Goal: Task Accomplishment & Management: Use online tool/utility

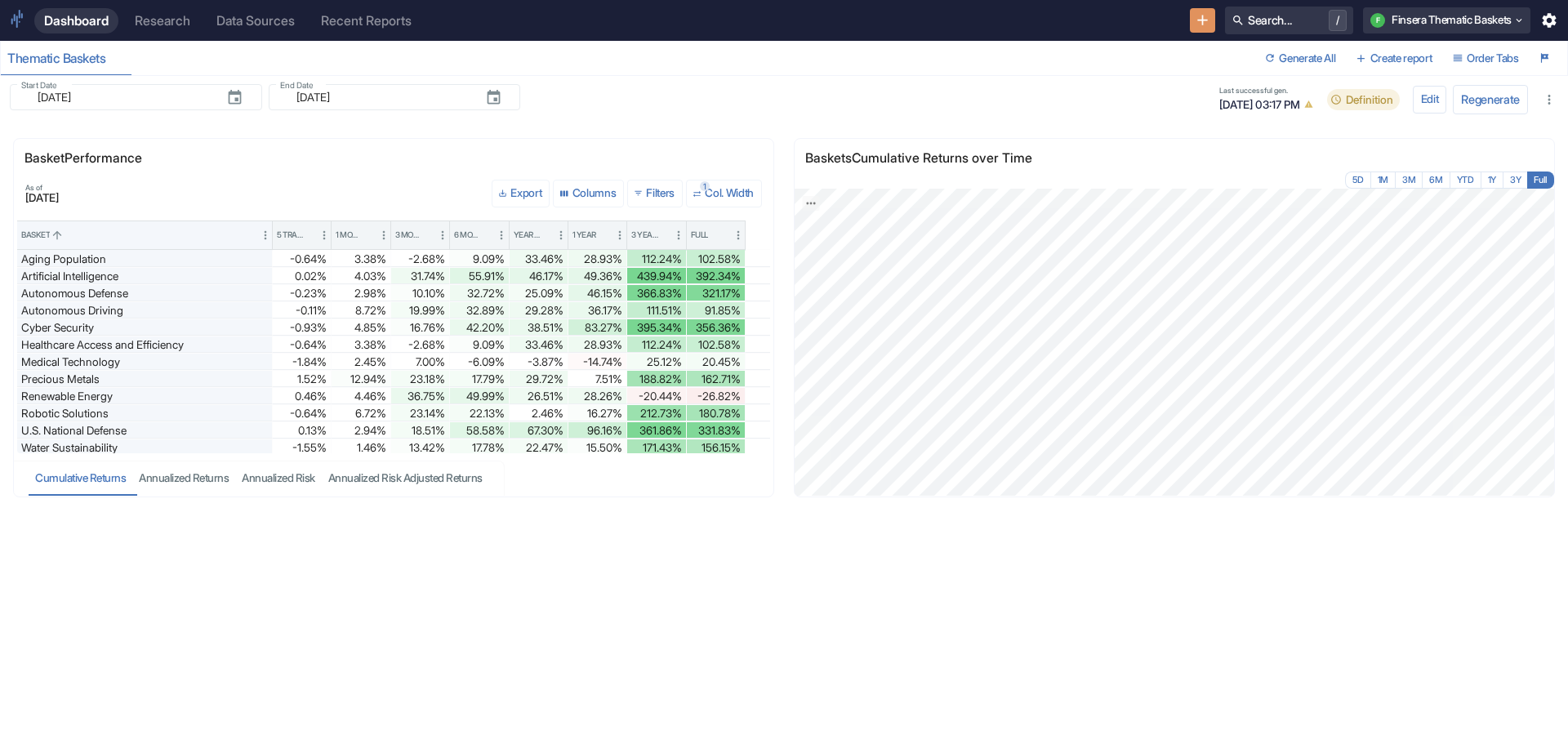
click at [160, 15] on div "Research" at bounding box center [163, 21] width 55 height 16
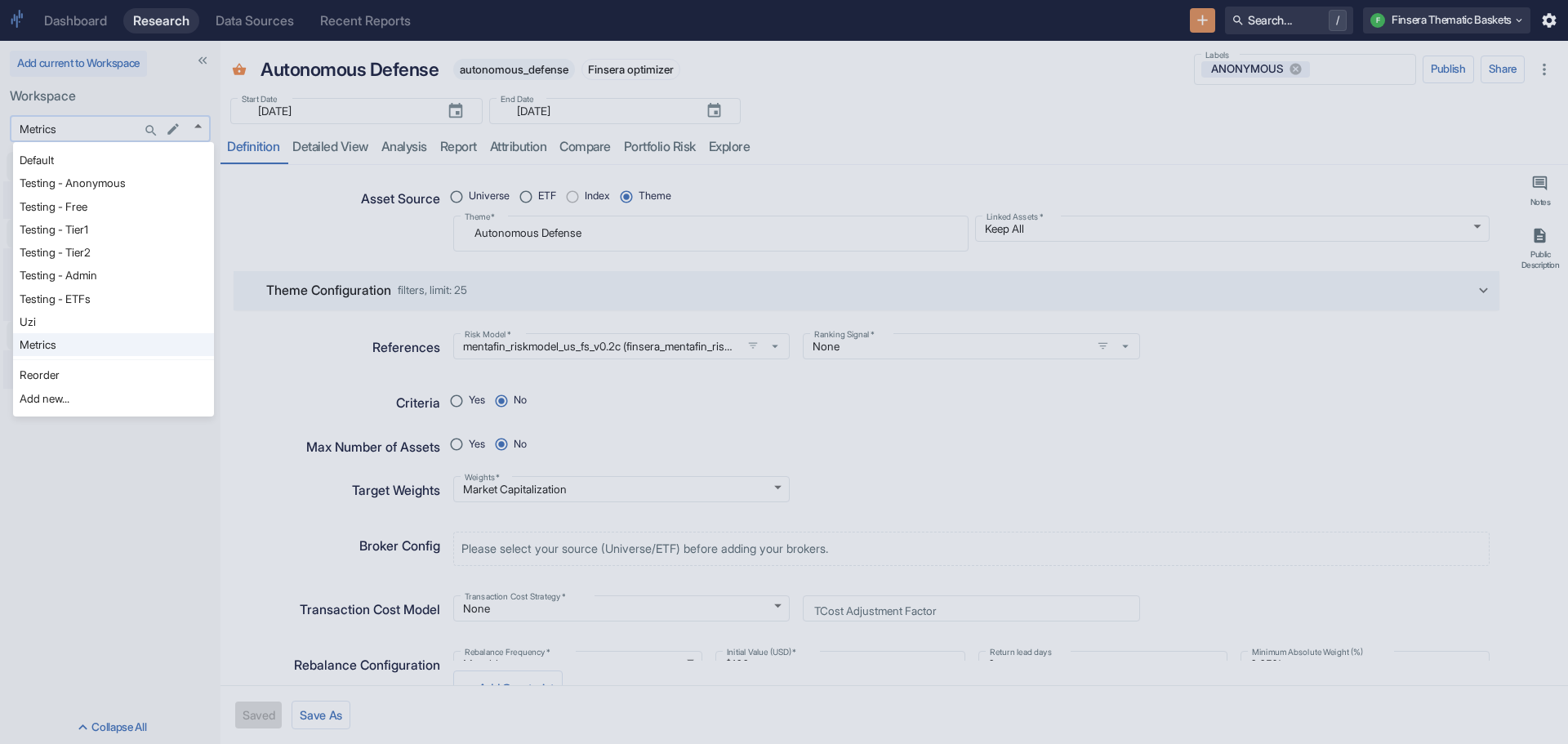
click at [196, 125] on body "Dashboard Research Data Sources Recent Reports Search... / F Finsera Thematic B…" at bounding box center [784, 372] width 1568 height 744
type textarea "x"
click at [91, 320] on li "Uzi" at bounding box center [113, 322] width 201 height 22
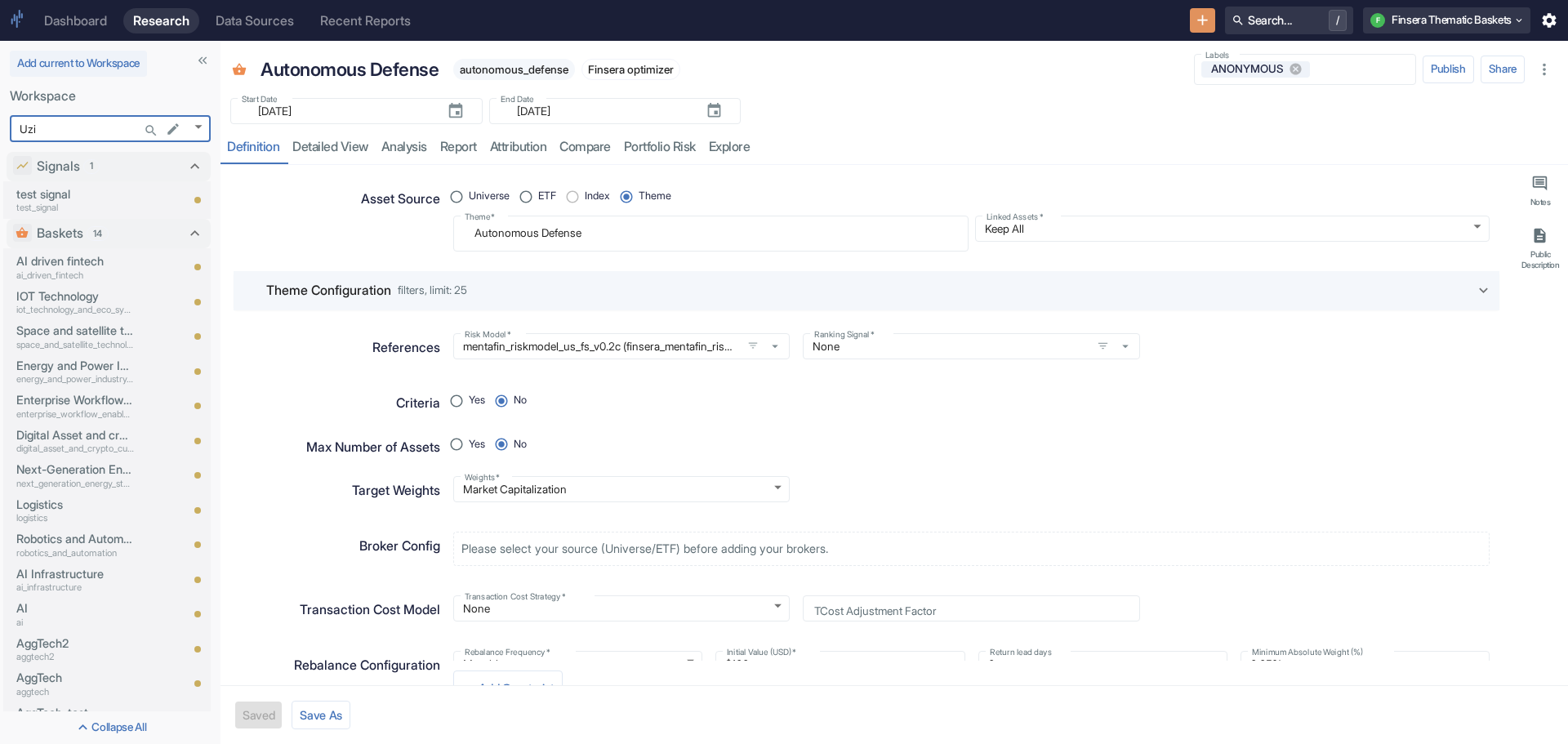
type input "1153"
type textarea "x"
click at [92, 434] on p "Digital Asset and crypto currency mining" at bounding box center [75, 435] width 118 height 18
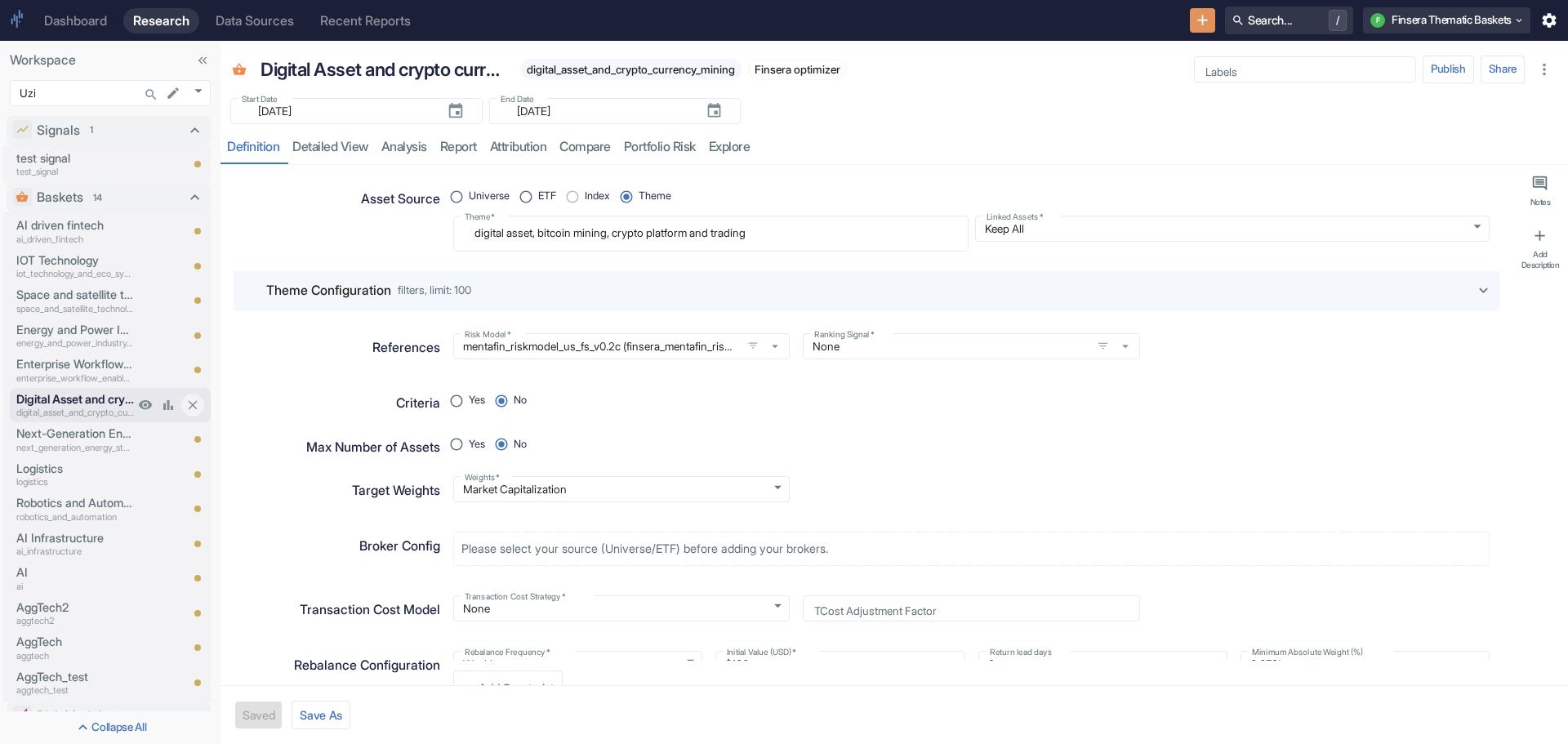
type textarea "x"
click at [322, 715] on button "Save As" at bounding box center [321, 715] width 59 height 29
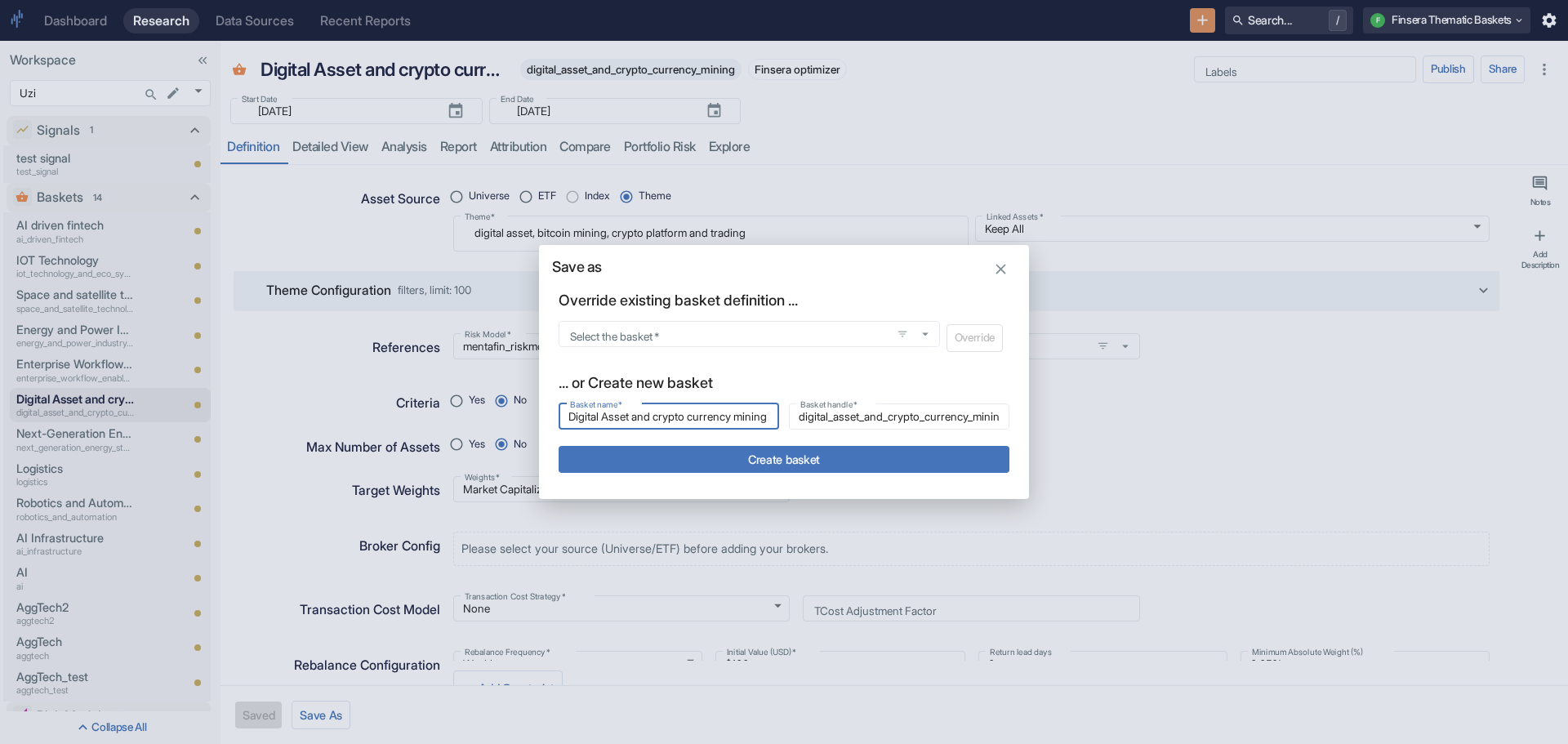
drag, startPoint x: 769, startPoint y: 417, endPoint x: 462, endPoint y: 399, distance: 307.5
click at [462, 399] on div "Save as Override existing basket definition ... Select the basket   * Select th…" at bounding box center [784, 372] width 1568 height 744
type input "S"
type input "s"
type input "So"
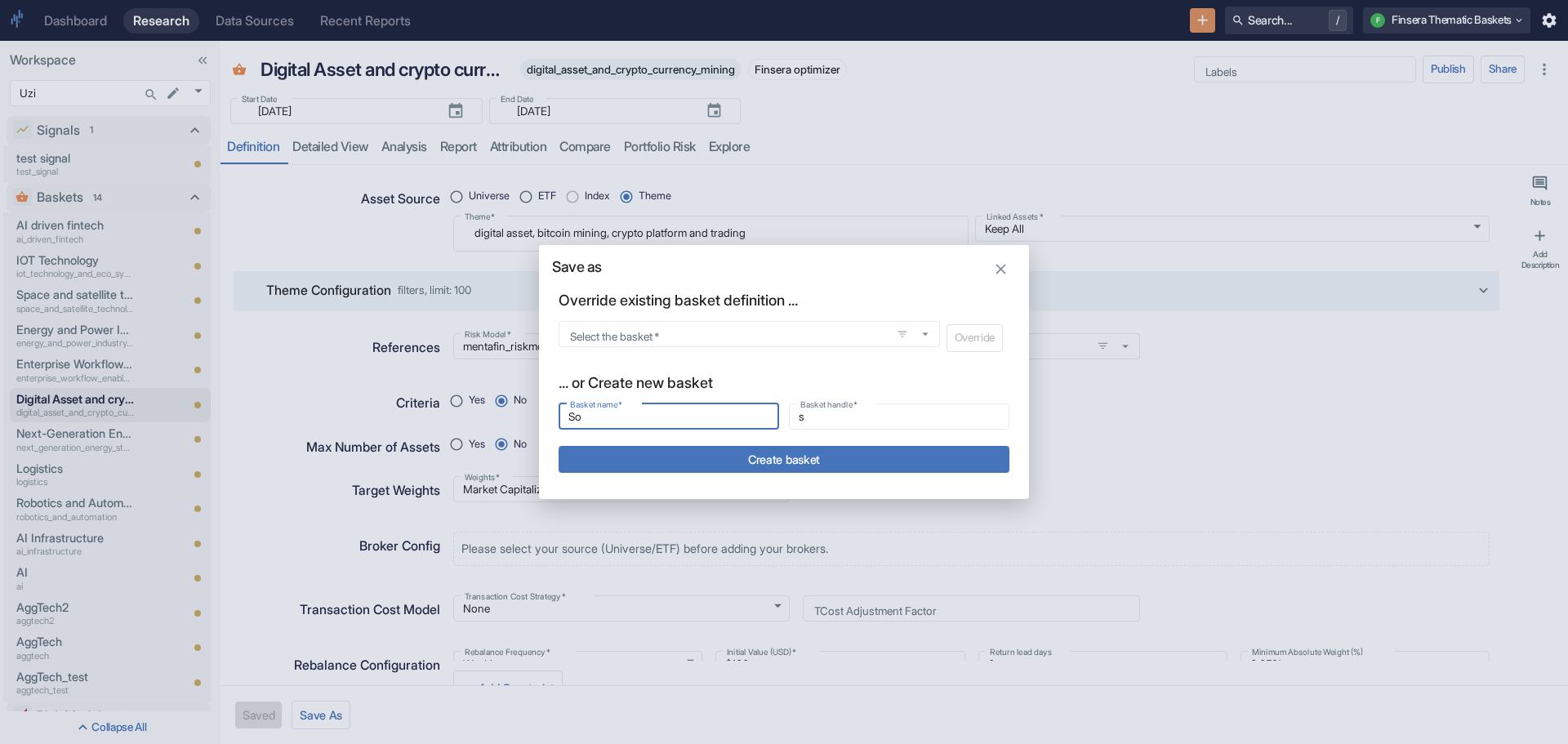
type input "so"
type input "Soc"
type input "soc"
type input "Soci"
type input "soci"
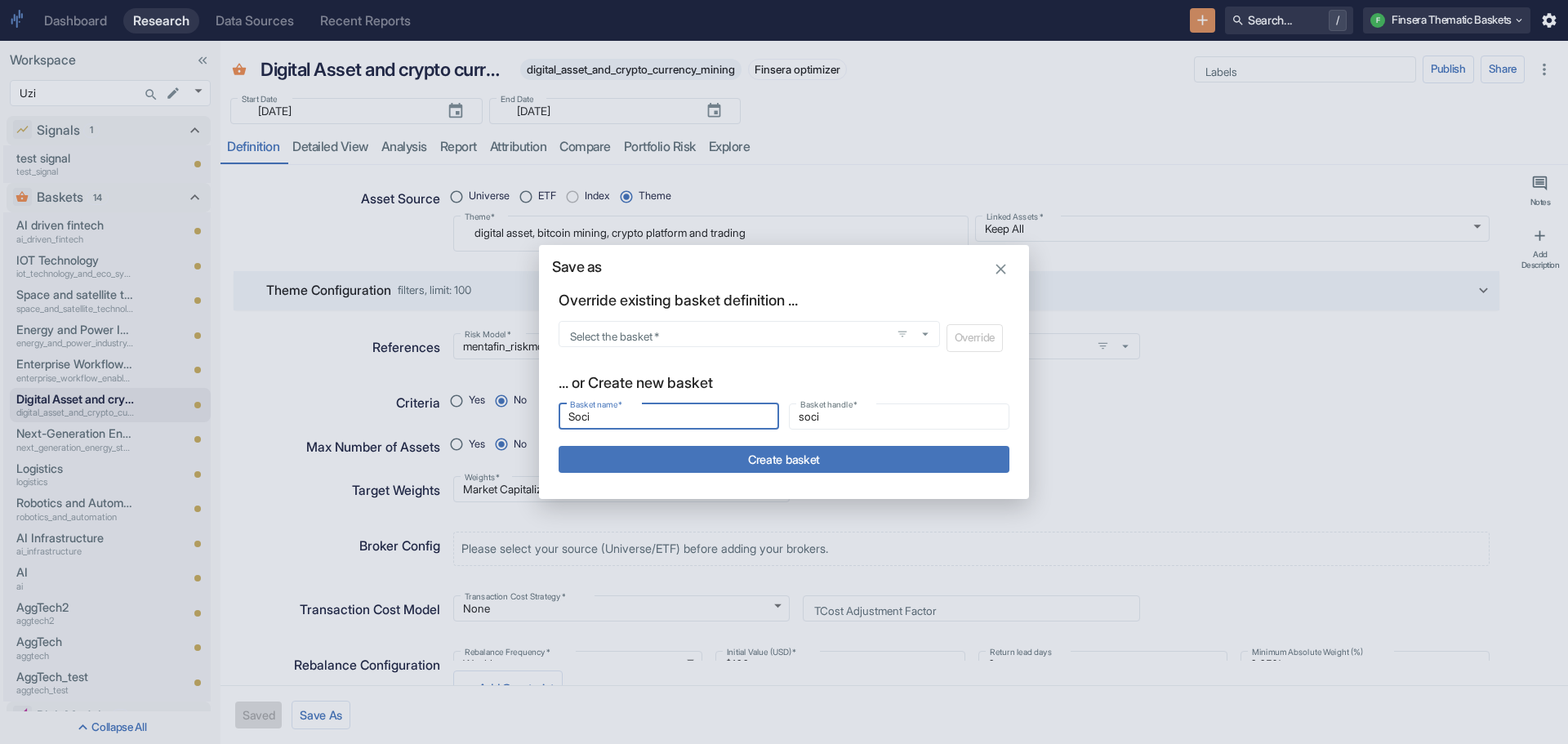
type input "[PERSON_NAME]"
type input "Social"
type input "social"
type input "Social"
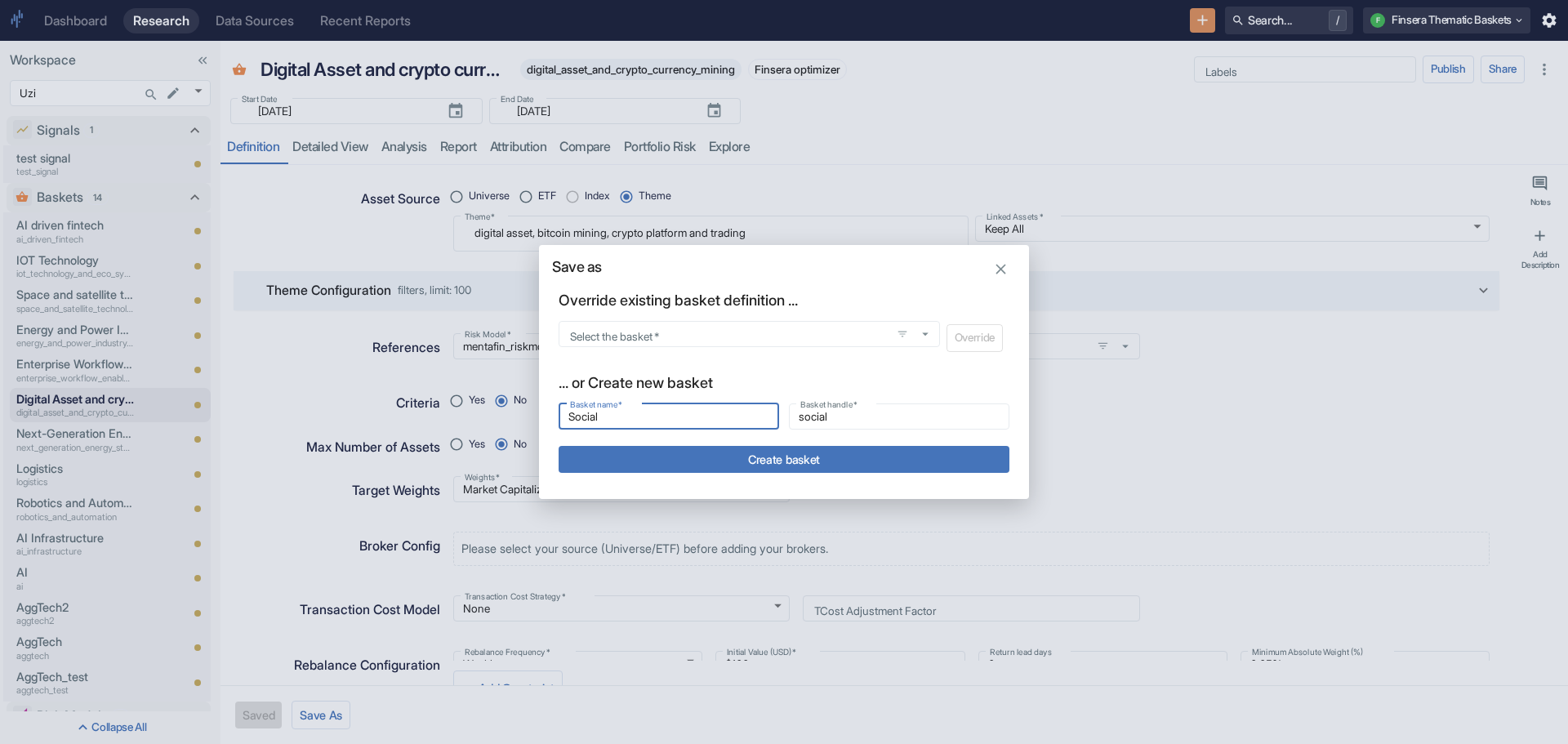
type input "social_"
type input "Social p"
type input "social_p"
type input "Social pl"
type input "social_pl"
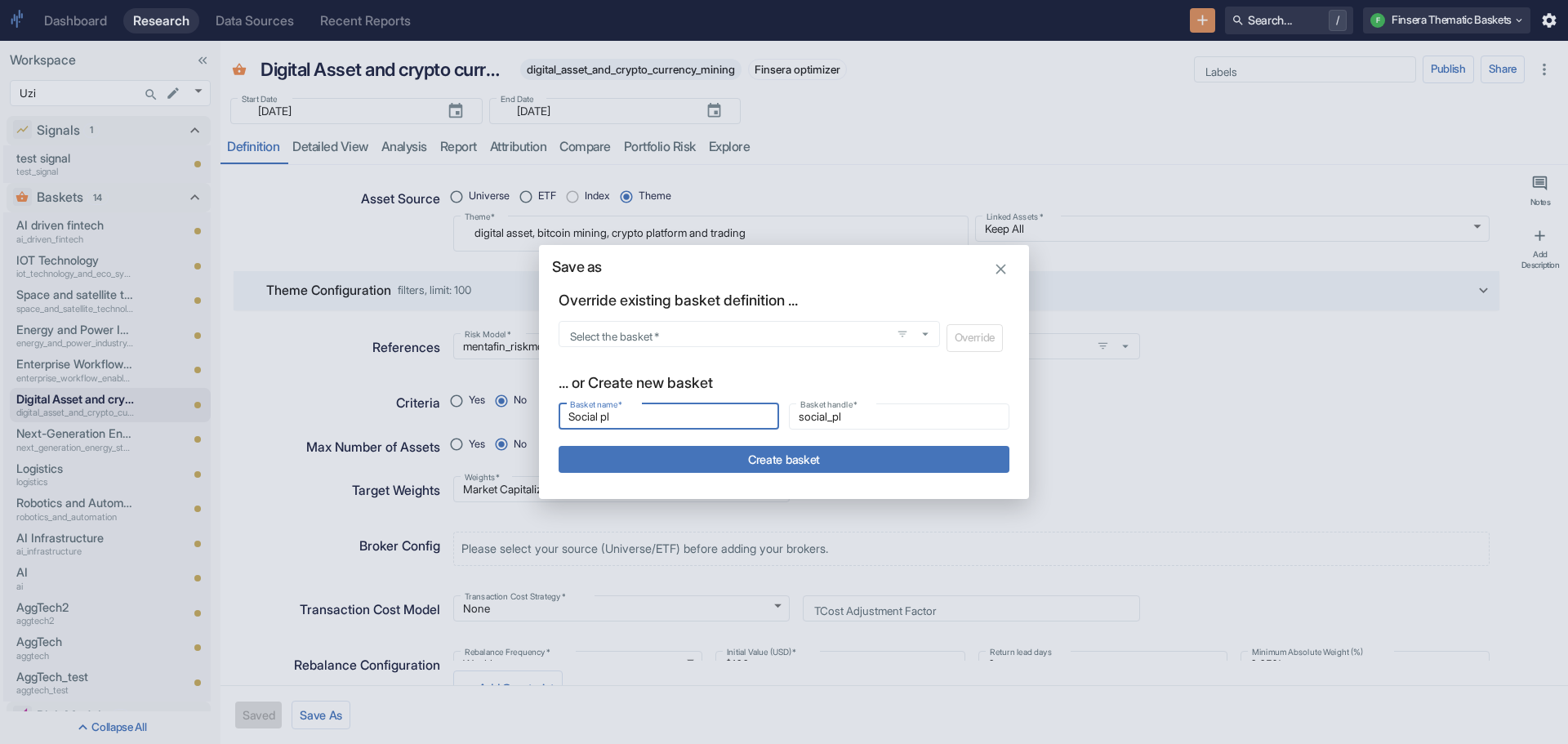
type input "Social pla"
type input "social_pla"
type input "Social plat"
type input "social_plat"
type input "Social platf"
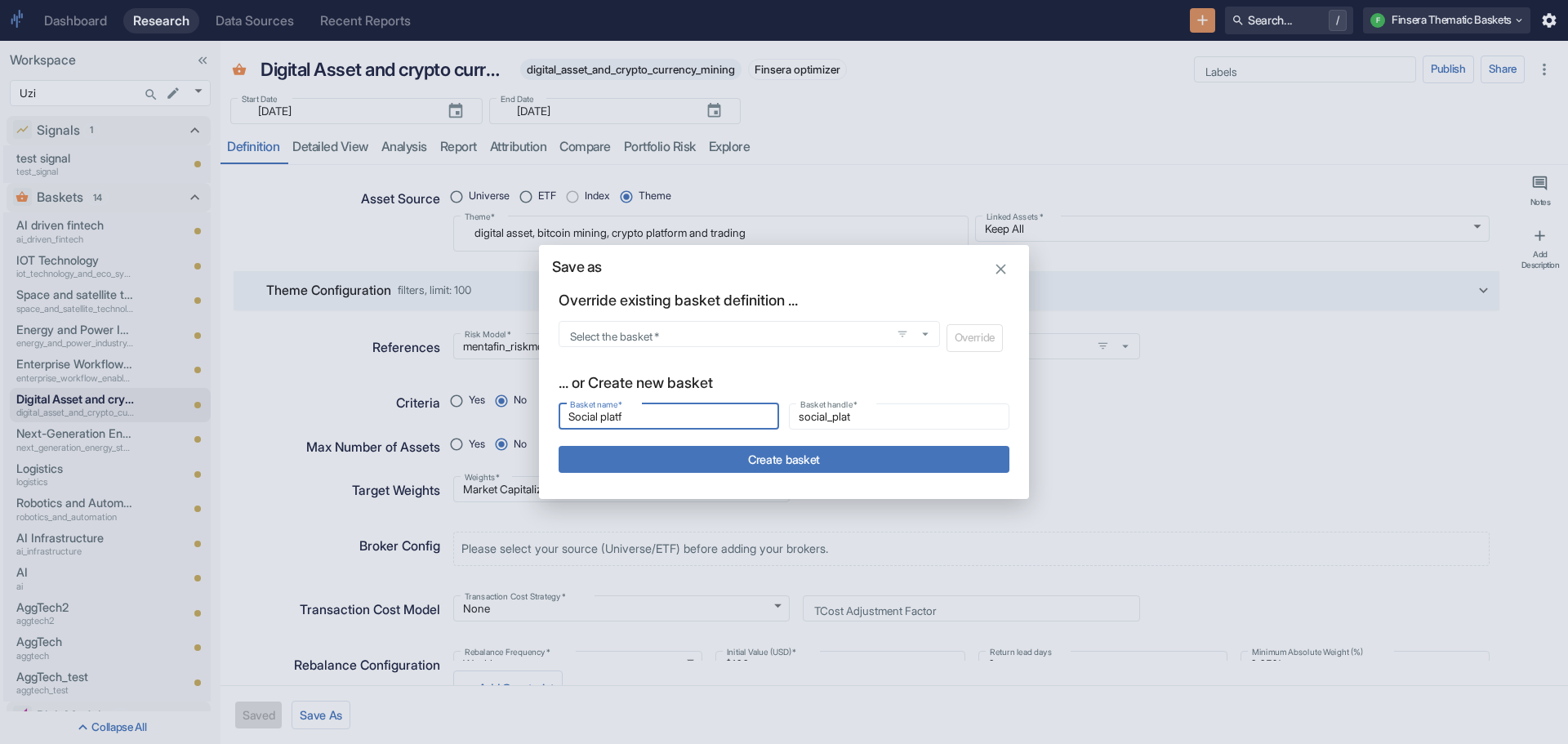
type input "social_platf"
type input "Social platfo"
type input "social_platfo"
type input "Social platfor"
type input "social_platfor"
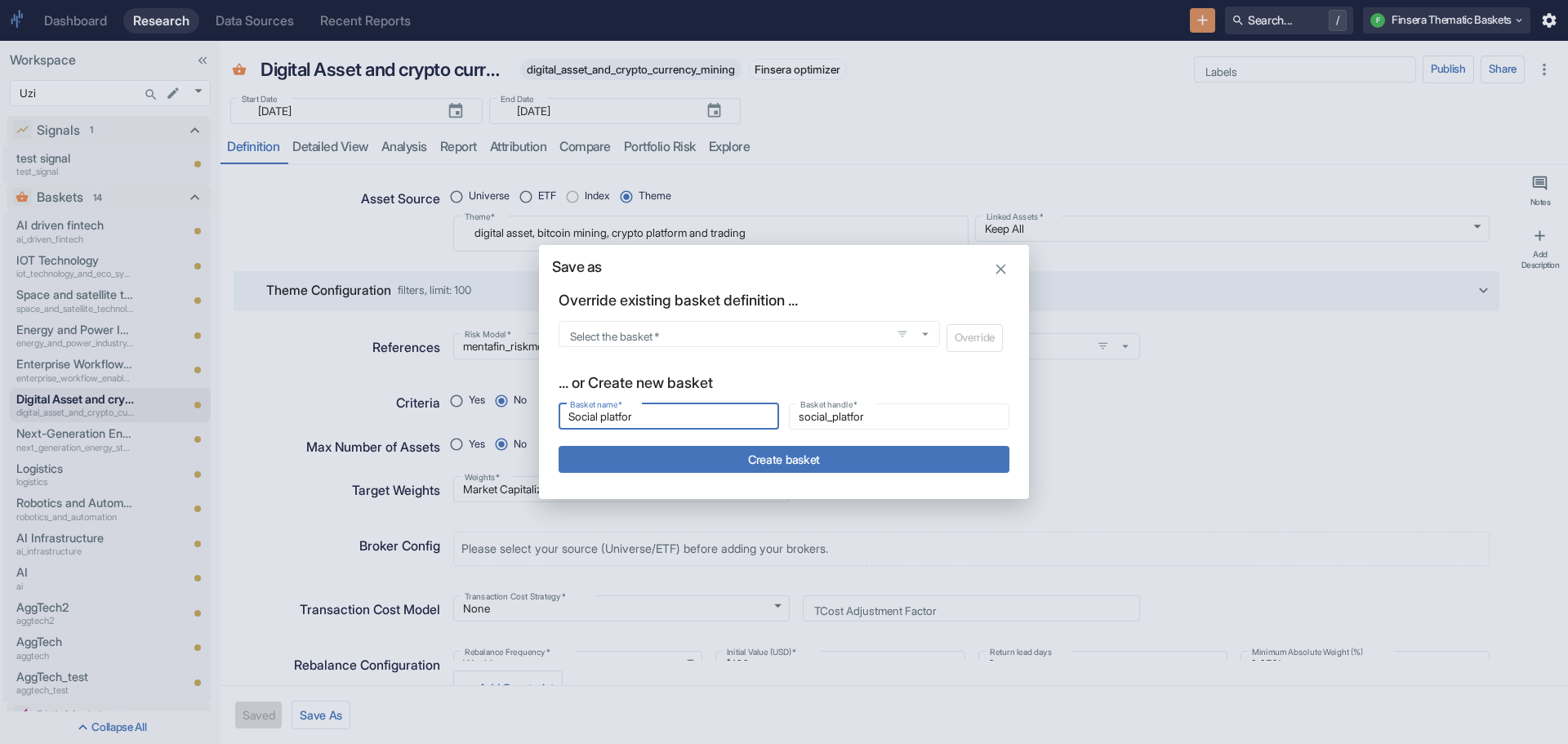
type input "Social platform"
type input "social_platform"
type input "Social platforms"
type input "social_platforms"
drag, startPoint x: 569, startPoint y: 417, endPoint x: 577, endPoint y: 413, distance: 8.9
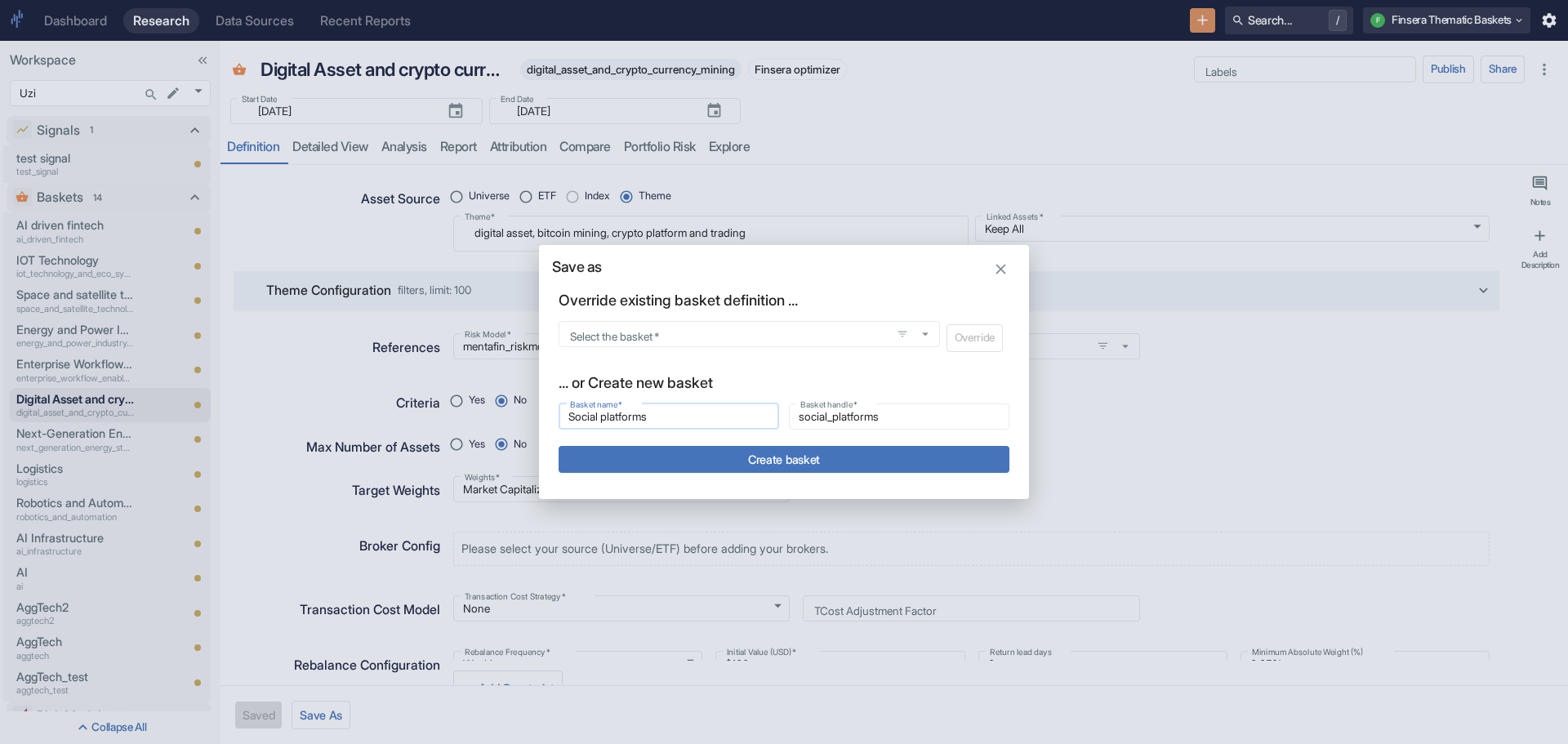
click at [577, 413] on input "Social platforms" at bounding box center [669, 416] width 221 height 20
type input "Docial platforms"
type input "docial_platforms"
type input "Diocial platforms"
type input "diocial_platforms"
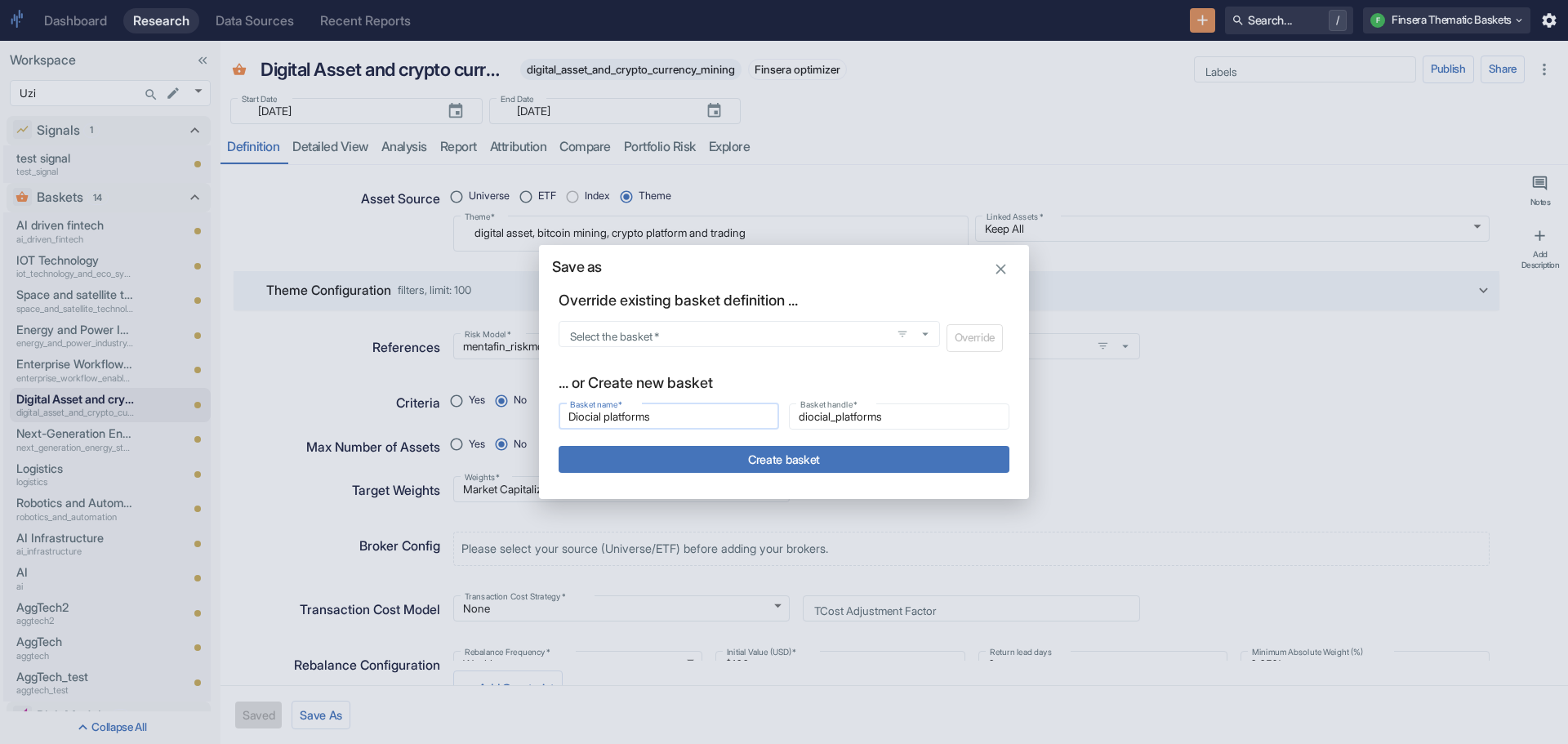
type input "Digocial platforms"
type input "digocial_platforms"
type input "Digiocial platforms"
type input "digiocial_platforms"
type input "Digitocial platforms"
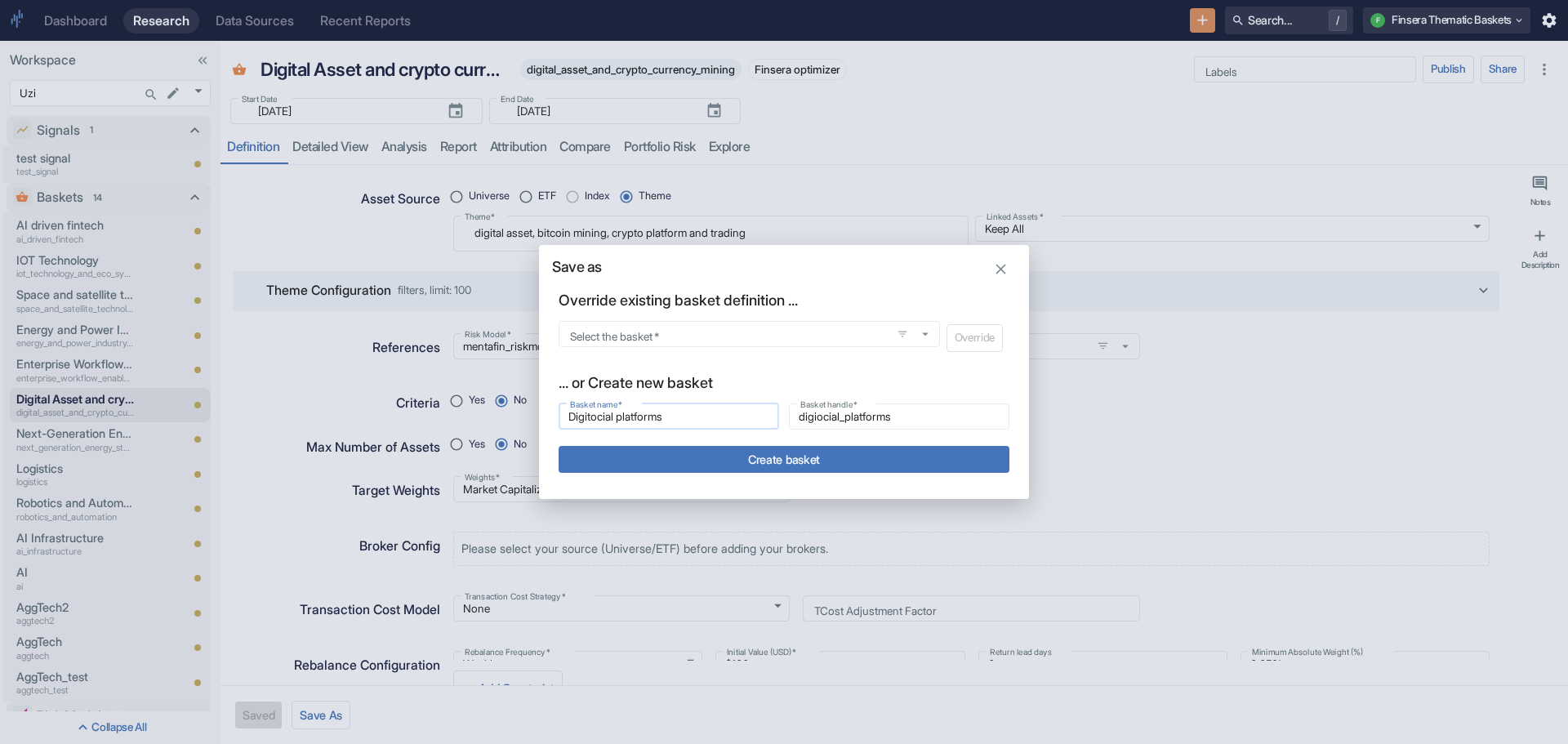
type input "digitocial_platforms"
type input "Digitaocial platforms"
type input "digitaocial_platforms"
type input "Digitalocial platforms"
type input "digitalocial_platforms"
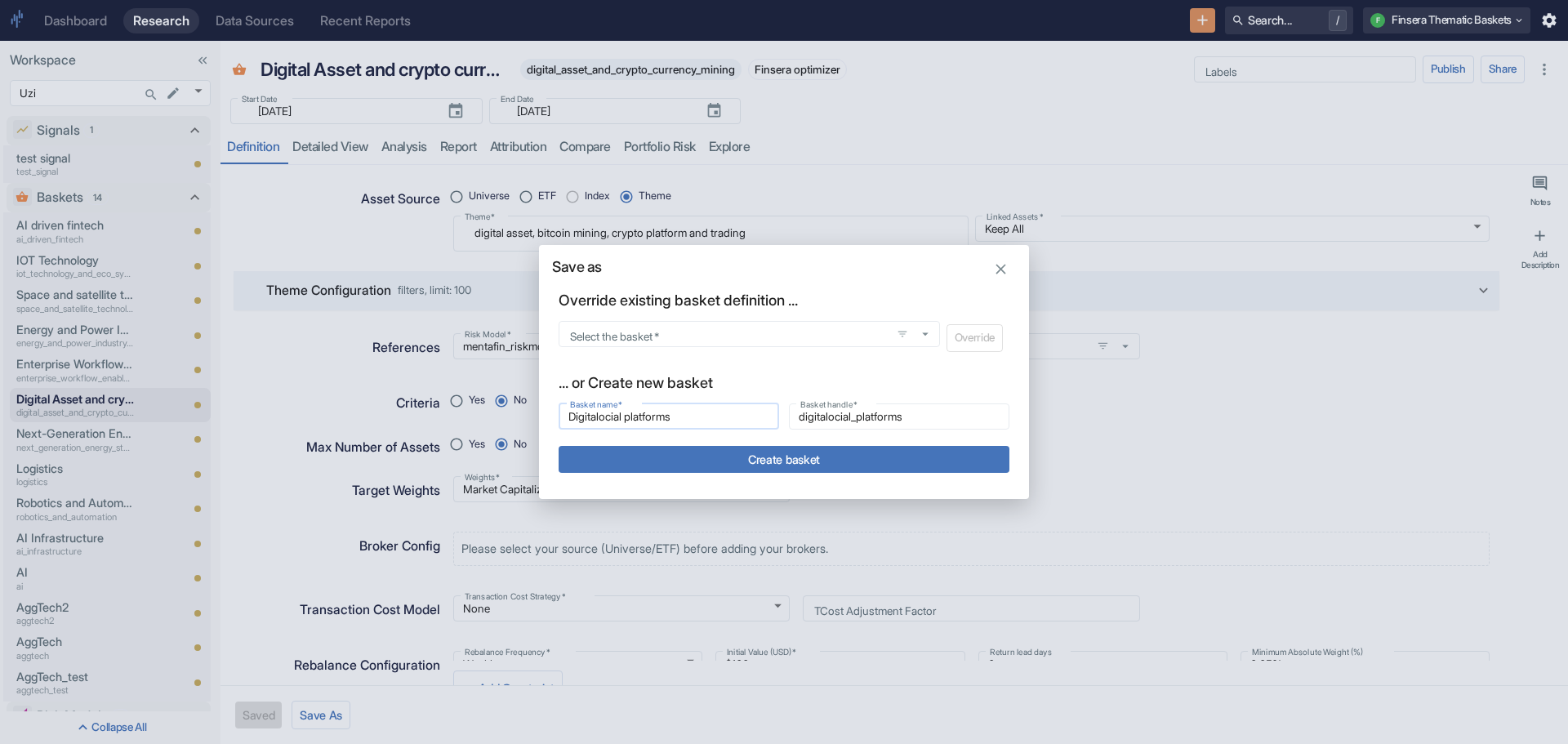
type input "Digital ocial platforms"
type input "digital_ocial_platforms"
type input "Digital social platforms"
type input "digital_social_platforms"
type input "Digital social platforms"
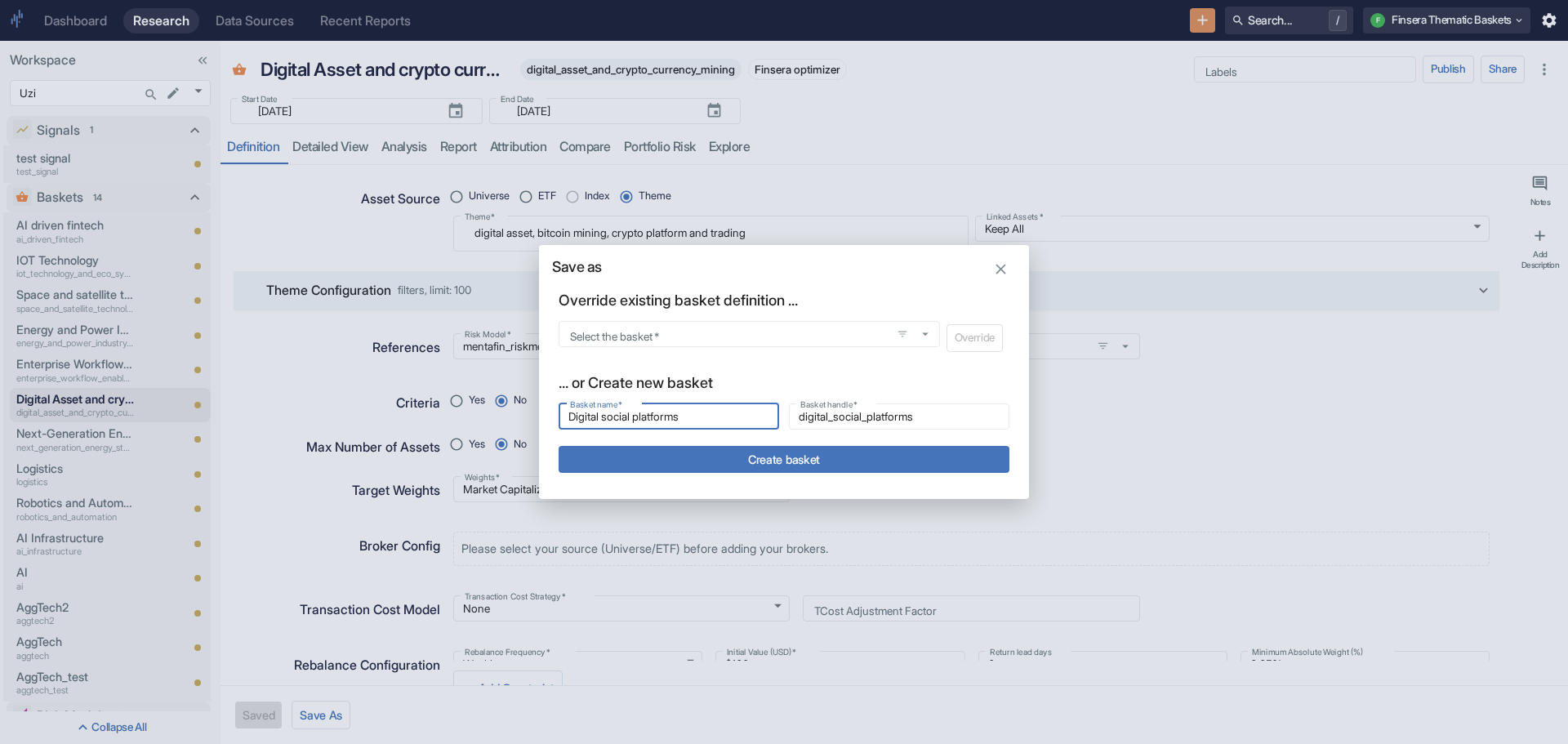
click at [671, 456] on button "Create basket" at bounding box center [784, 459] width 451 height 27
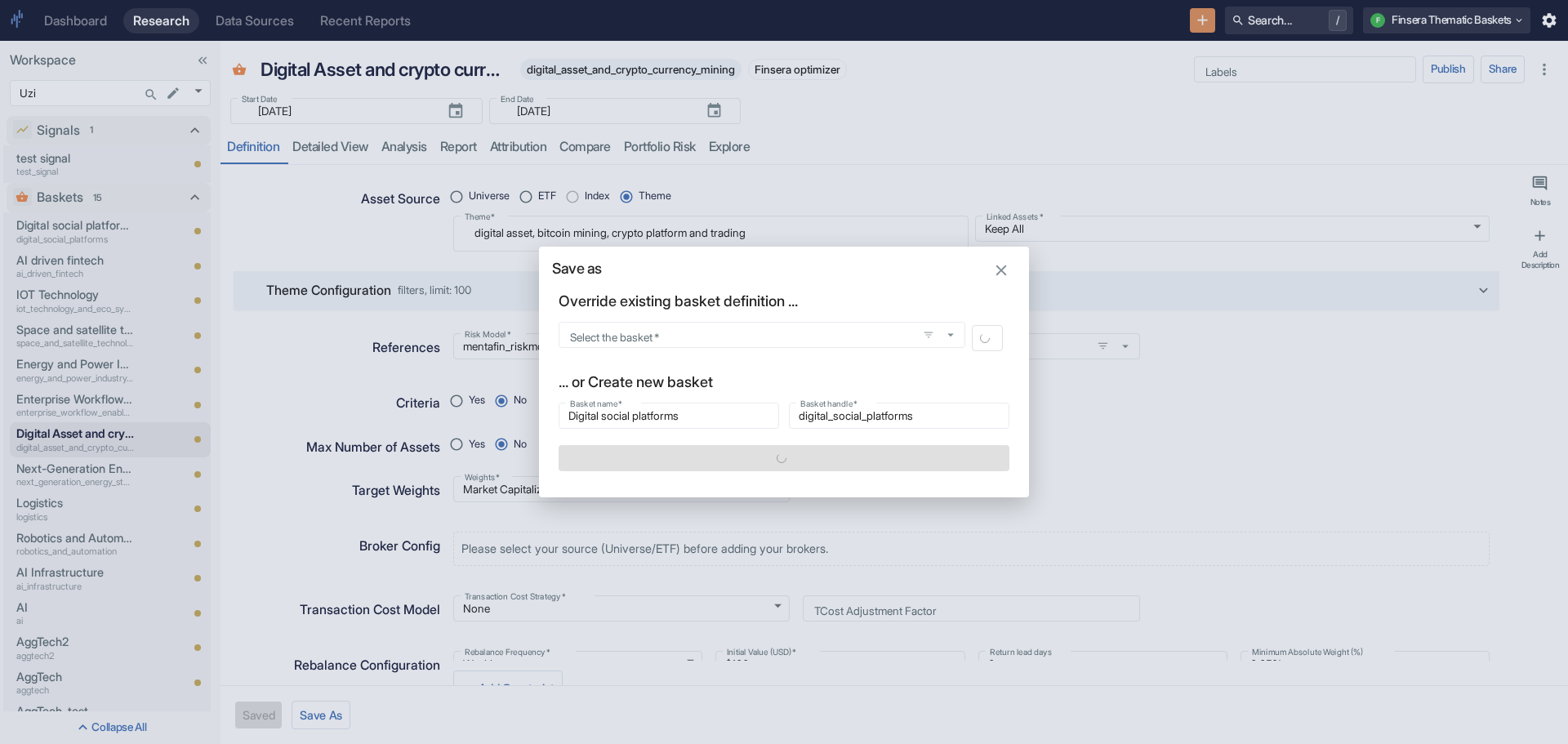
type textarea "x"
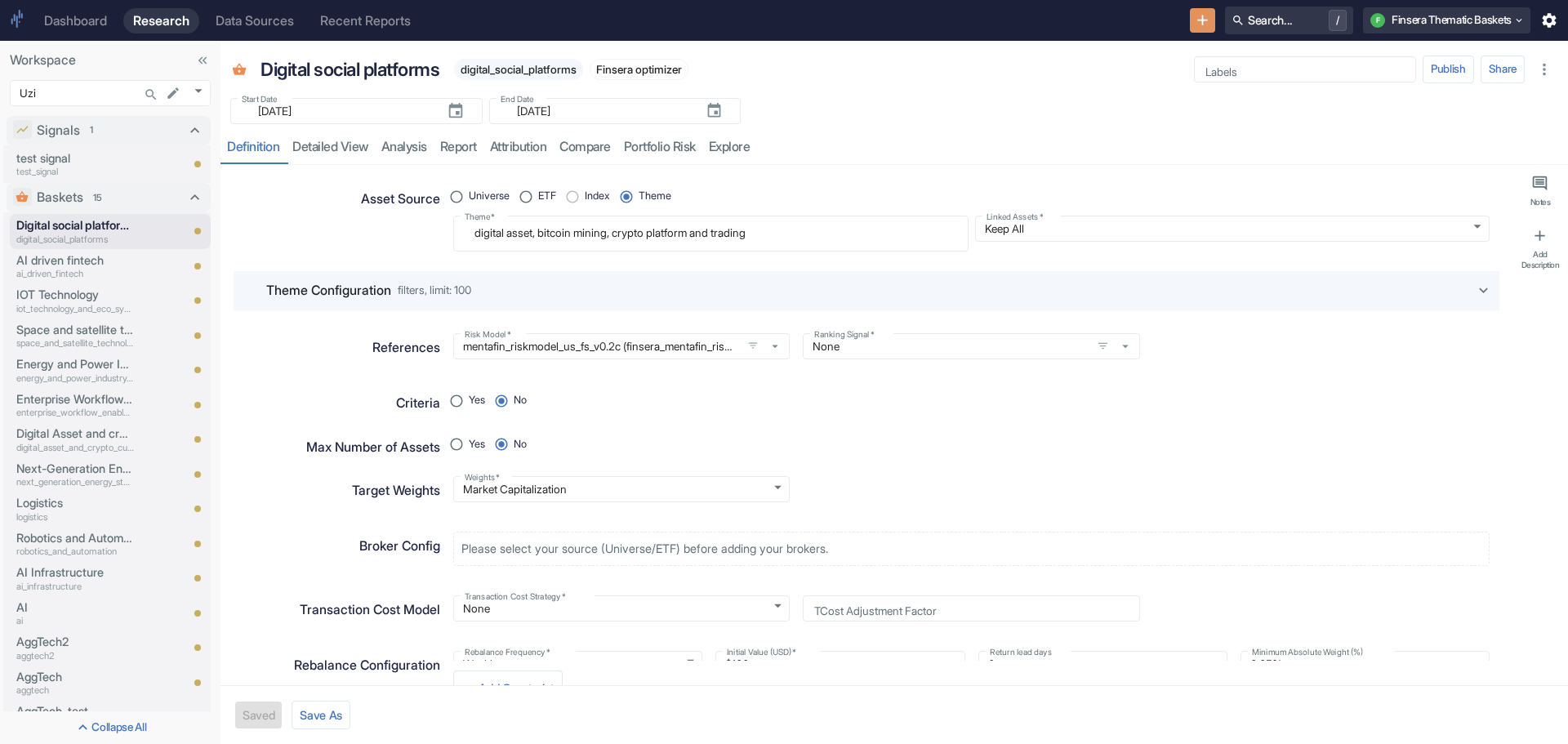
type textarea "x"
drag, startPoint x: 787, startPoint y: 230, endPoint x: 403, endPoint y: 218, distance: 384.2
click at [395, 220] on div "Asset Source Universe ETF Index Theme Theme   * digital asset, bitcoin mining, …" at bounding box center [860, 211] width 1259 height 80
radio input "true"
type textarea "D"
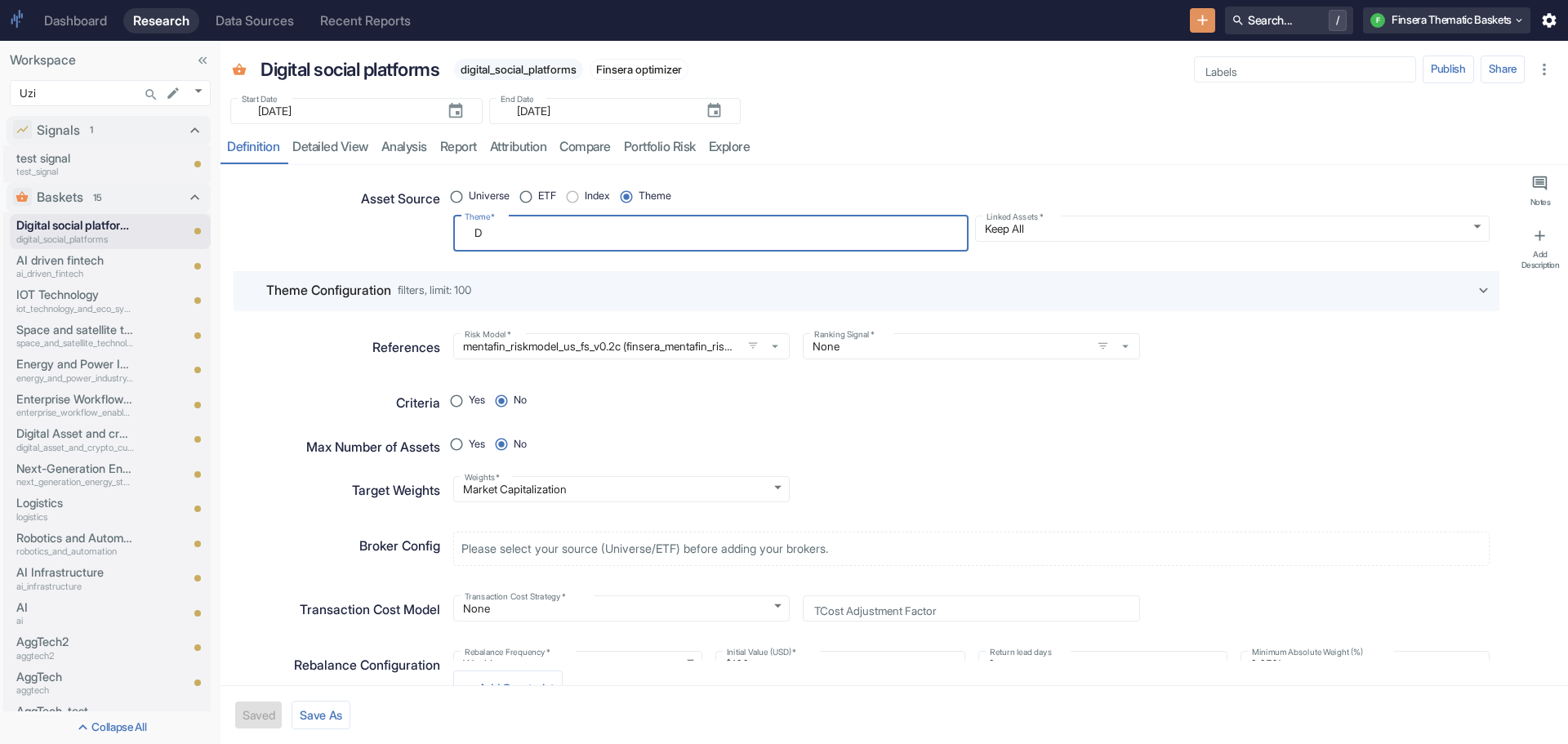
type textarea "x"
type textarea "Di"
type textarea "x"
type textarea "Dig"
type textarea "x"
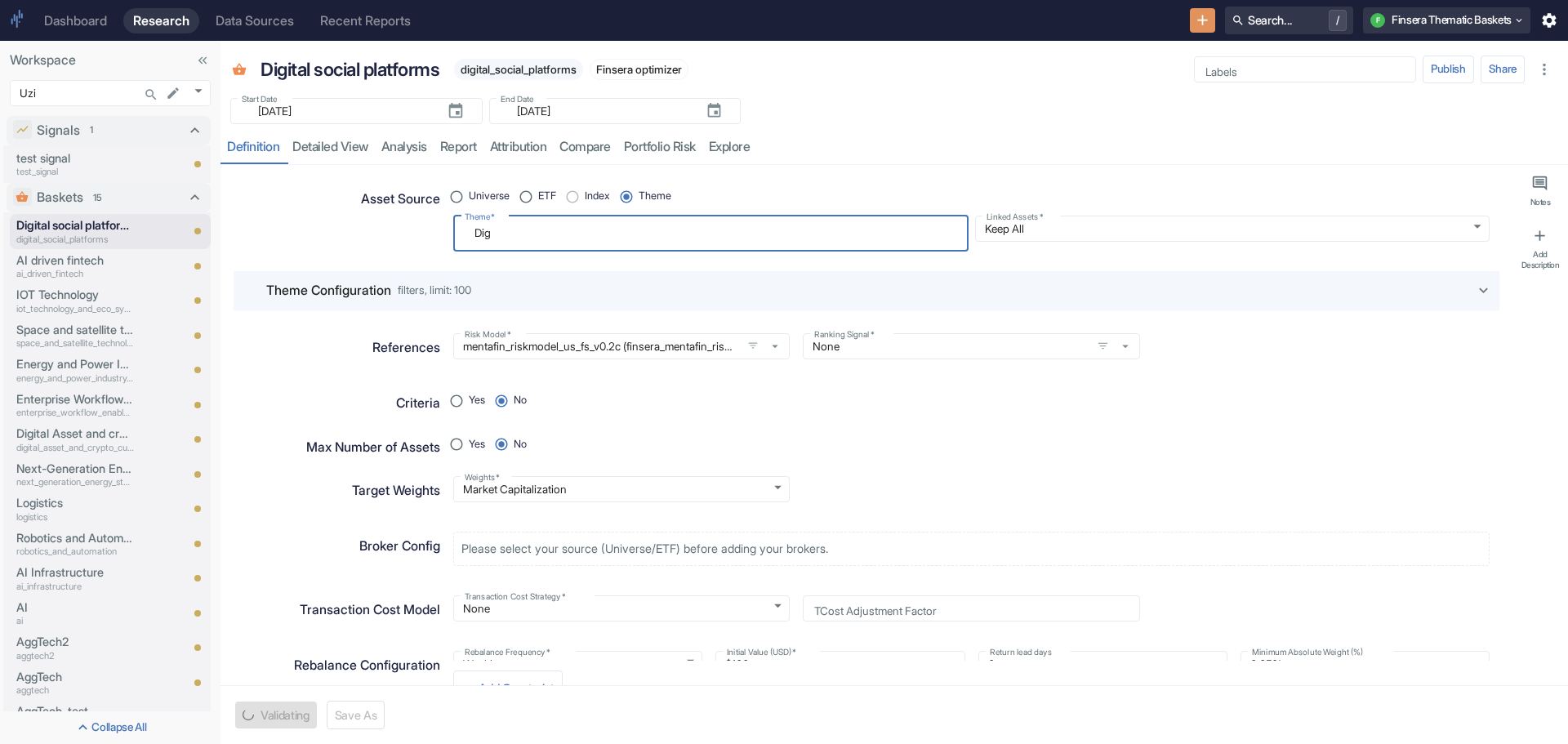
type textarea "Digi"
type textarea "x"
type textarea "Digit"
type textarea "x"
type textarea "Digita"
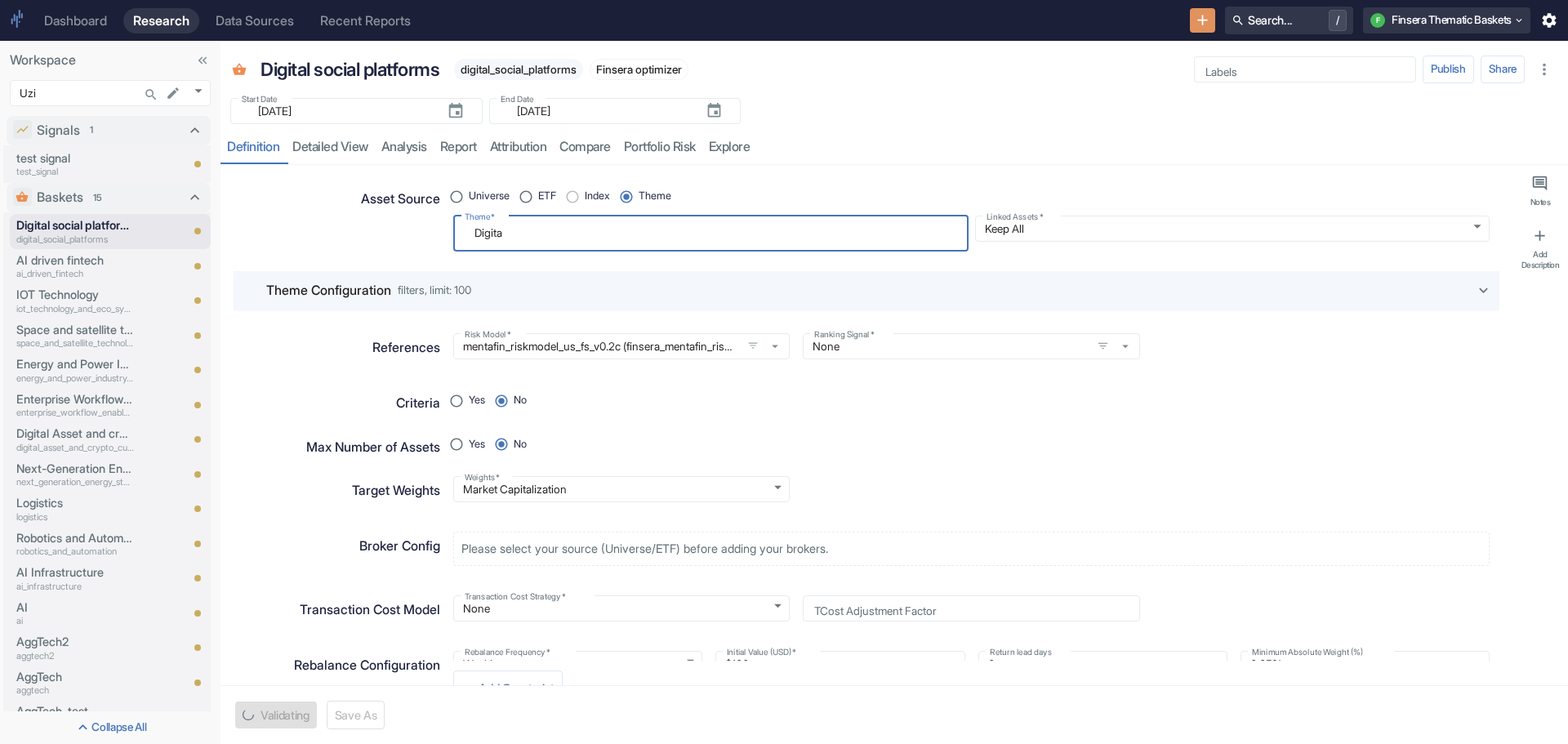
type textarea "x"
type textarea "Digital"
type textarea "x"
type textarea "Digital"
type textarea "x"
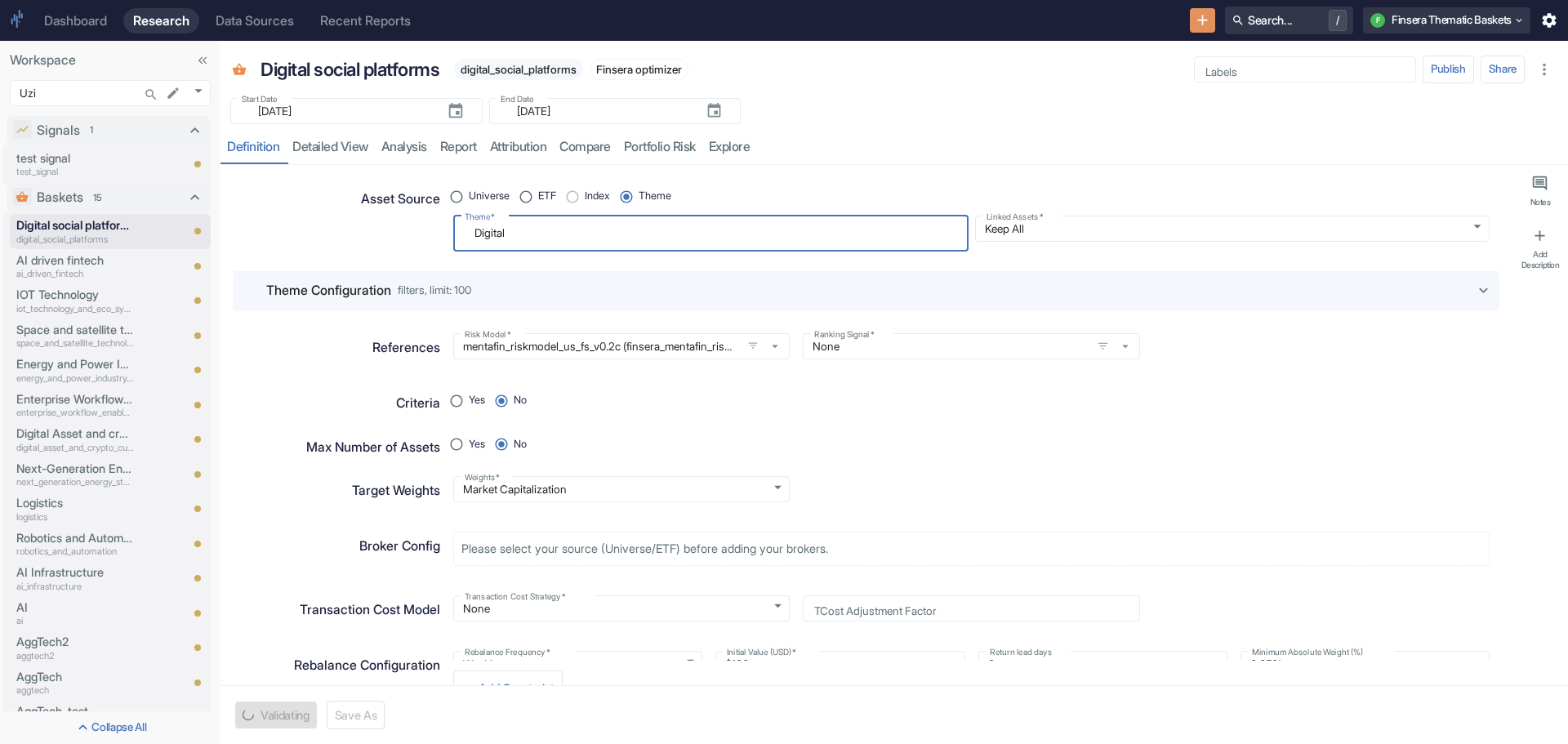
type textarea "Digital s"
type textarea "x"
type textarea "Digital so"
type textarea "x"
type textarea "Digital soc"
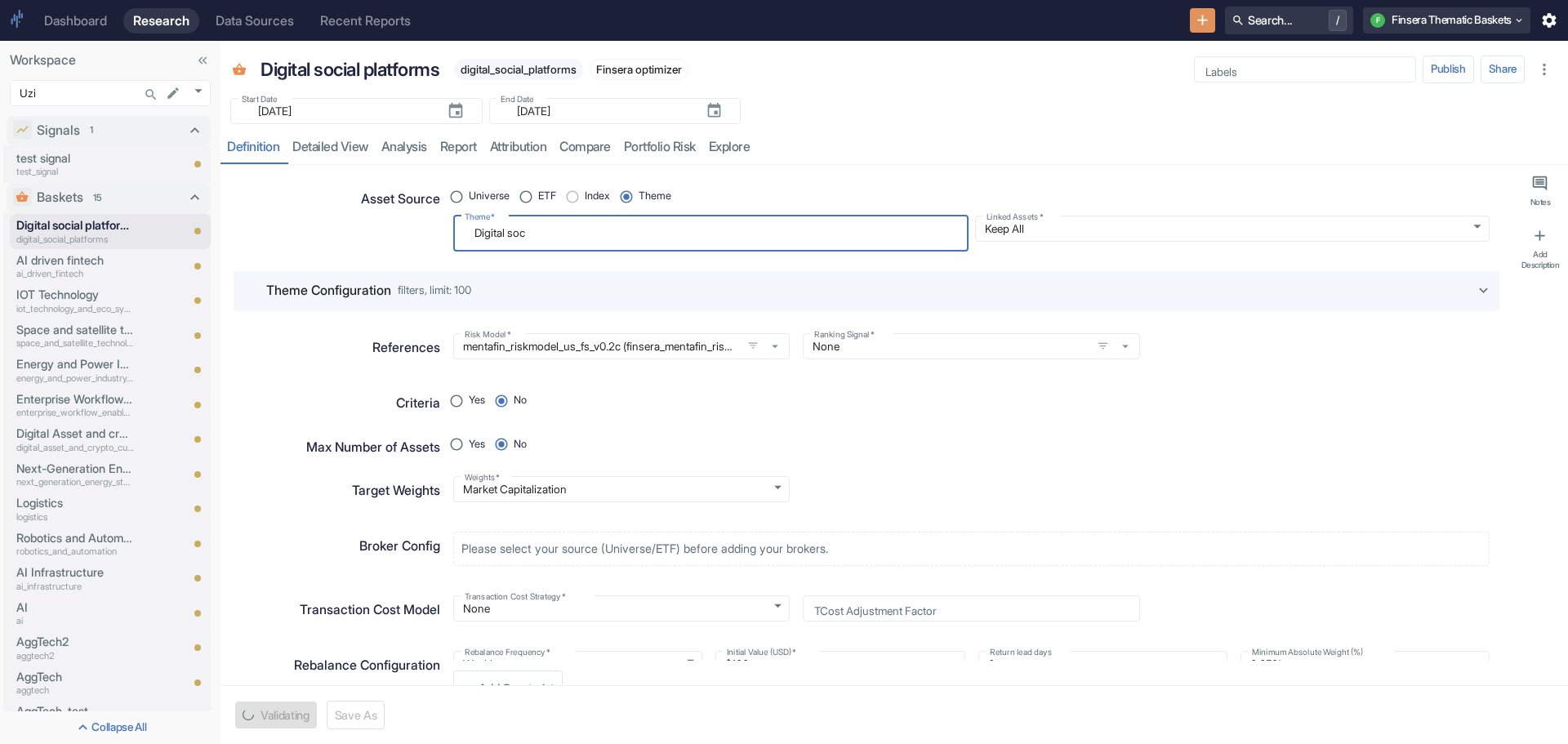
type textarea "x"
type textarea "Digital soci"
type textarea "x"
type textarea "Digital [PERSON_NAME]"
type textarea "x"
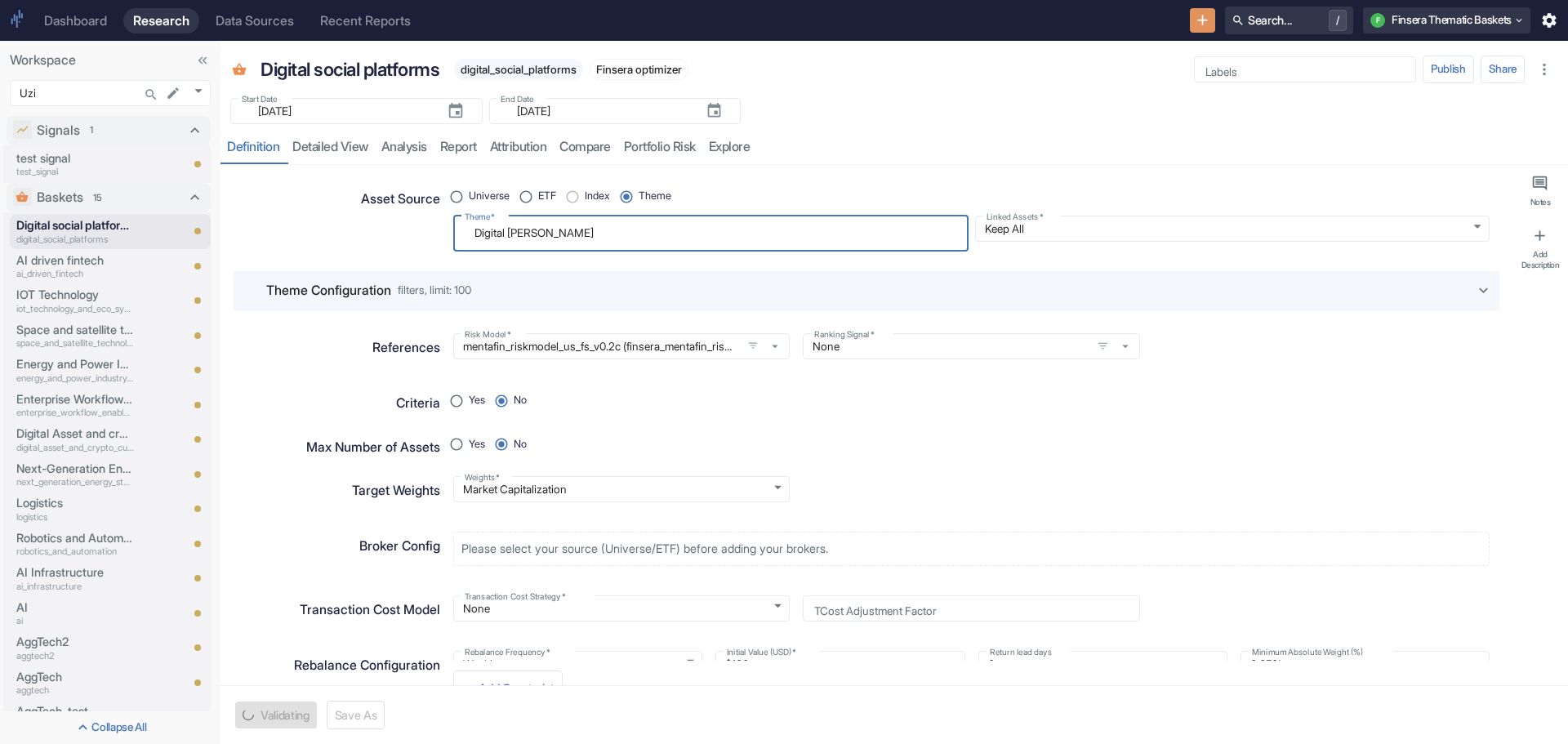
type textarea "Digital social"
type textarea "x"
type textarea "Digital social"
type textarea "x"
type textarea "Digital social p"
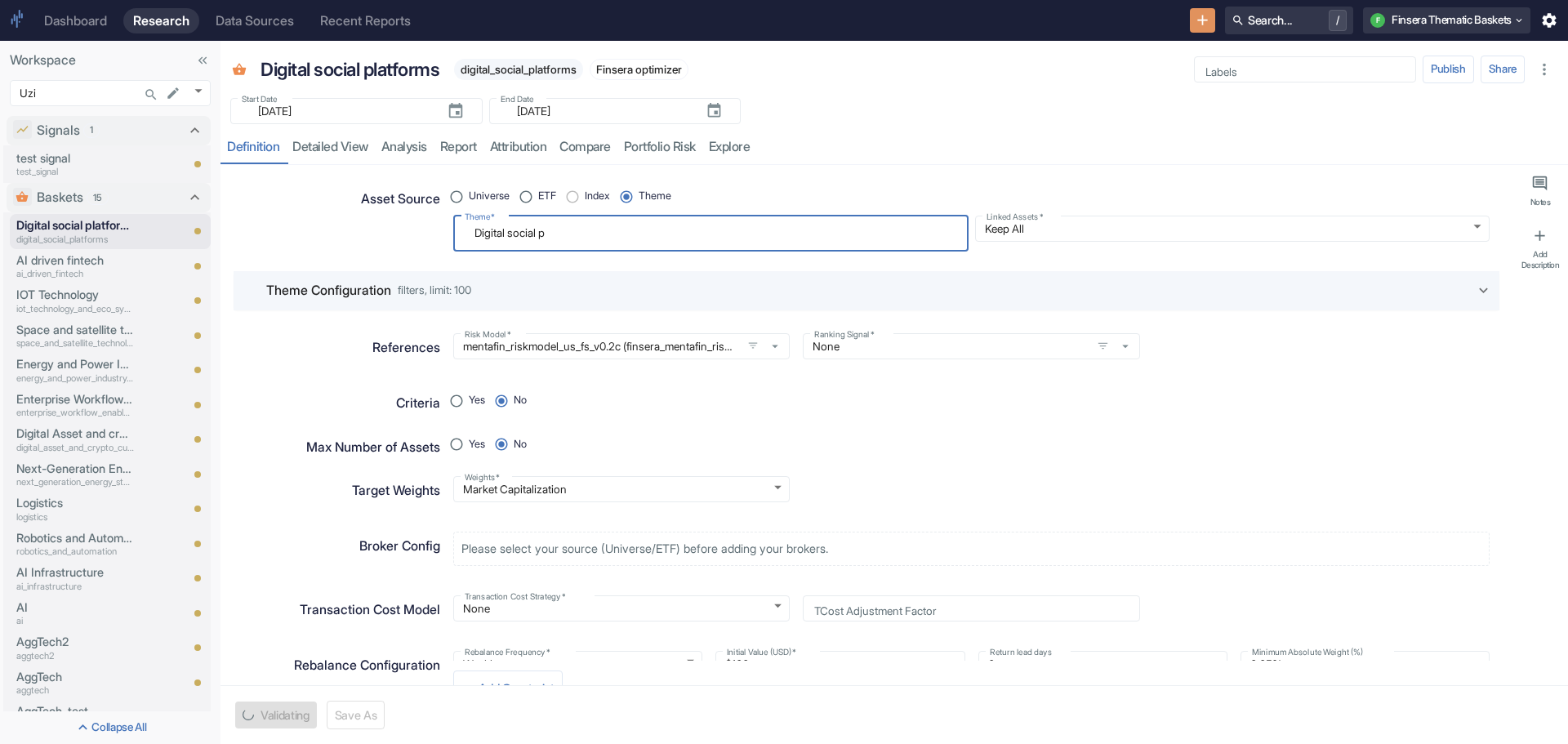
type textarea "x"
type textarea "Digital social pl"
type textarea "x"
type textarea "Digital social pla"
type textarea "x"
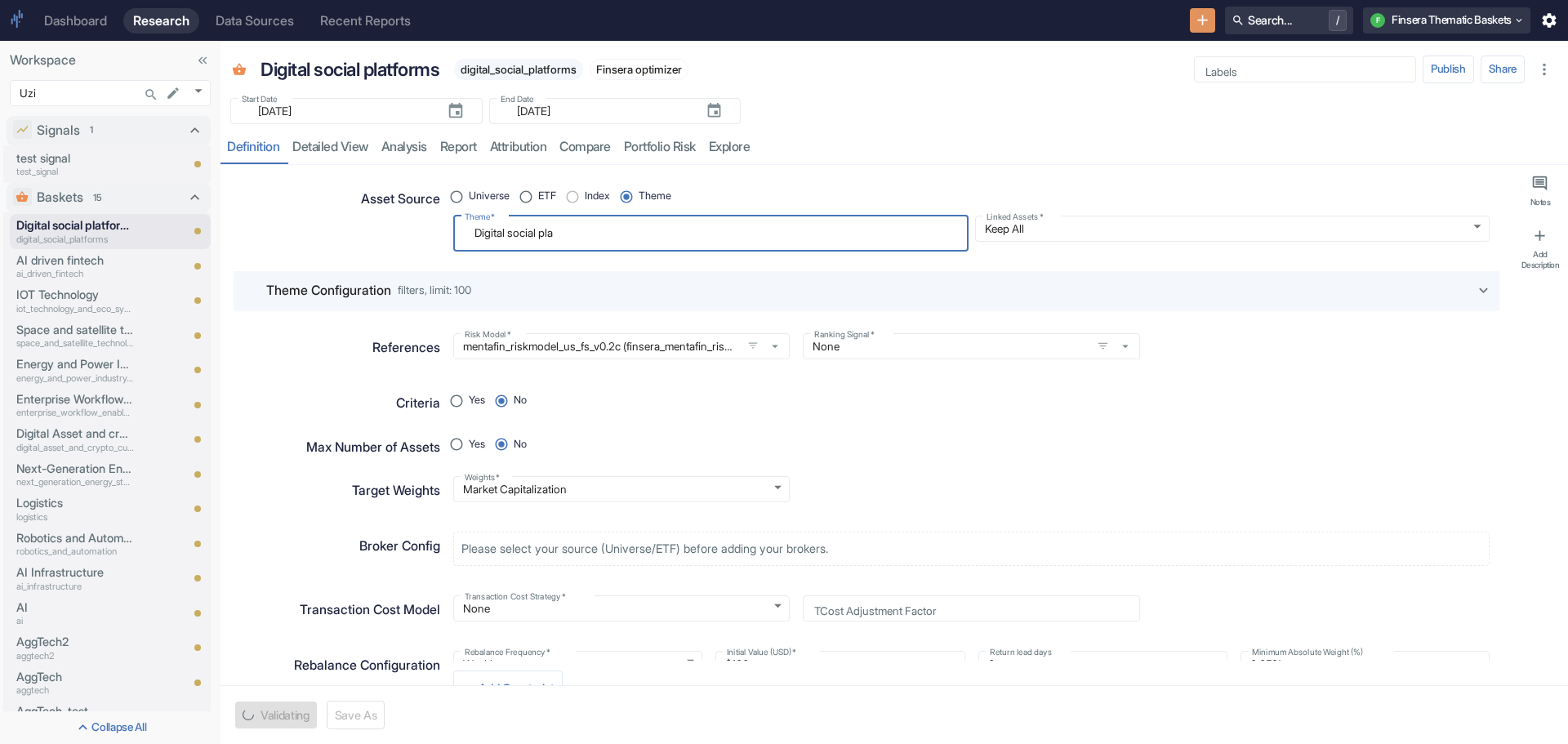
type textarea "Digital social plat"
type textarea "x"
type textarea "Digital social platf"
type textarea "x"
type textarea "Digital social platfo"
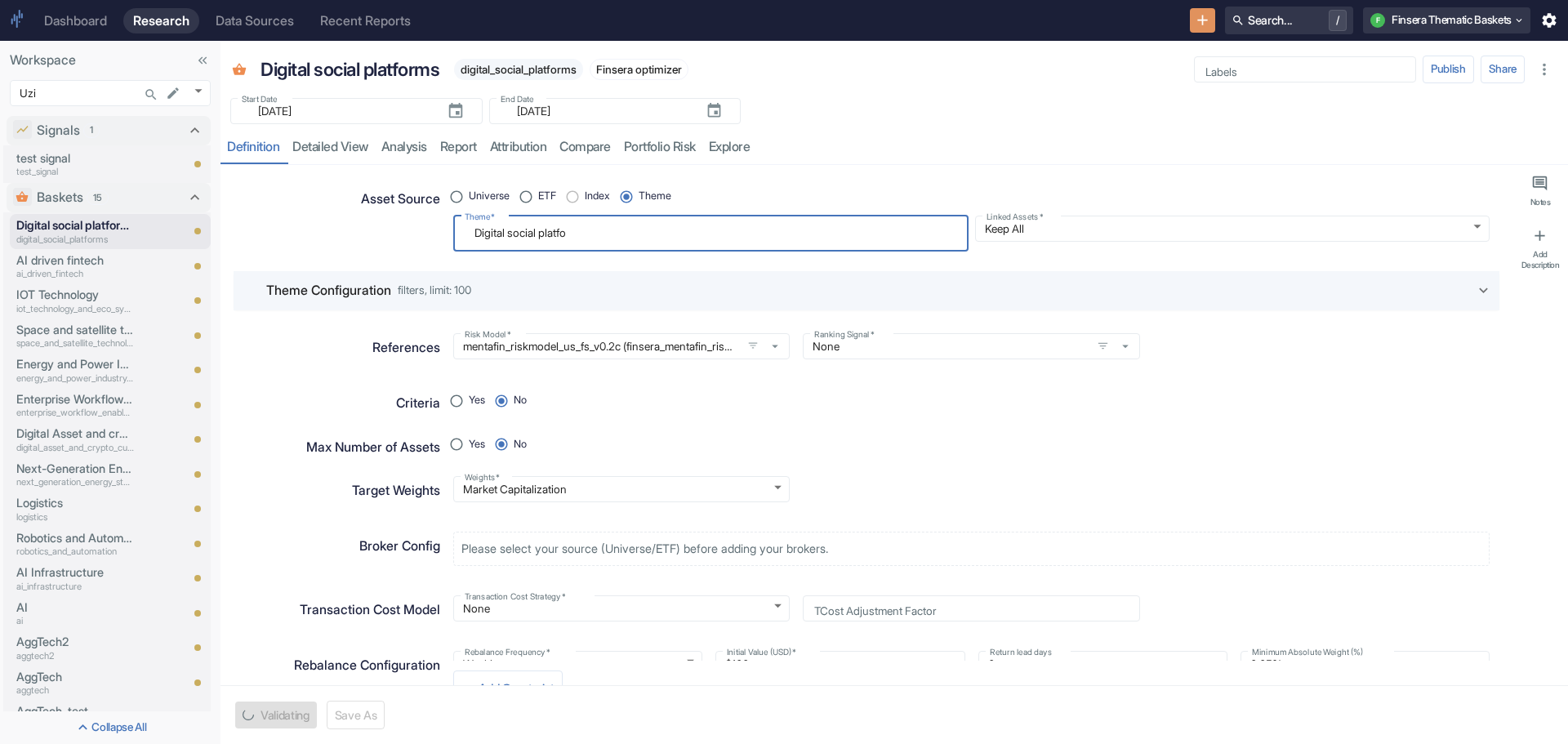
type textarea "x"
type textarea "Digital social platfor"
type textarea "x"
type textarea "Digital social platform"
type textarea "x"
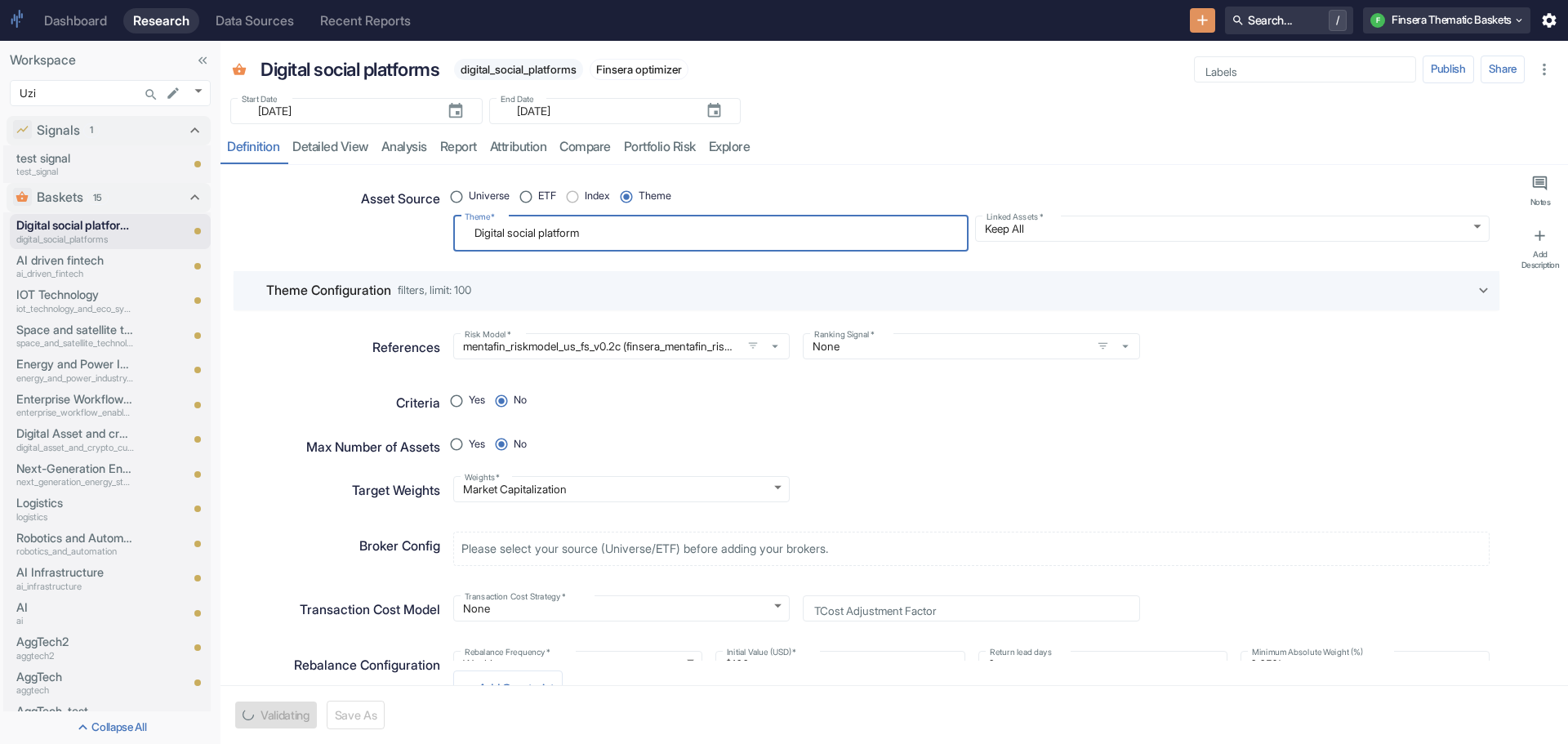
type textarea "Digital social platforms"
type textarea "x"
type textarea "Digital social platforms"
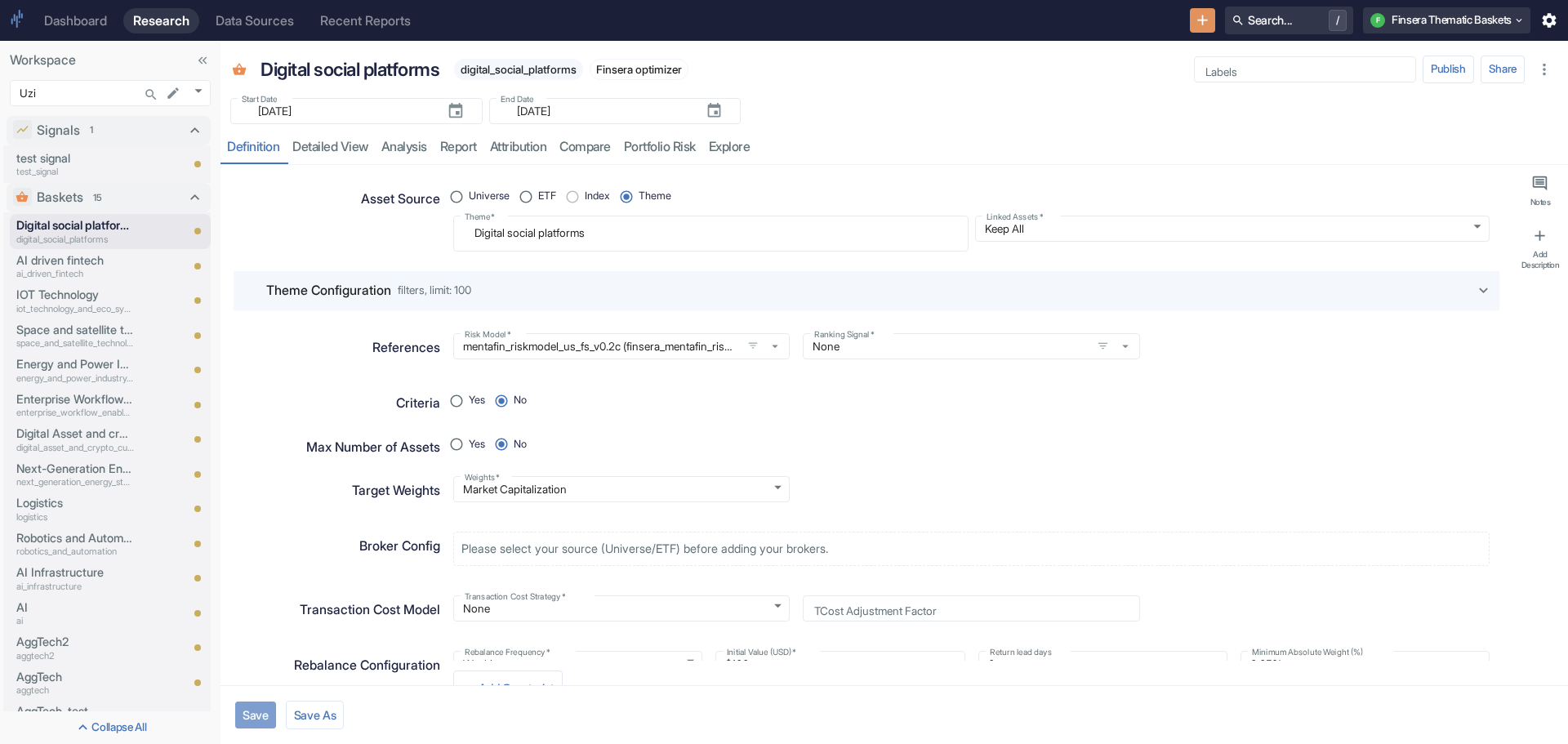
click at [253, 709] on button "Save" at bounding box center [255, 715] width 41 height 27
type textarea "x"
click at [342, 151] on link "detailed view" at bounding box center [330, 147] width 89 height 34
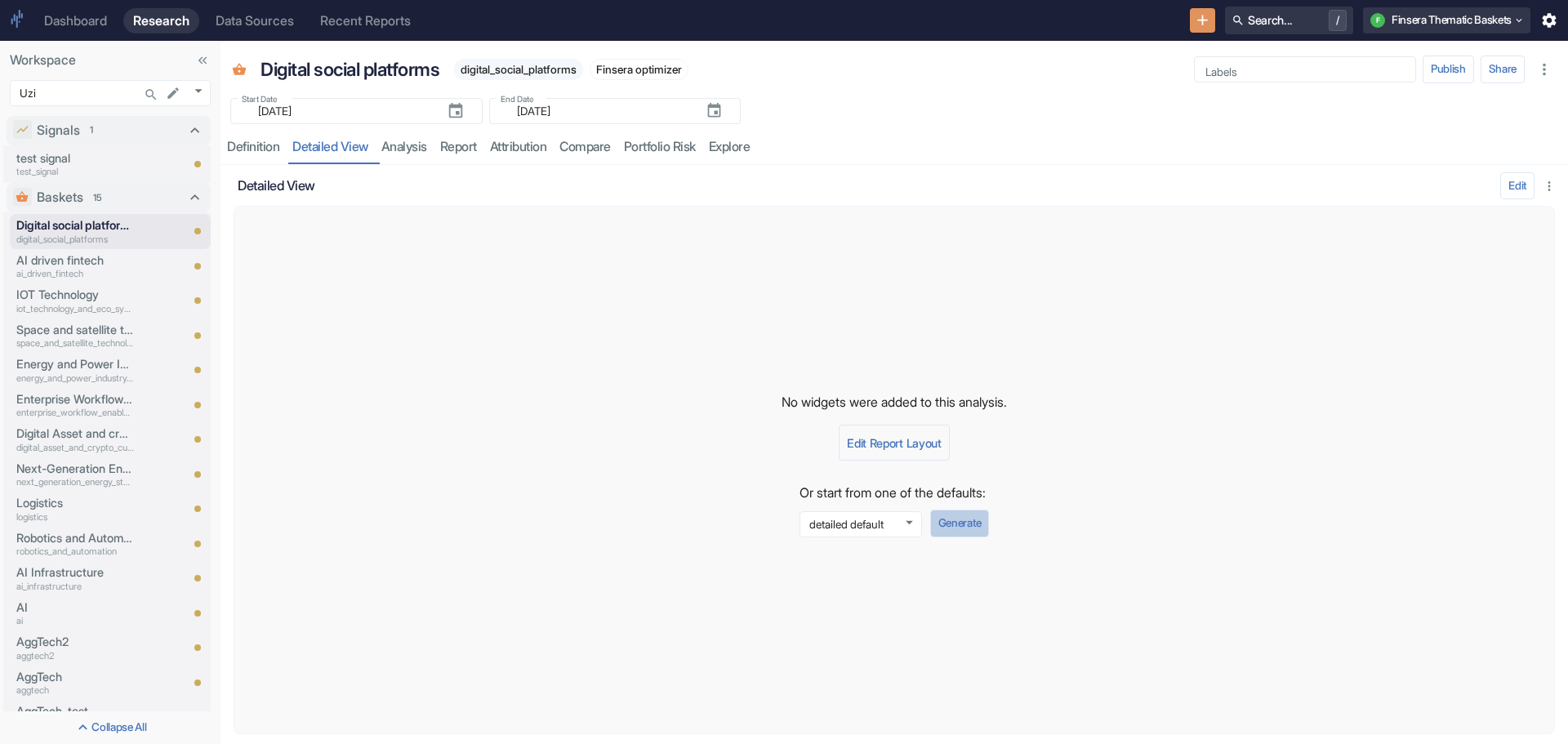
click at [957, 516] on button "Generate" at bounding box center [960, 523] width 59 height 28
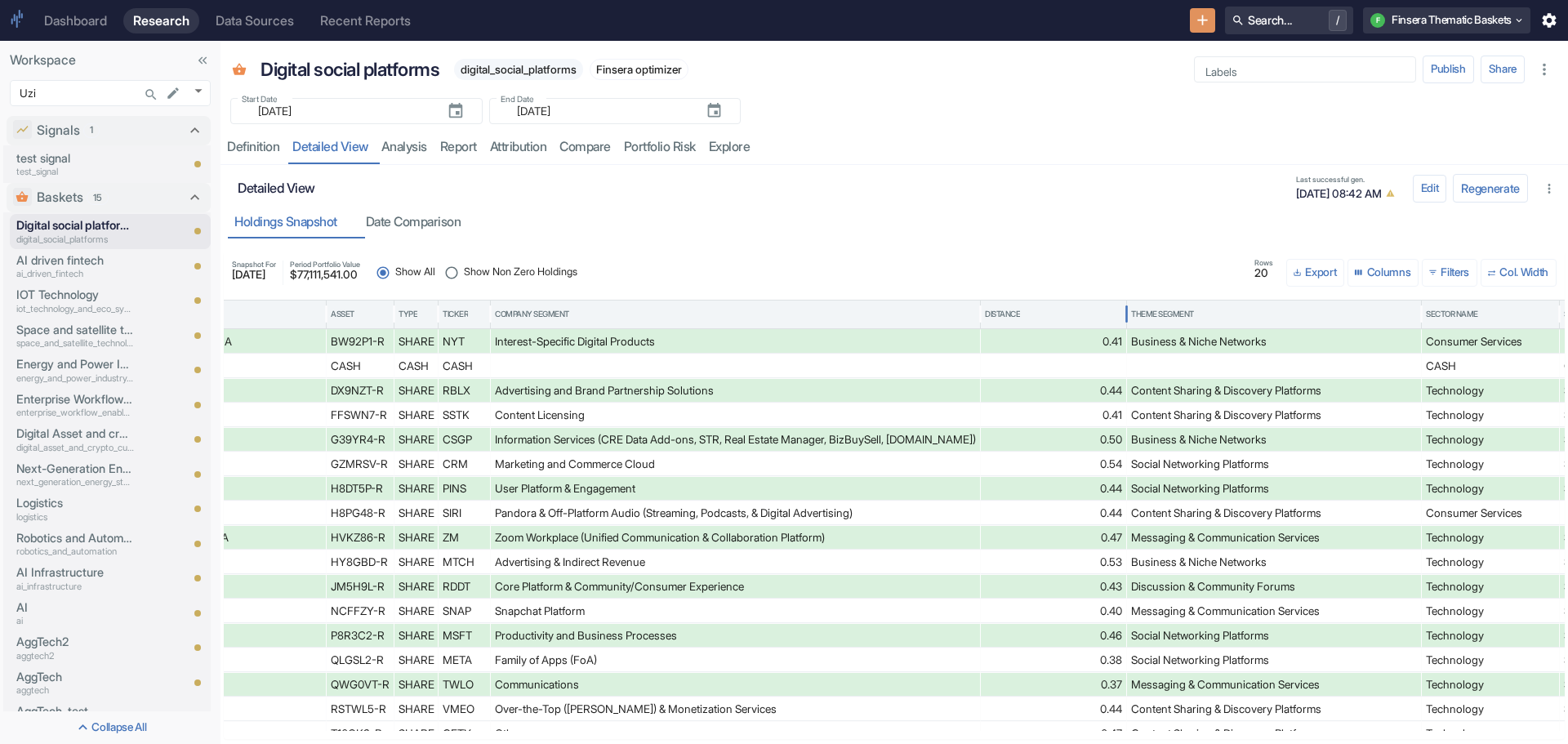
click at [1023, 306] on div "Distance" at bounding box center [1053, 315] width 138 height 28
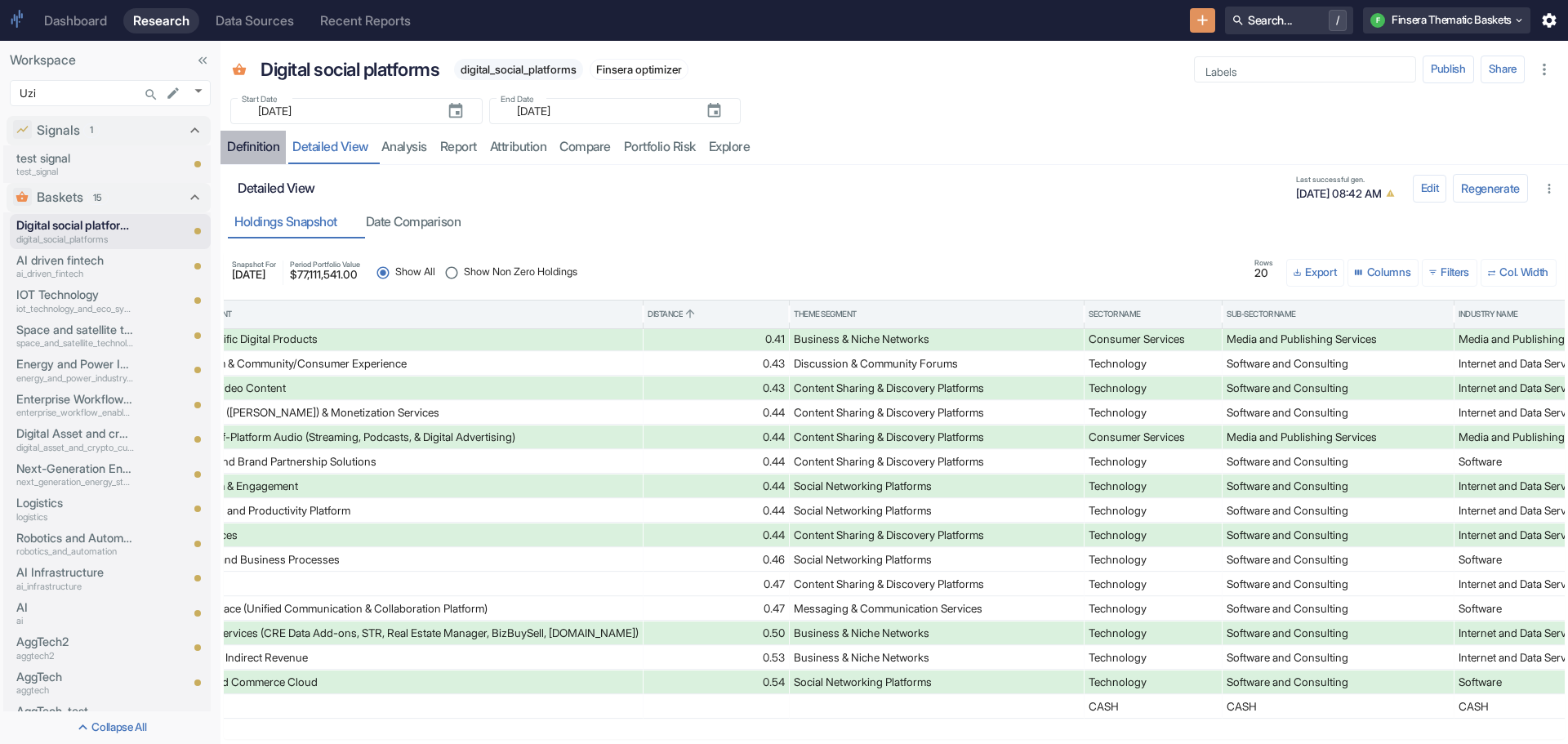
click at [254, 140] on div "Definition" at bounding box center [253, 147] width 52 height 16
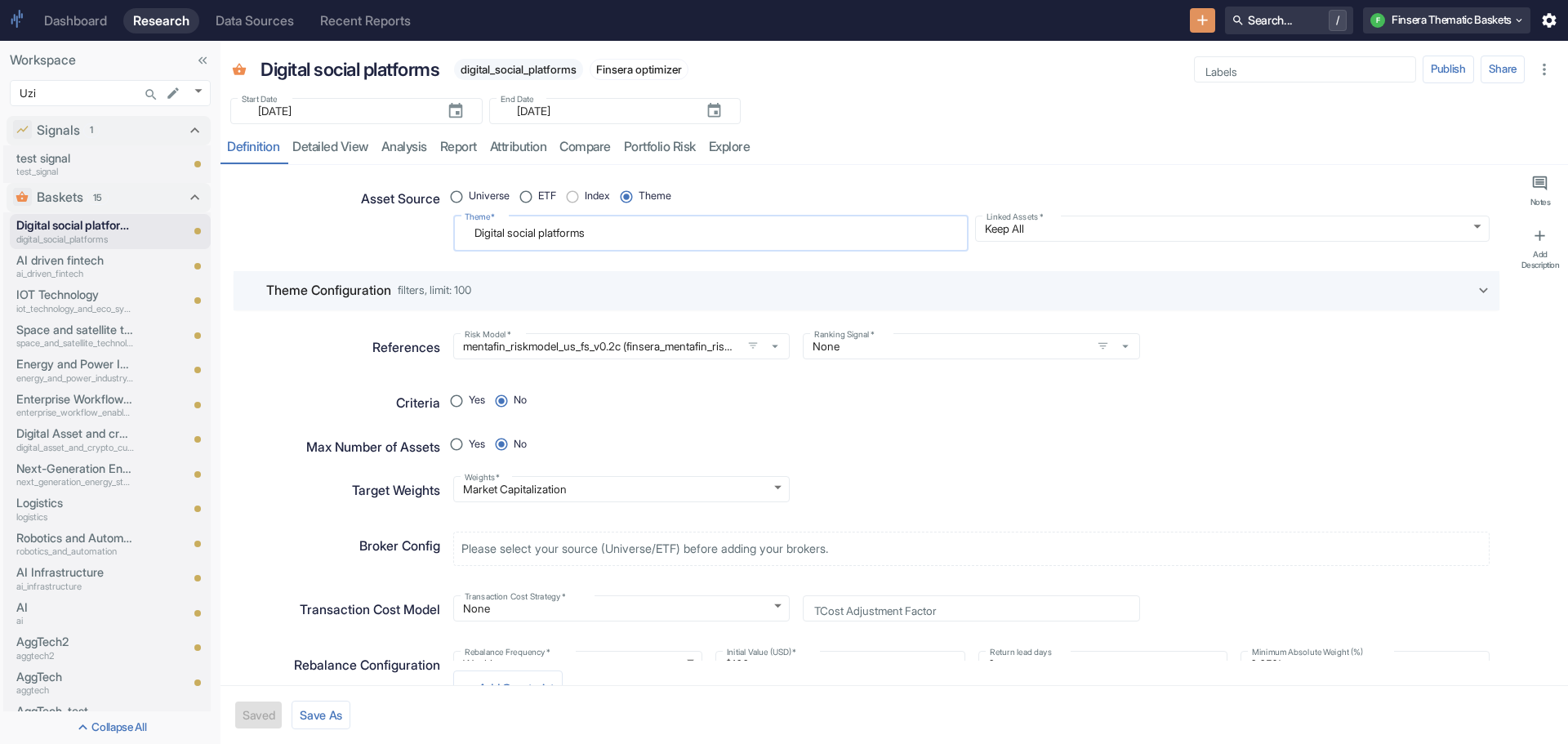
drag, startPoint x: 470, startPoint y: 230, endPoint x: 627, endPoint y: 228, distance: 157.0
click at [627, 228] on textarea "Digital social platforms" at bounding box center [711, 234] width 493 height 22
radio input "true"
type textarea "S"
type textarea "x"
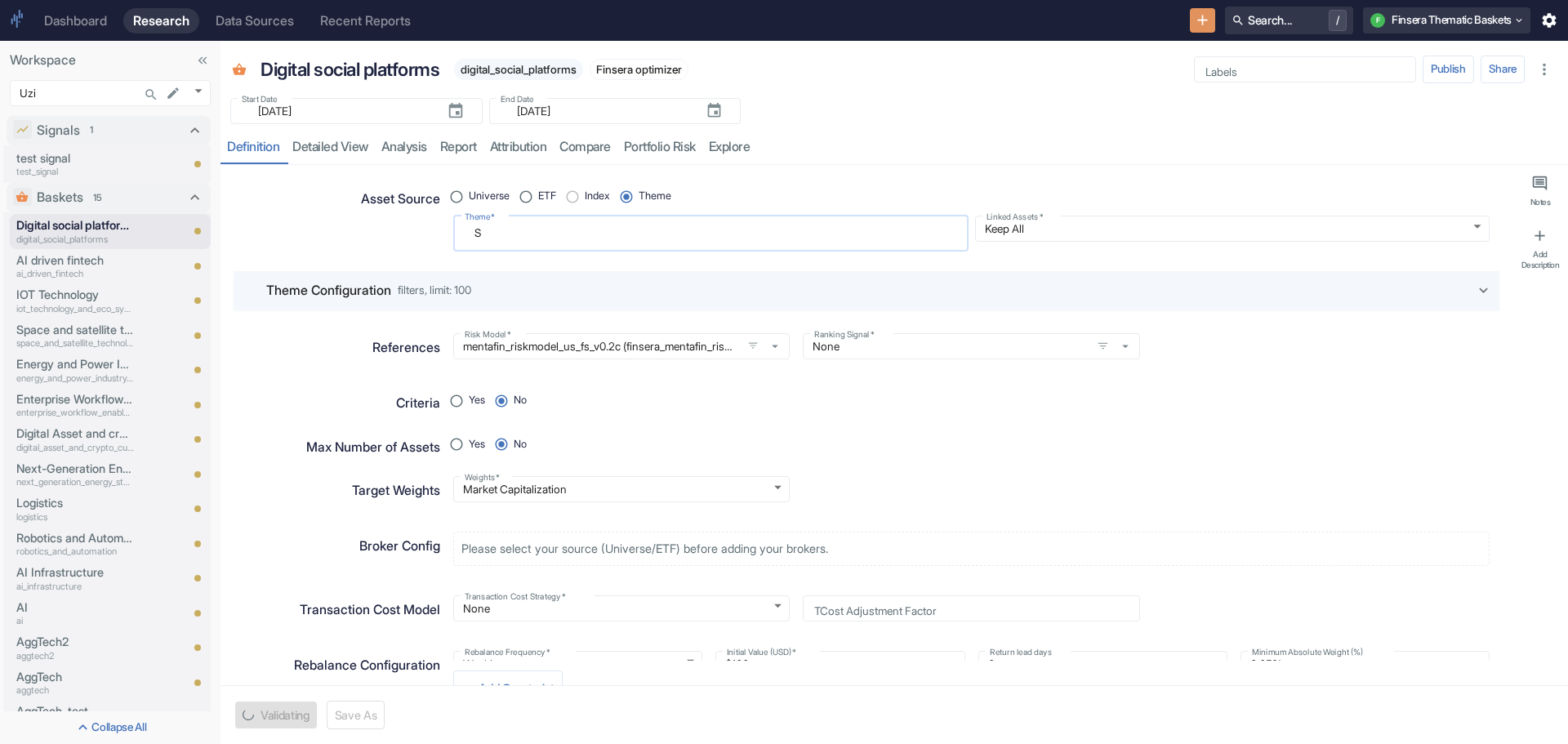
type textarea "So"
type textarea "x"
type textarea "Soc"
type textarea "x"
type textarea "Soci"
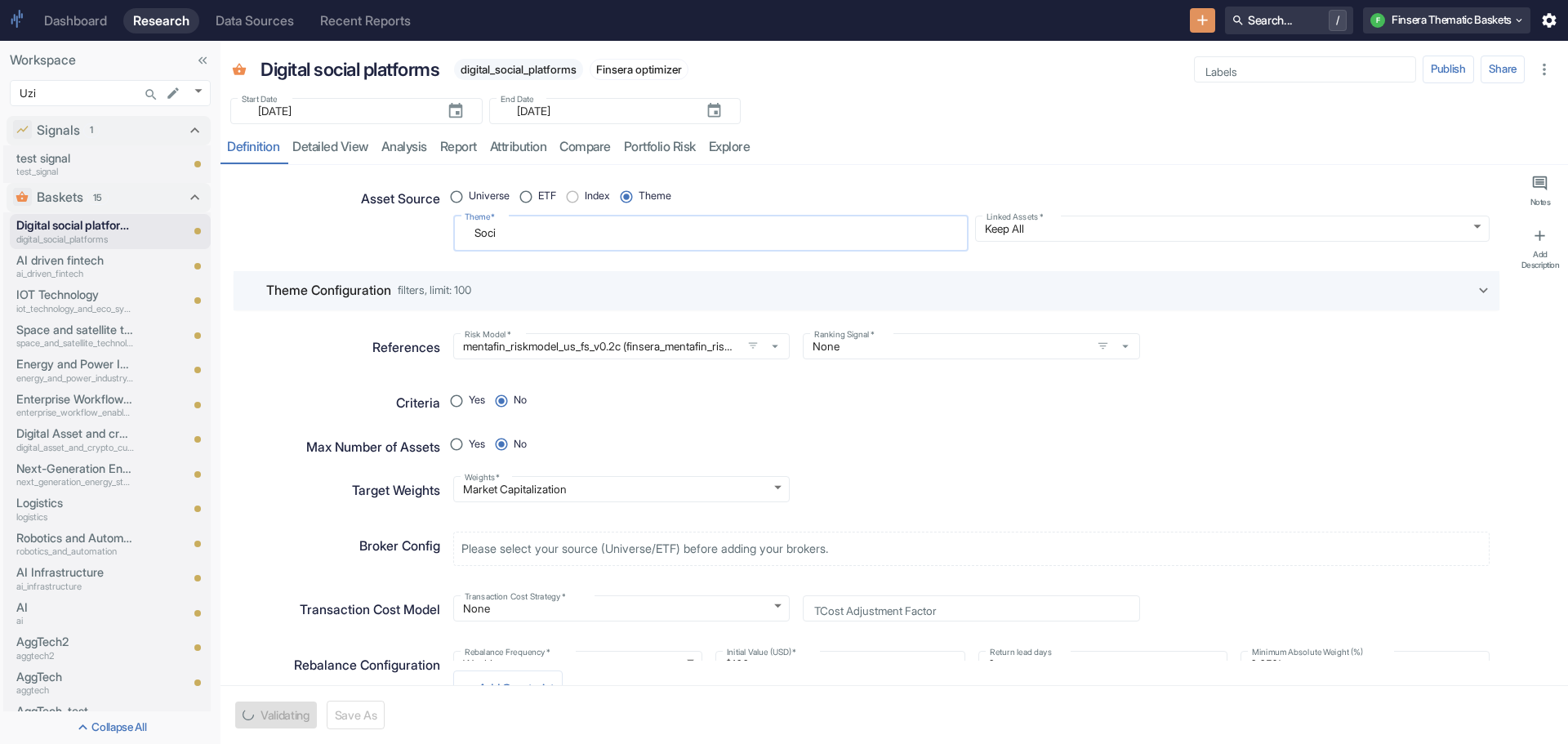
type textarea "x"
type textarea "[PERSON_NAME]"
type textarea "x"
type textarea "Social"
type textarea "x"
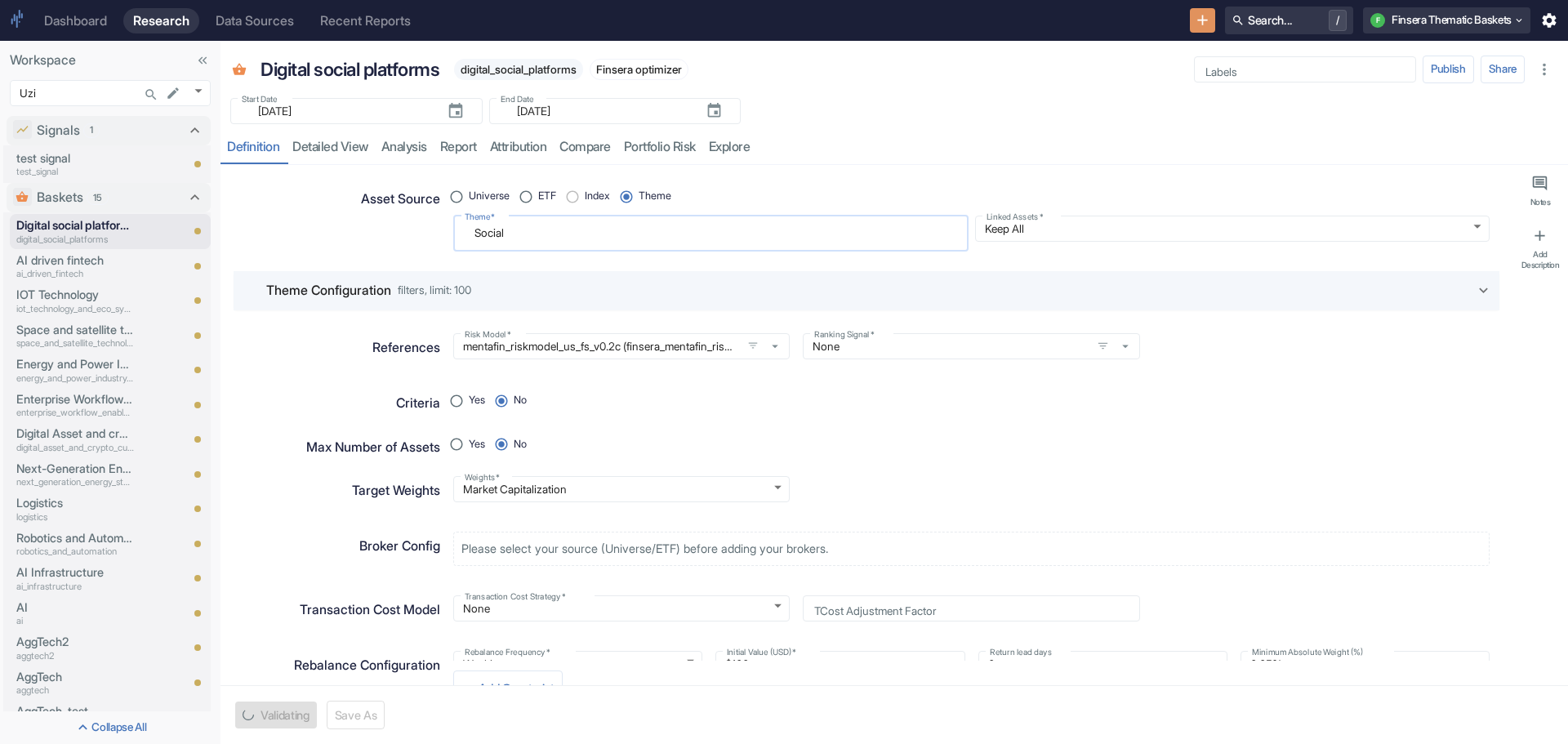
type textarea "Social"
type textarea "x"
type textarea "Social N"
type textarea "x"
type textarea "Social"
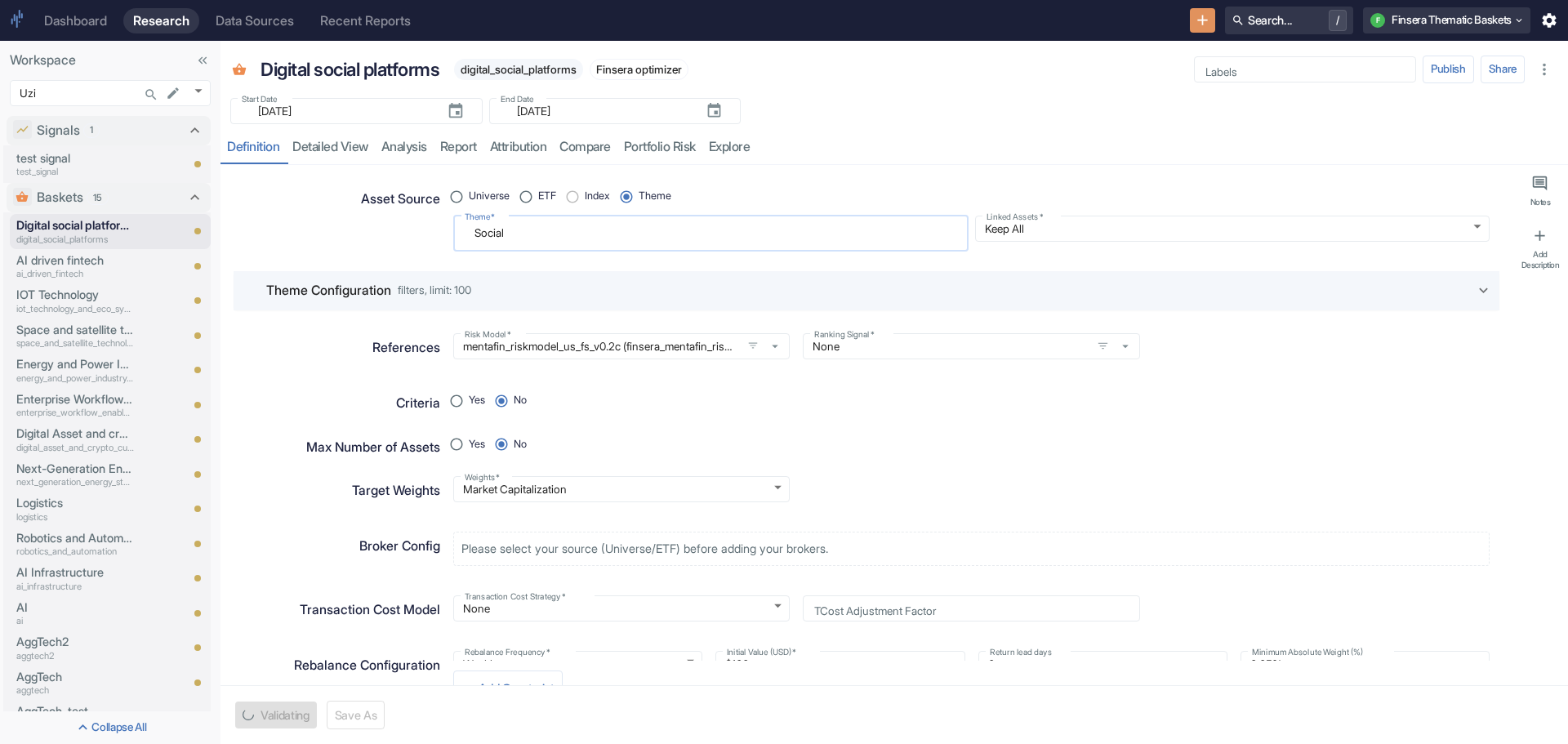
type textarea "x"
type textarea "Social n"
type textarea "x"
type textarea "Social ne"
type textarea "x"
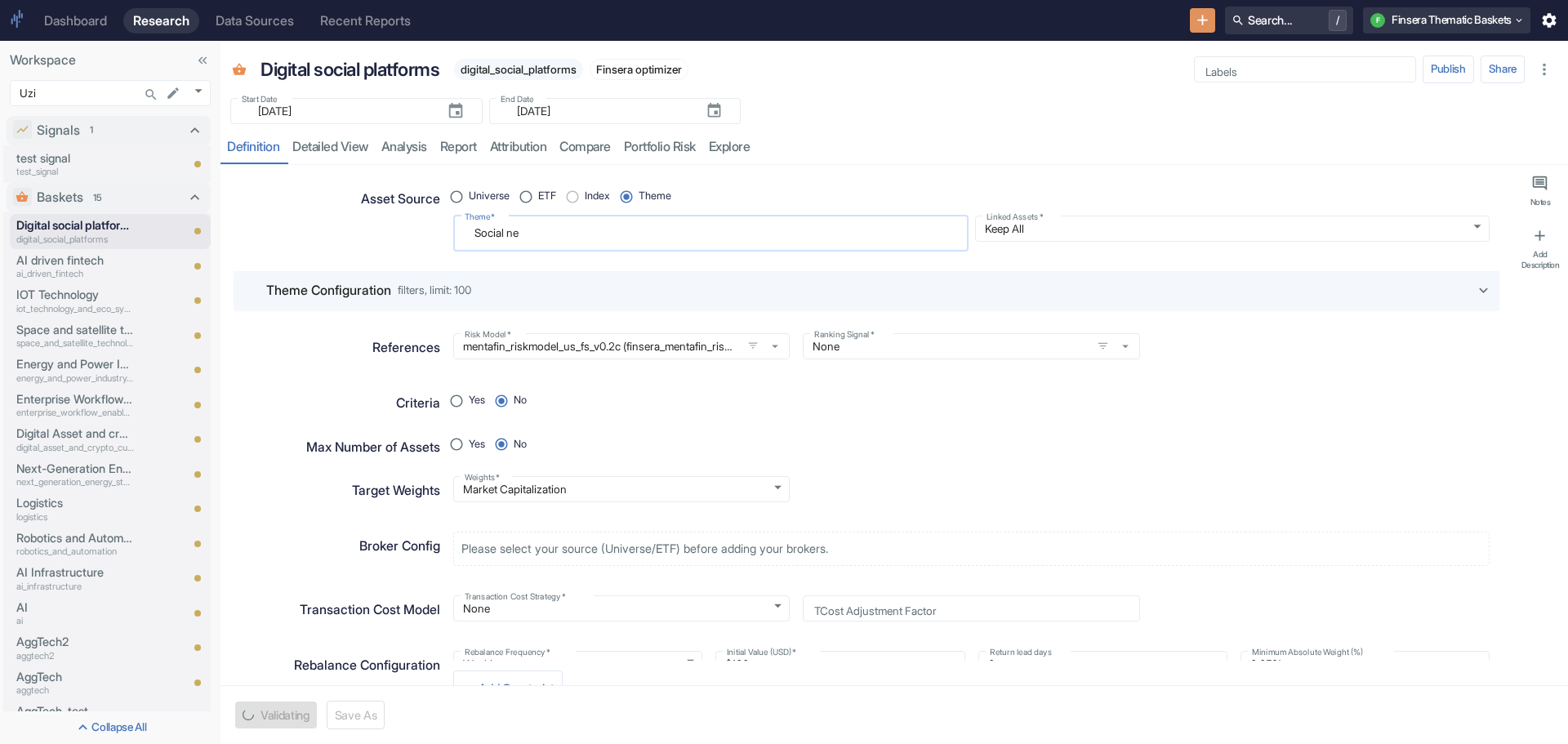
type textarea "Social net"
type textarea "x"
type textarea "Social netw"
type textarea "x"
type textarea "Social netwo"
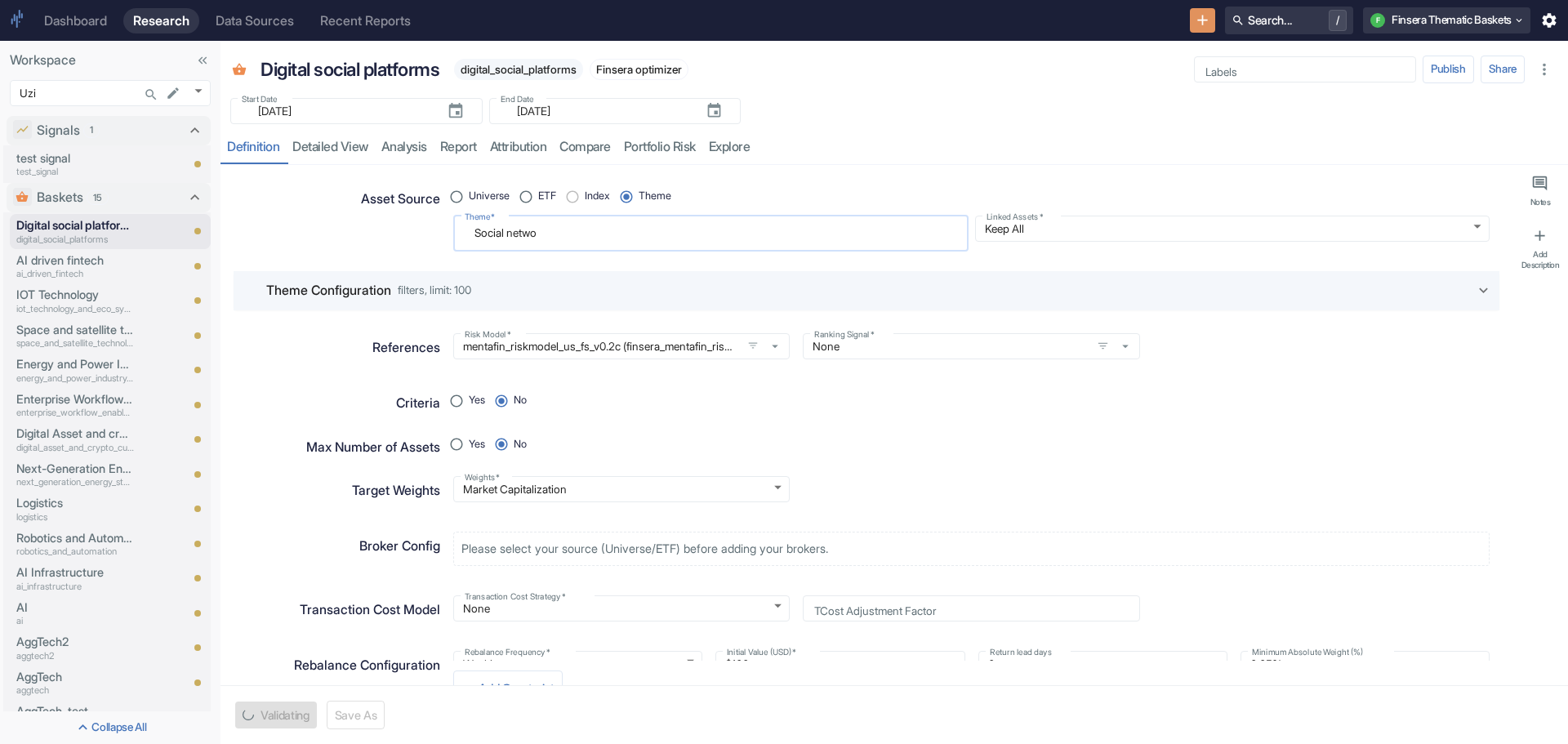
type textarea "x"
type textarea "Social networ"
type textarea "x"
type textarea "Social network"
type textarea "x"
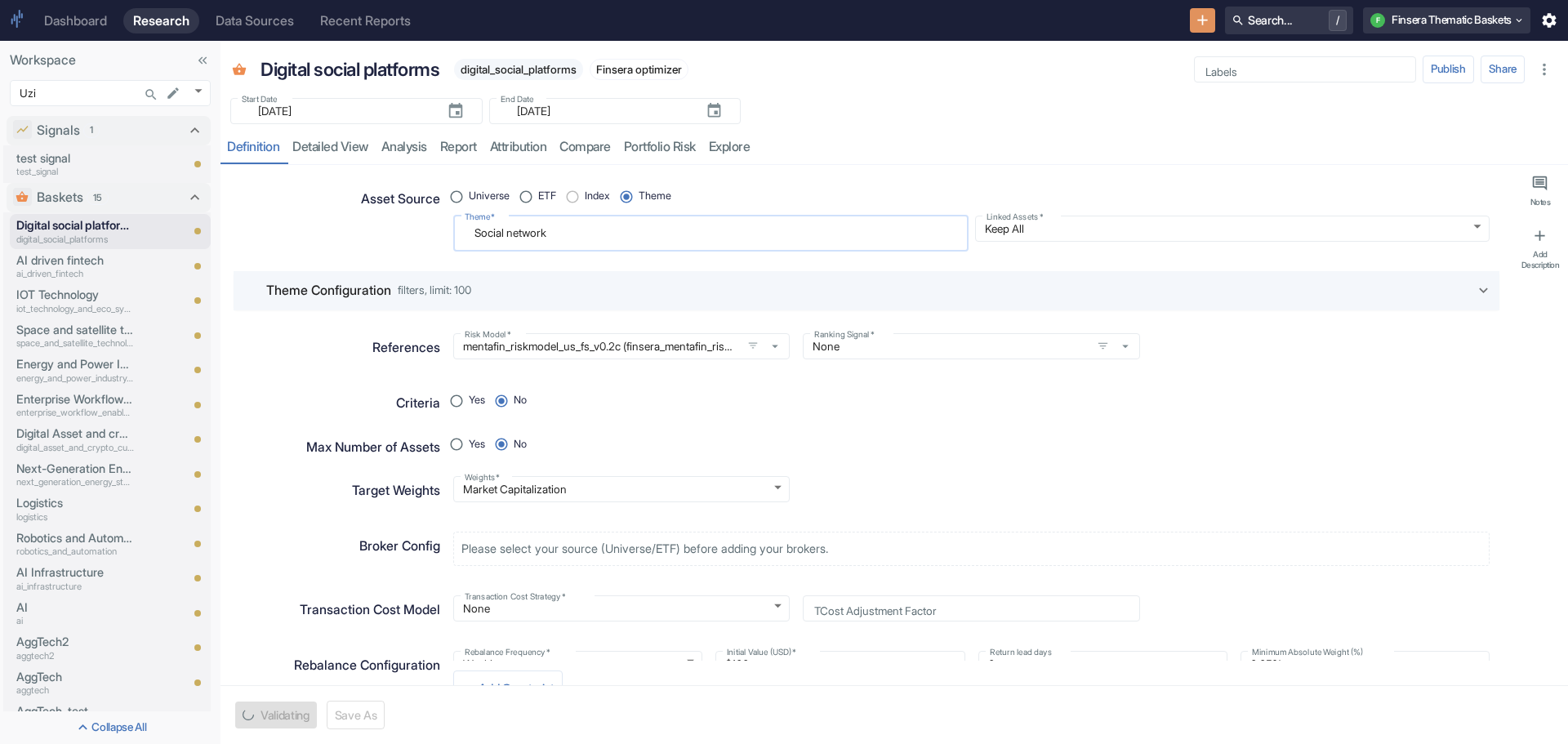
type textarea "Social networki"
type textarea "x"
type textarea "Social networkin"
type textarea "x"
type textarea "Social networking"
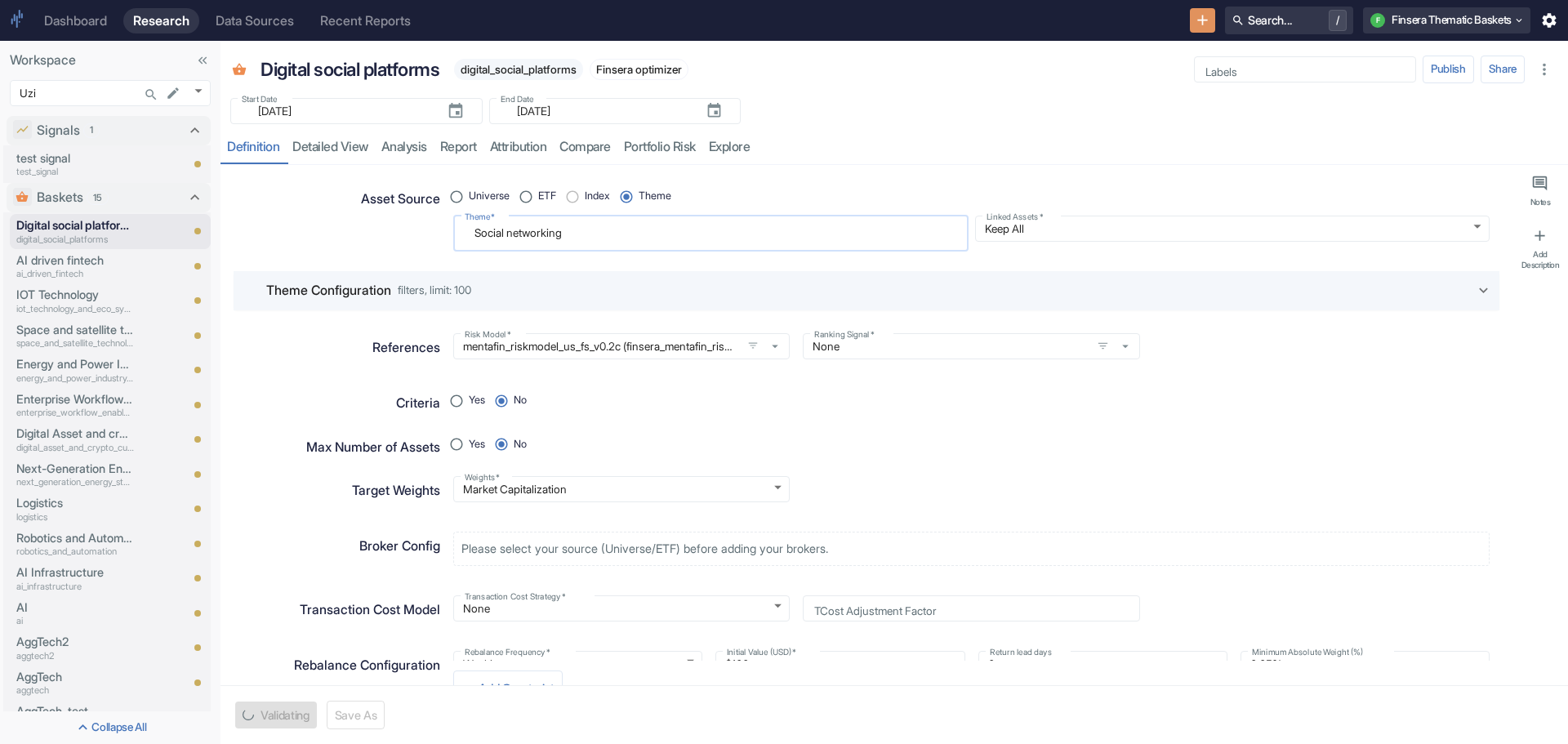
type textarea "x"
type textarea "Social networking"
type textarea "x"
type textarea "Social networking p"
type textarea "x"
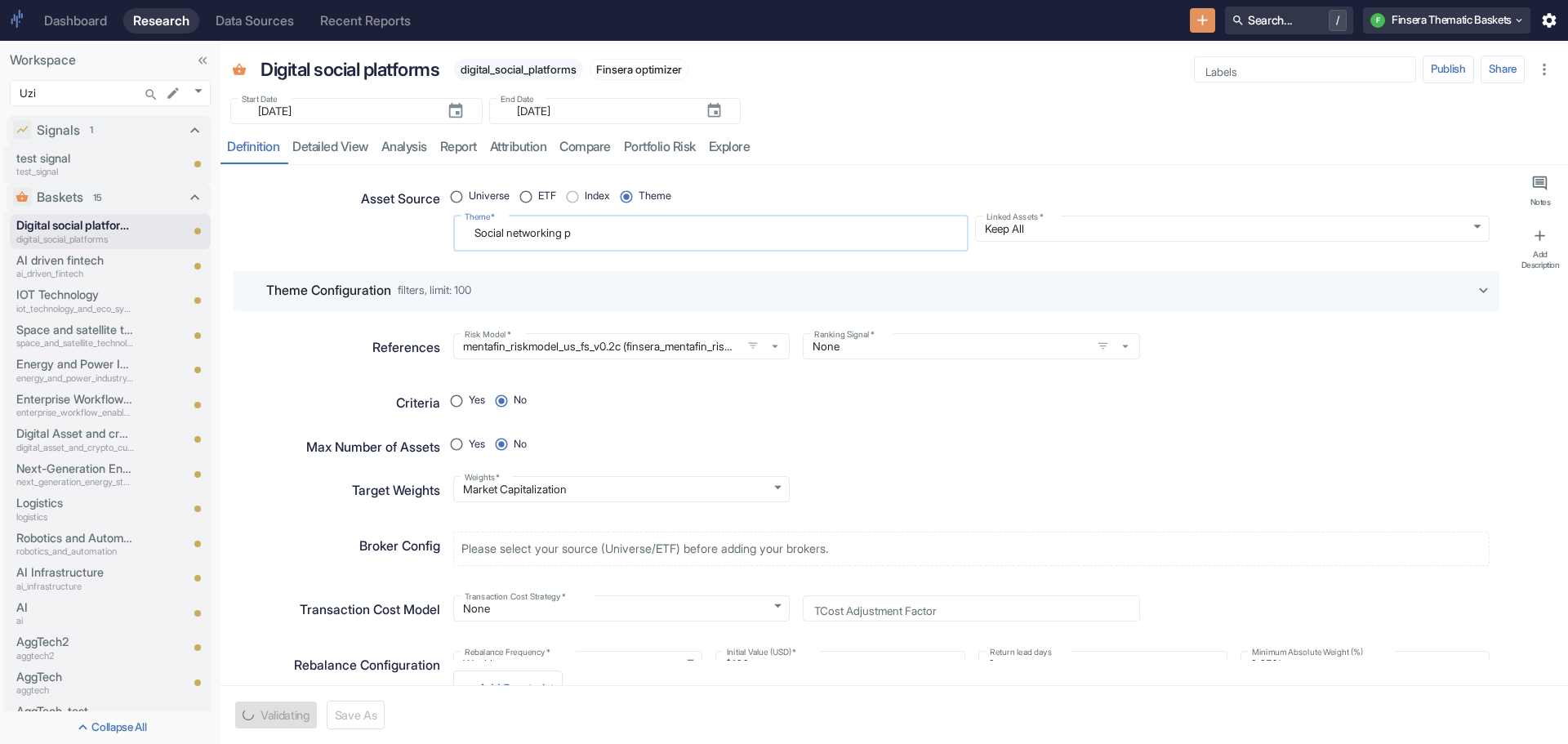
type textarea "Social networking pl"
type textarea "x"
type textarea "Social networking pla"
type textarea "x"
type textarea "Social networking plat"
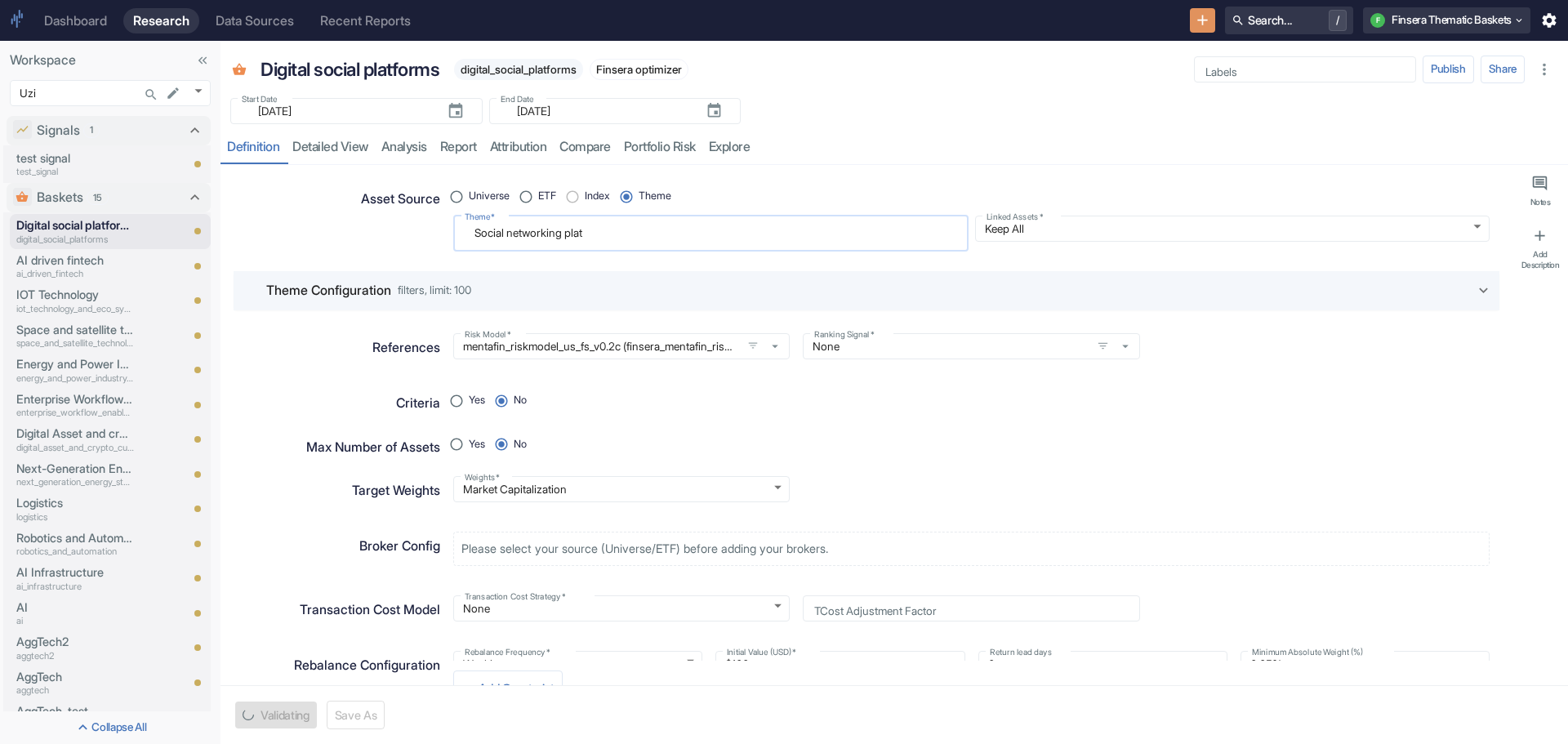
type textarea "x"
type textarea "Social networking platf"
type textarea "x"
type textarea "Social networking platfo"
type textarea "x"
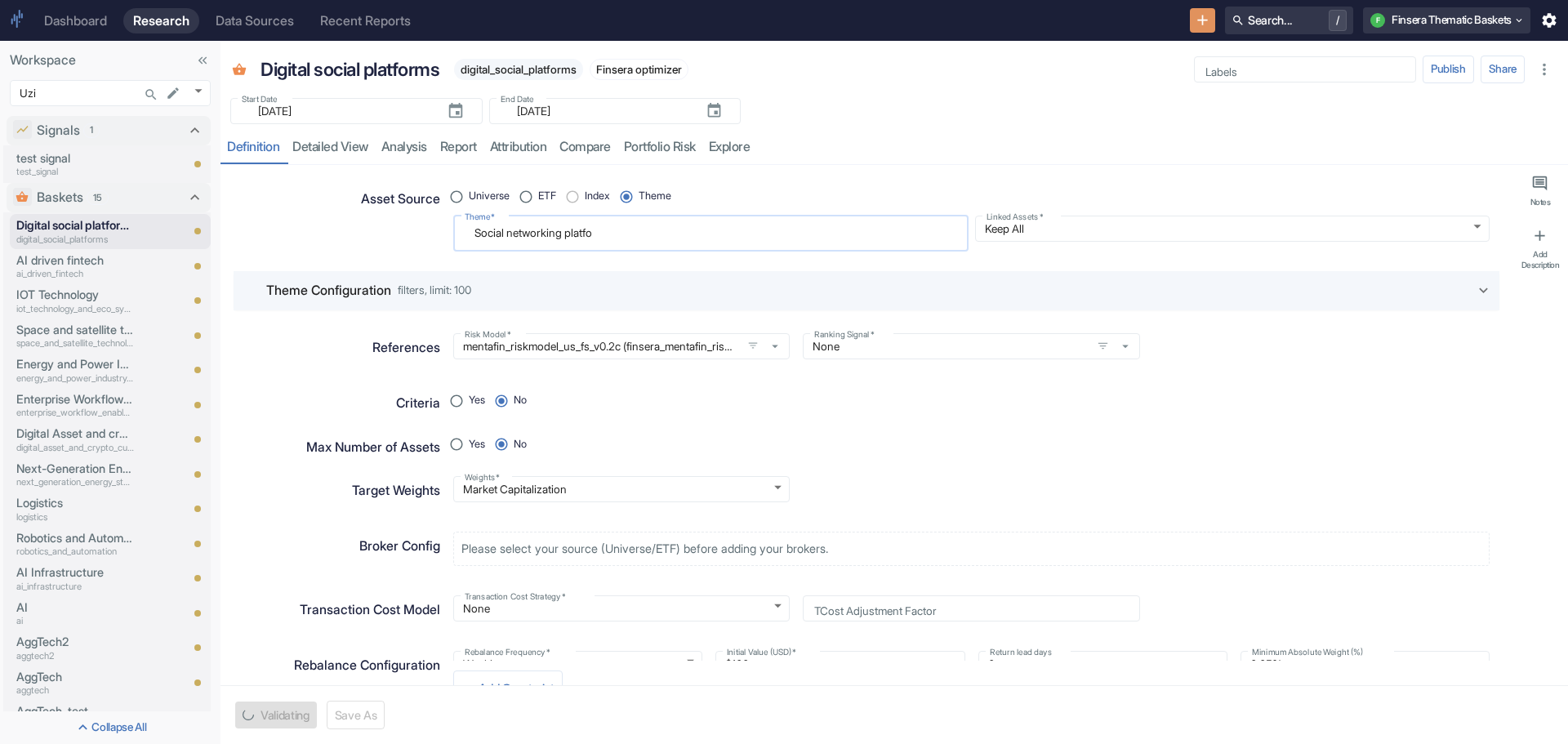
type textarea "Social networking platfor"
type textarea "x"
type textarea "Social networking platform"
type textarea "x"
type textarea "Social networking platforms"
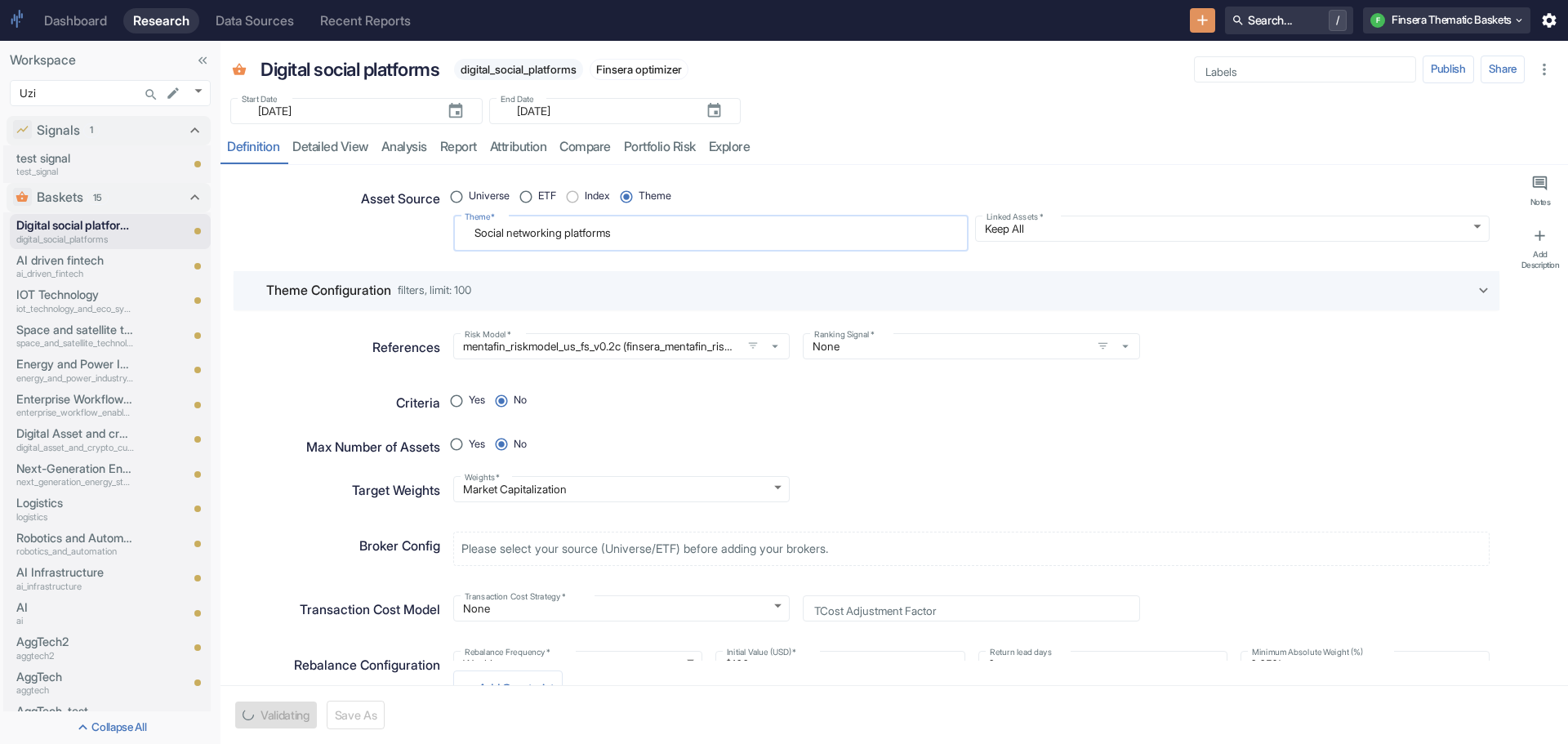
type textarea "x"
type textarea "Social networking platforms,"
type textarea "x"
type textarea "Social networking platforms,"
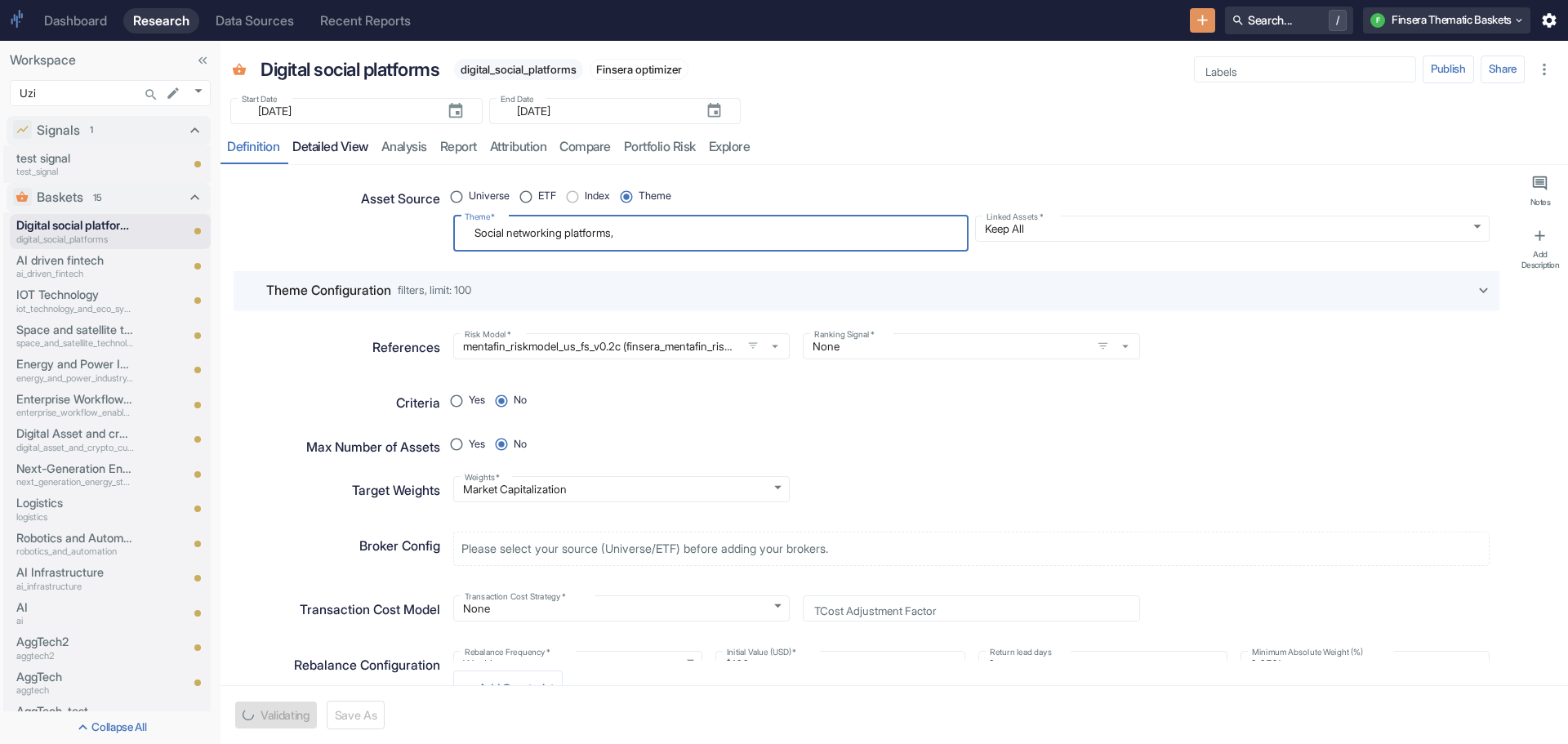
type textarea "x"
type textarea "Social networking platforms,"
click at [322, 139] on link "detailed view" at bounding box center [330, 147] width 89 height 34
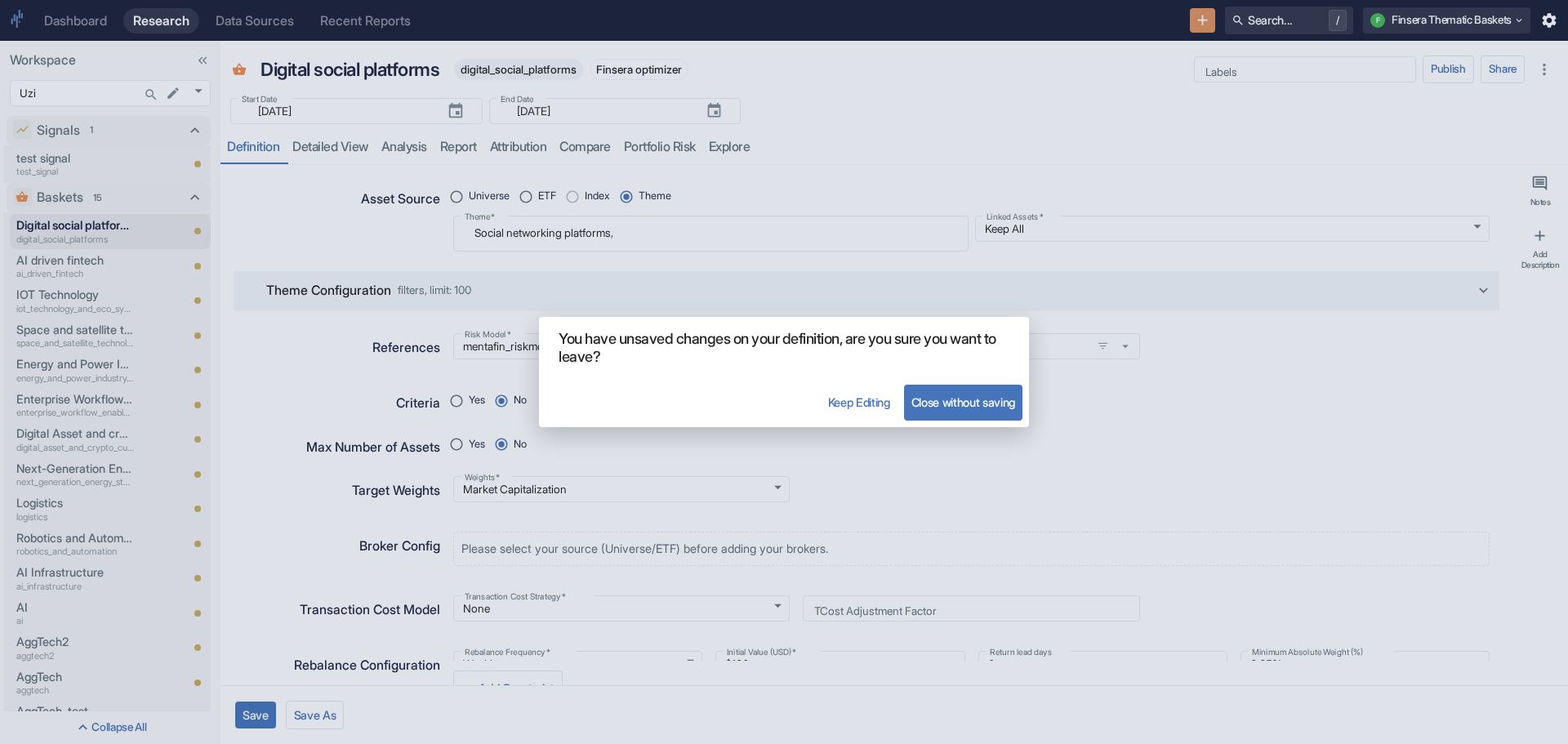
click at [862, 396] on button "Keep Editing" at bounding box center [859, 403] width 77 height 36
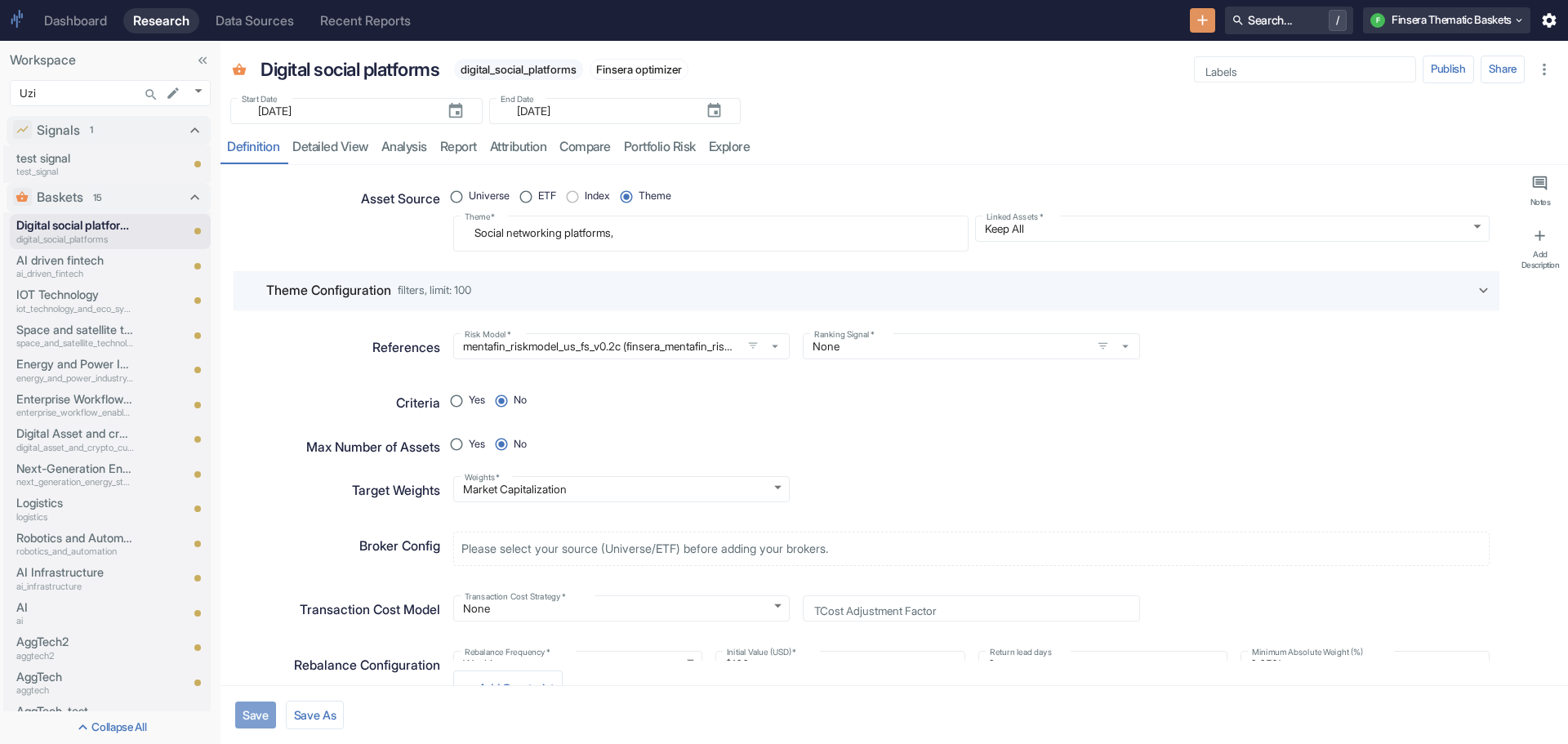
click at [256, 705] on button "Save" at bounding box center [255, 715] width 41 height 27
type textarea "x"
click at [339, 137] on link "detailed view" at bounding box center [330, 147] width 89 height 34
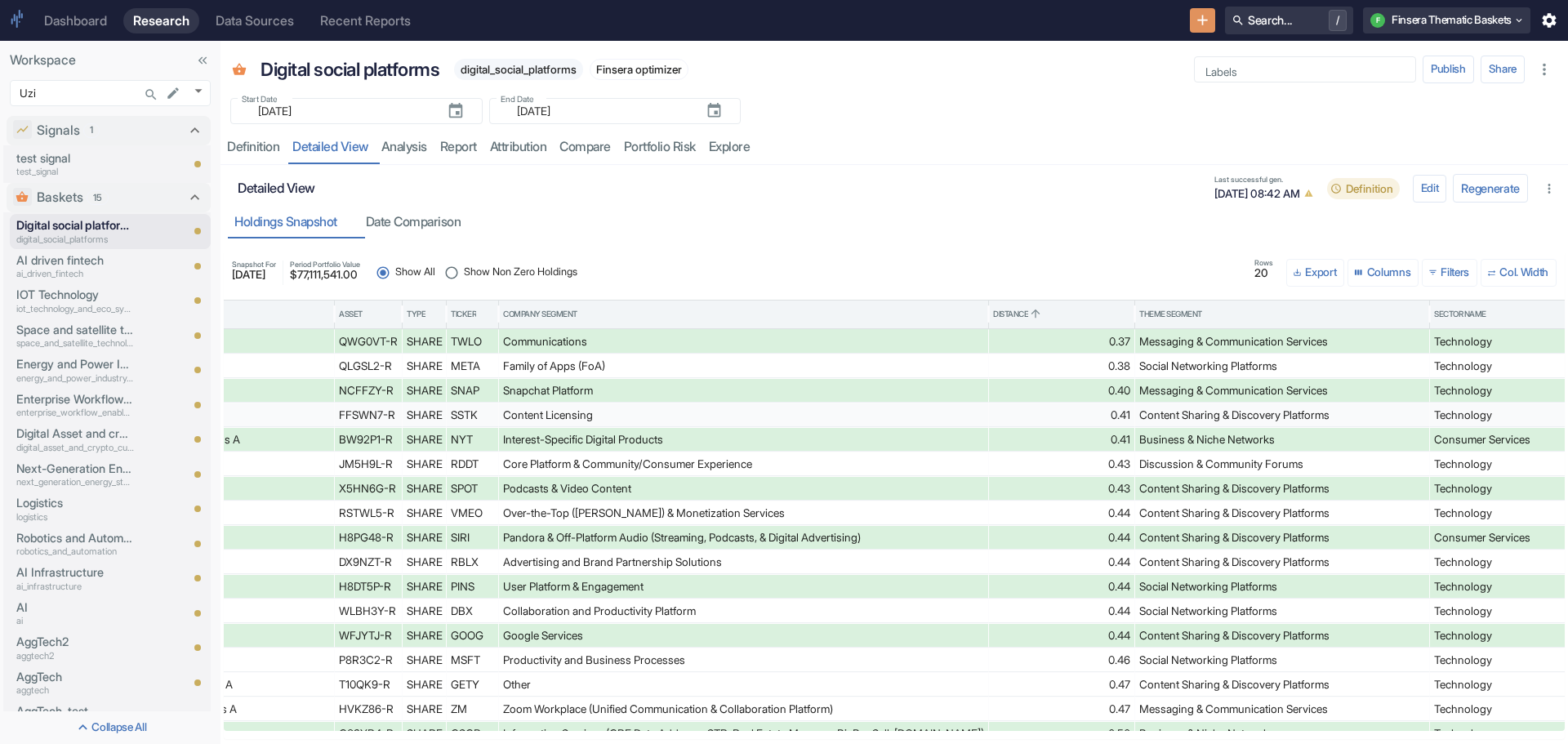
click at [1141, 414] on div "Content Sharing & Discovery Platforms" at bounding box center [1283, 415] width 286 height 23
click at [1155, 411] on div "Content Sharing & Discovery Platforms" at bounding box center [1283, 415] width 286 height 23
click at [250, 144] on div "Definition" at bounding box center [253, 147] width 52 height 16
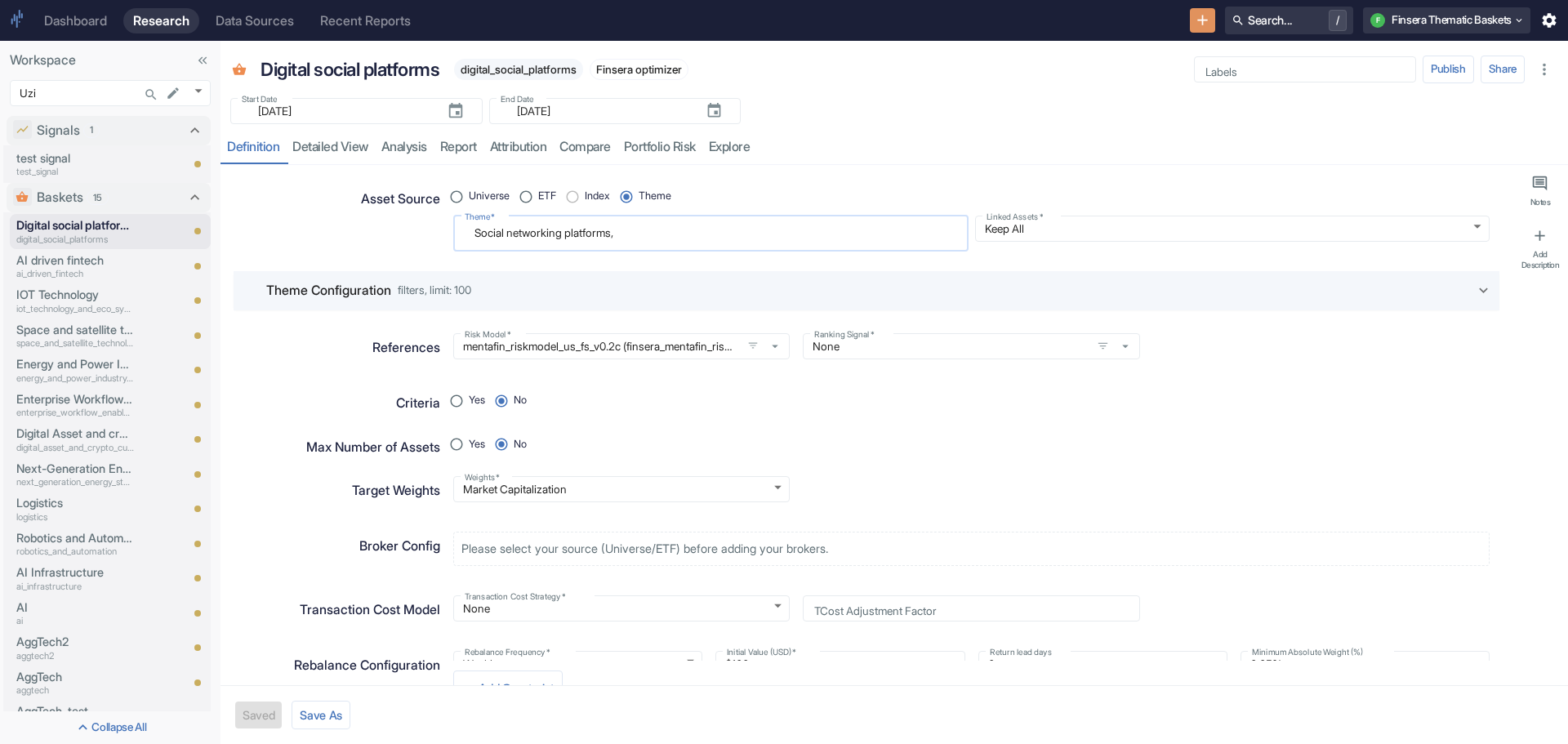
click at [643, 235] on textarea "Social networking platforms," at bounding box center [711, 234] width 493 height 22
paste textarea "Content Sharing & Discovery Platforms"
radio input "true"
type textarea "Social networking platforms, Content Sharing & Discovery Platforms"
type textarea "x"
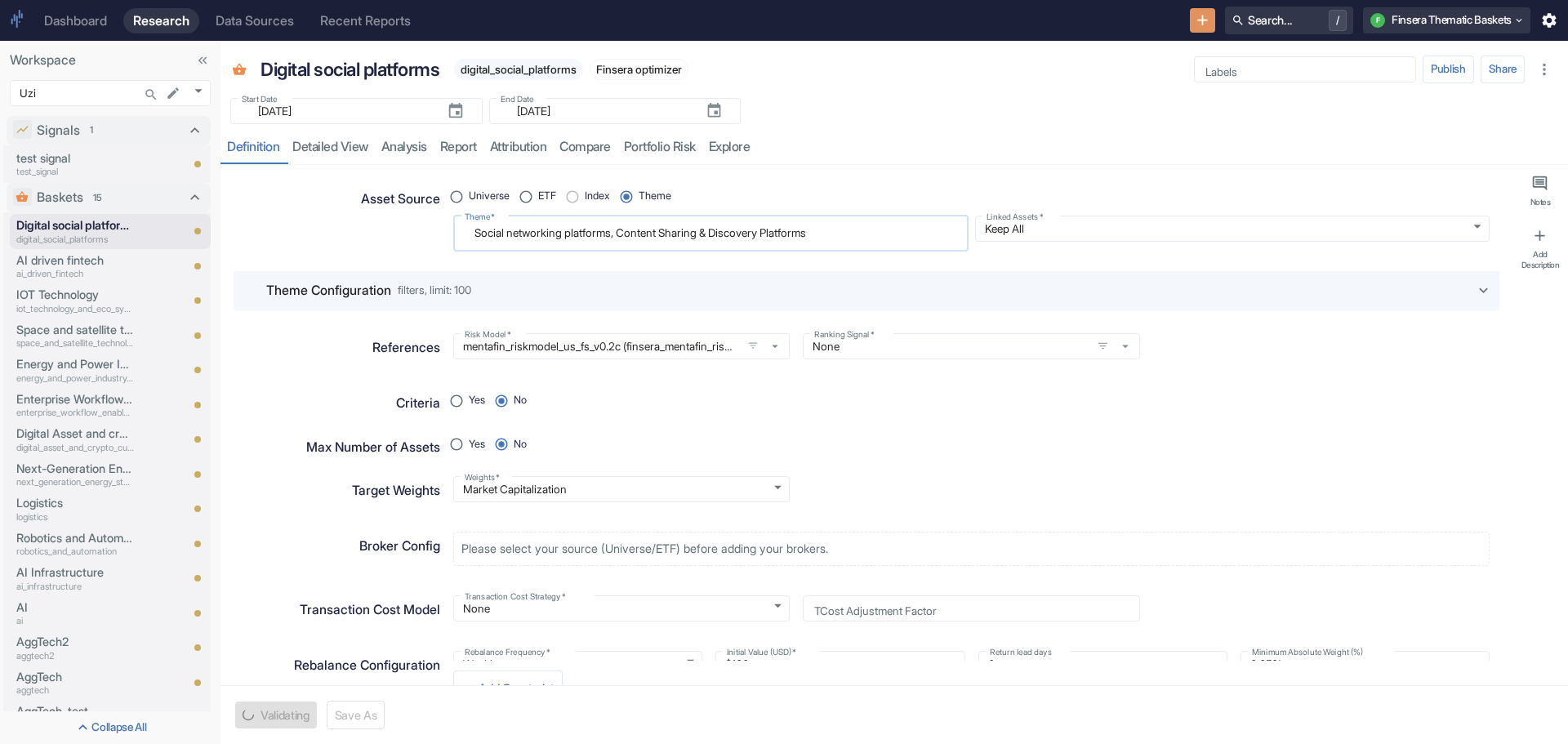
type textarea "Social networking platforms, Content Sharing & Discovery Platforms,"
type textarea "x"
type textarea "Social networking platforms, Content Sharing & Discovery Platforms,"
type textarea "x"
type textarea "Social networking platforms, Content Sharing & Discovery Platforms, m"
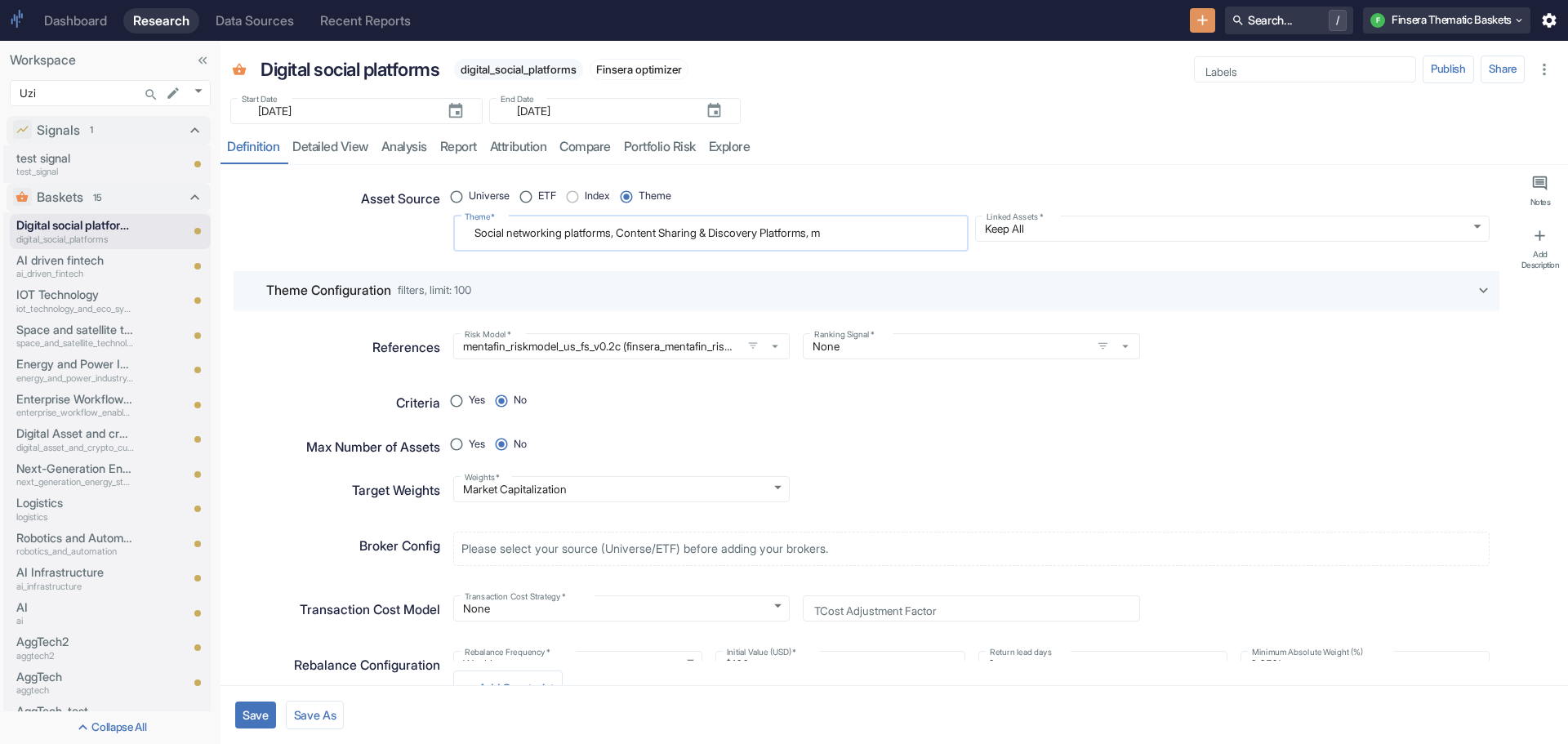
type textarea "x"
type textarea "Social networking platforms, Content Sharing & Discovery Platforms, me"
type textarea "x"
type textarea "Social networking platforms, Content Sharing & Discovery Platforms, mes"
type textarea "x"
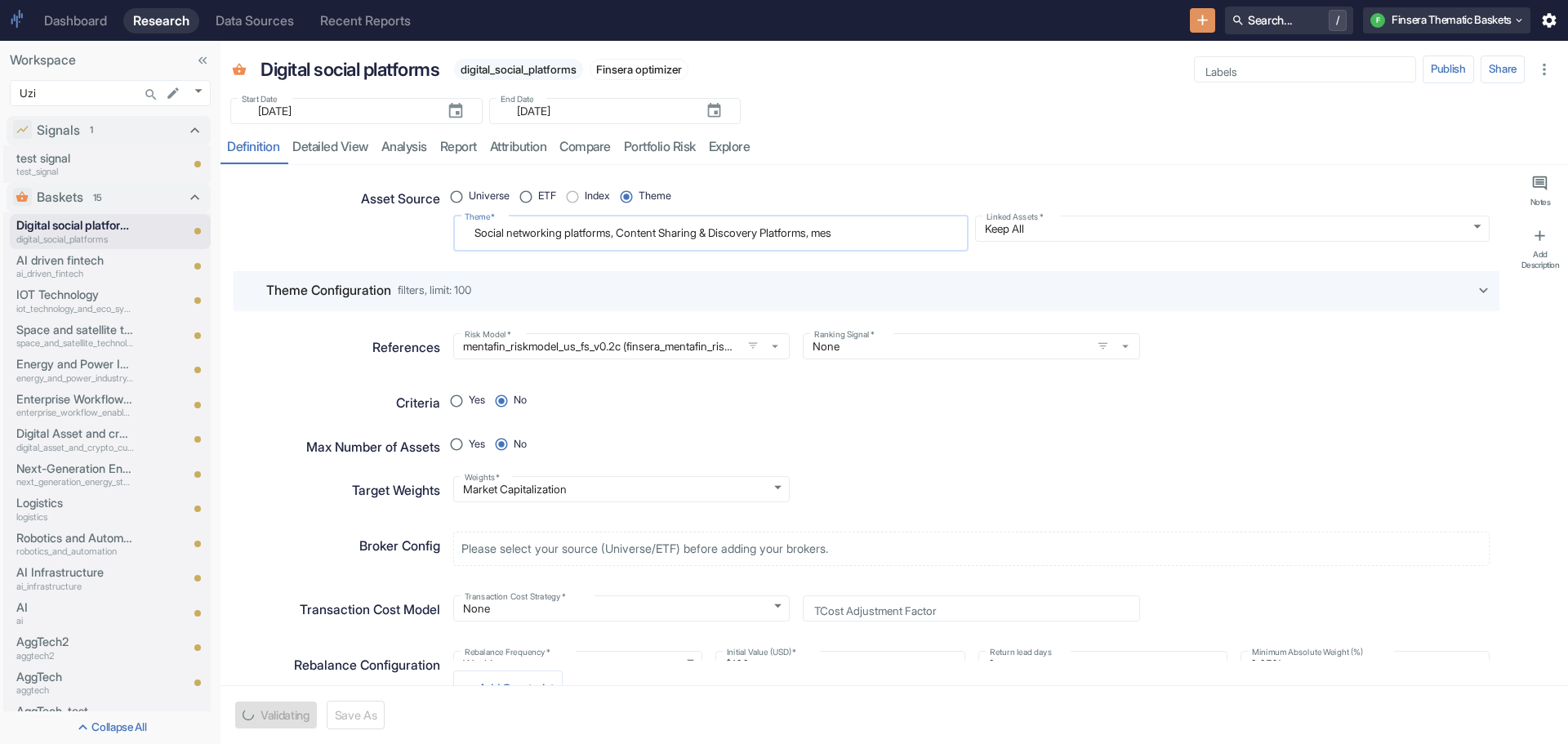
type textarea "Social networking platforms, Content Sharing & Discovery Platforms, mess"
type textarea "x"
type textarea "Social networking platforms, Content Sharing & Discovery Platforms, messa"
type textarea "x"
type textarea "Social networking platforms, Content Sharing & Discovery Platforms, messag"
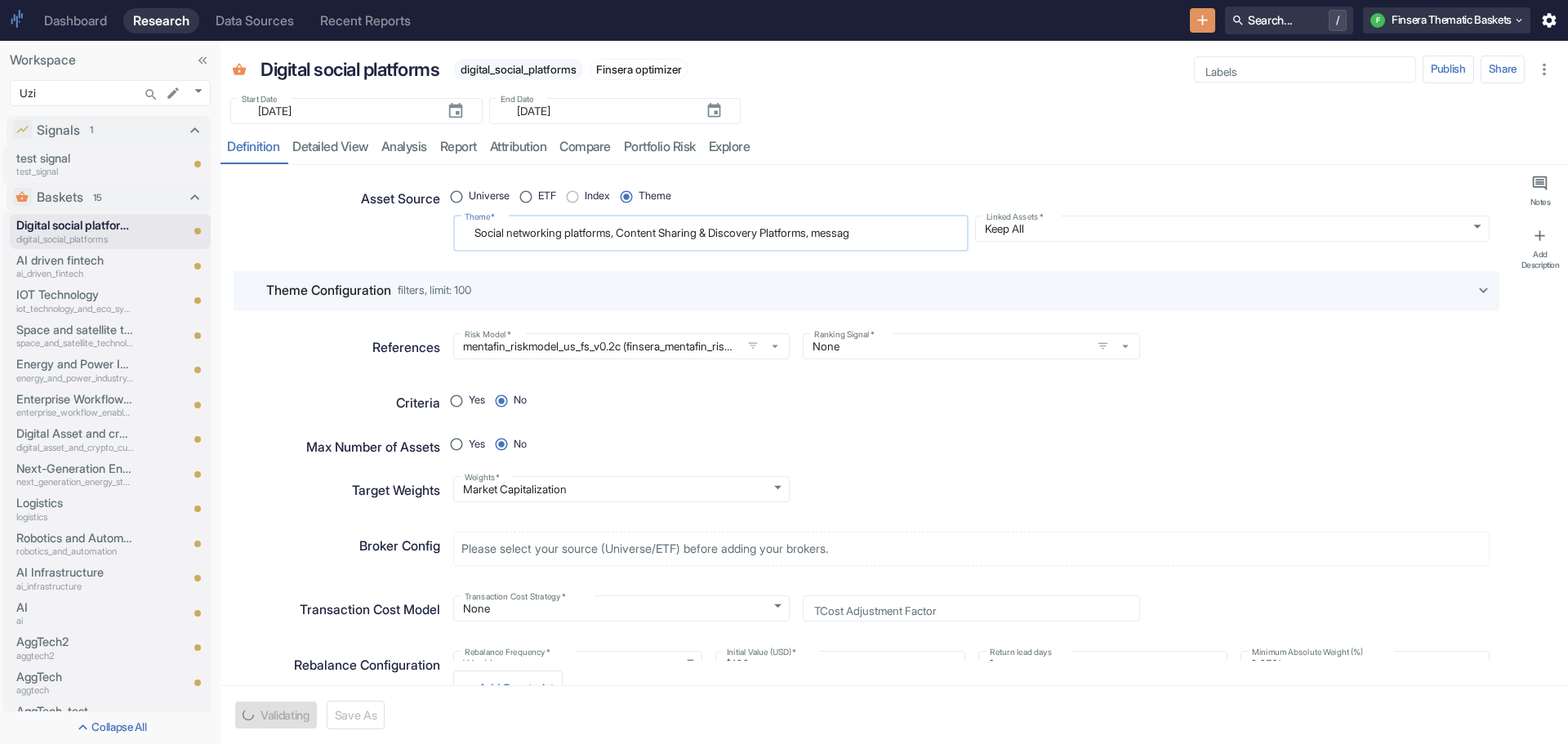
type textarea "x"
type textarea "Social networking platforms, Content Sharing & Discovery Platforms, messagi"
type textarea "x"
type textarea "Social networking platforms, Content Sharing & Discovery Platforms, messagin"
type textarea "x"
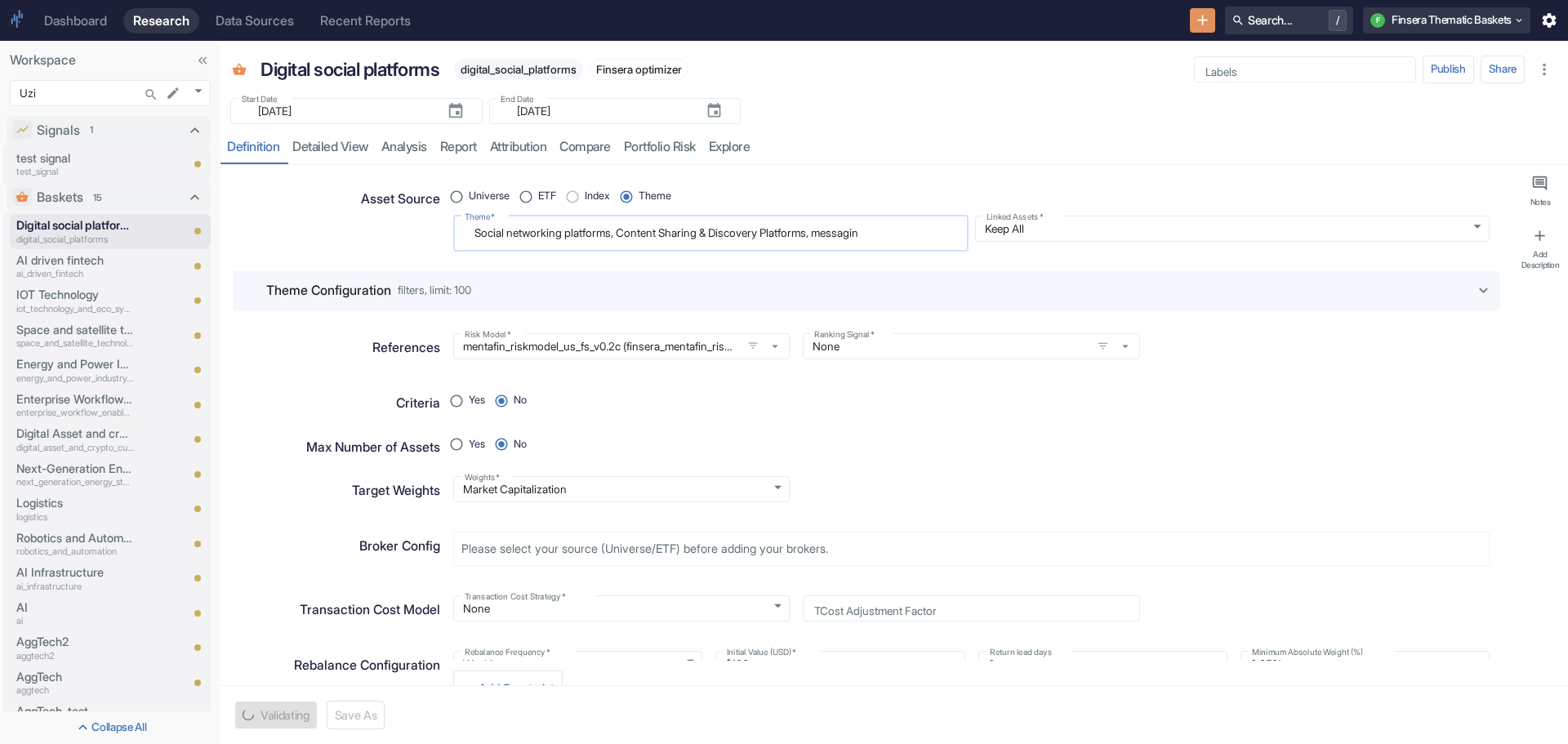
type textarea "Social networking platforms, Content Sharing & Discovery Platforms, messaging"
type textarea "x"
type textarea "Social networking platforms, Content Sharing & Discovery Platforms, messagin"
type textarea "x"
click at [255, 709] on button "Save" at bounding box center [255, 715] width 41 height 27
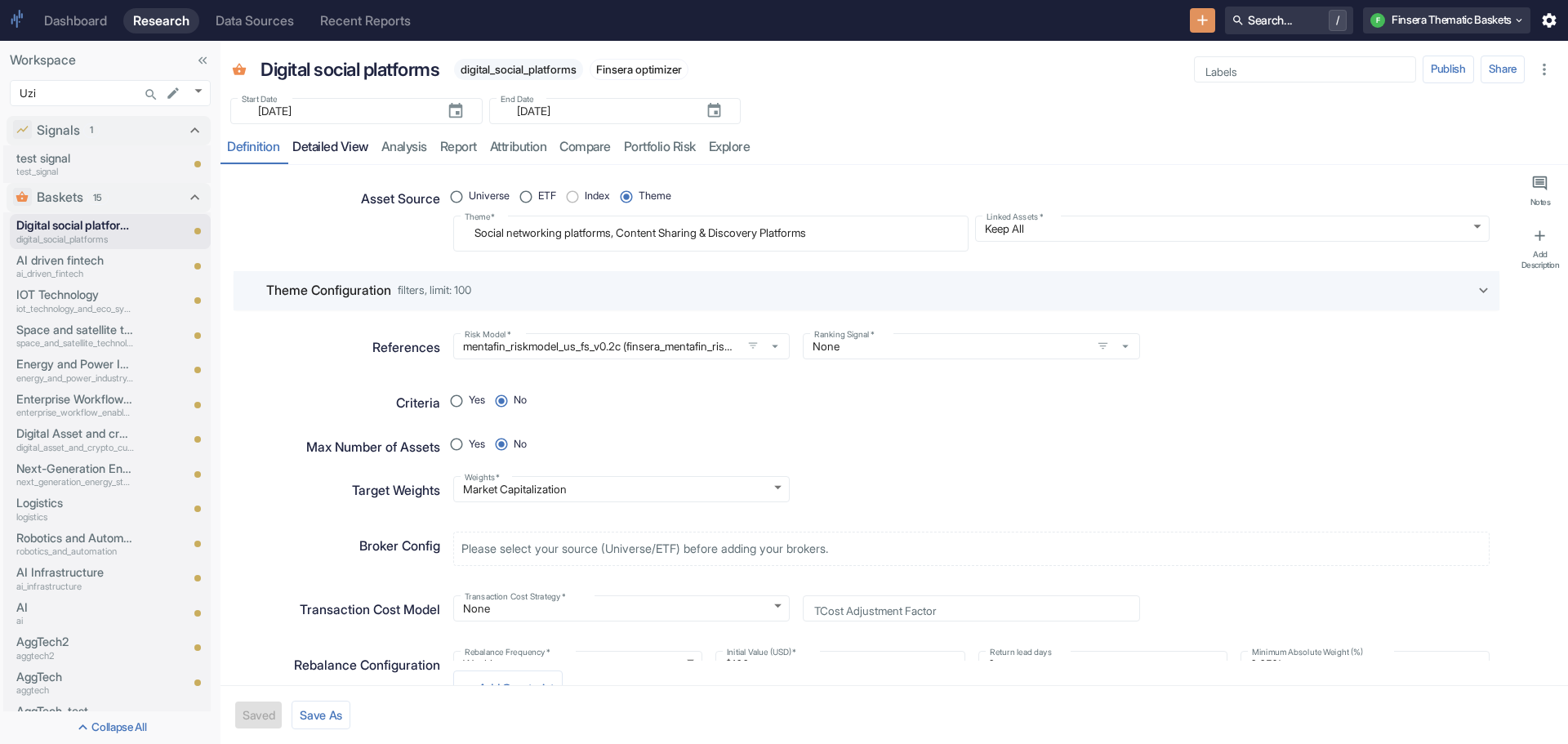
click at [326, 146] on link "detailed view" at bounding box center [330, 147] width 89 height 34
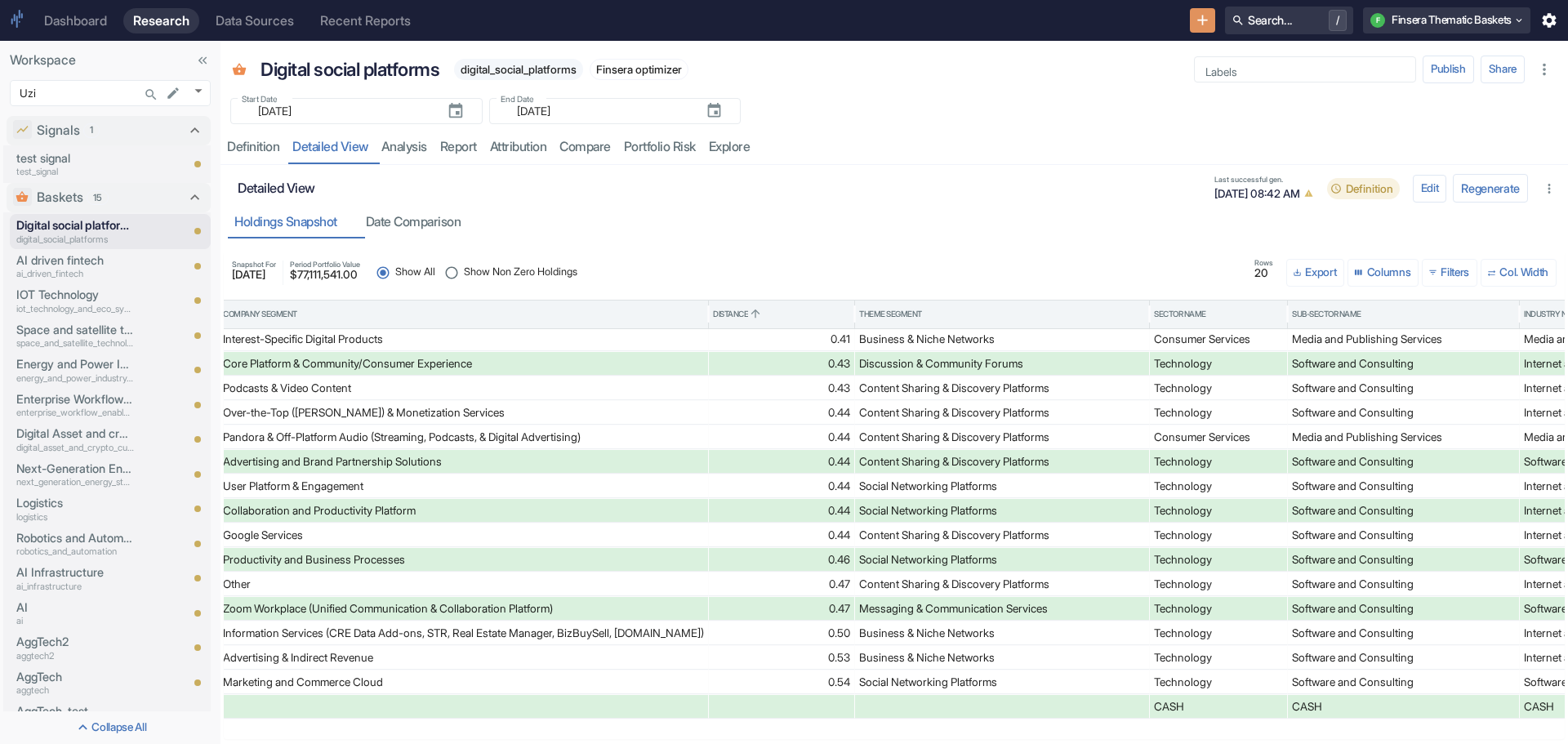
scroll to position [0, 1041]
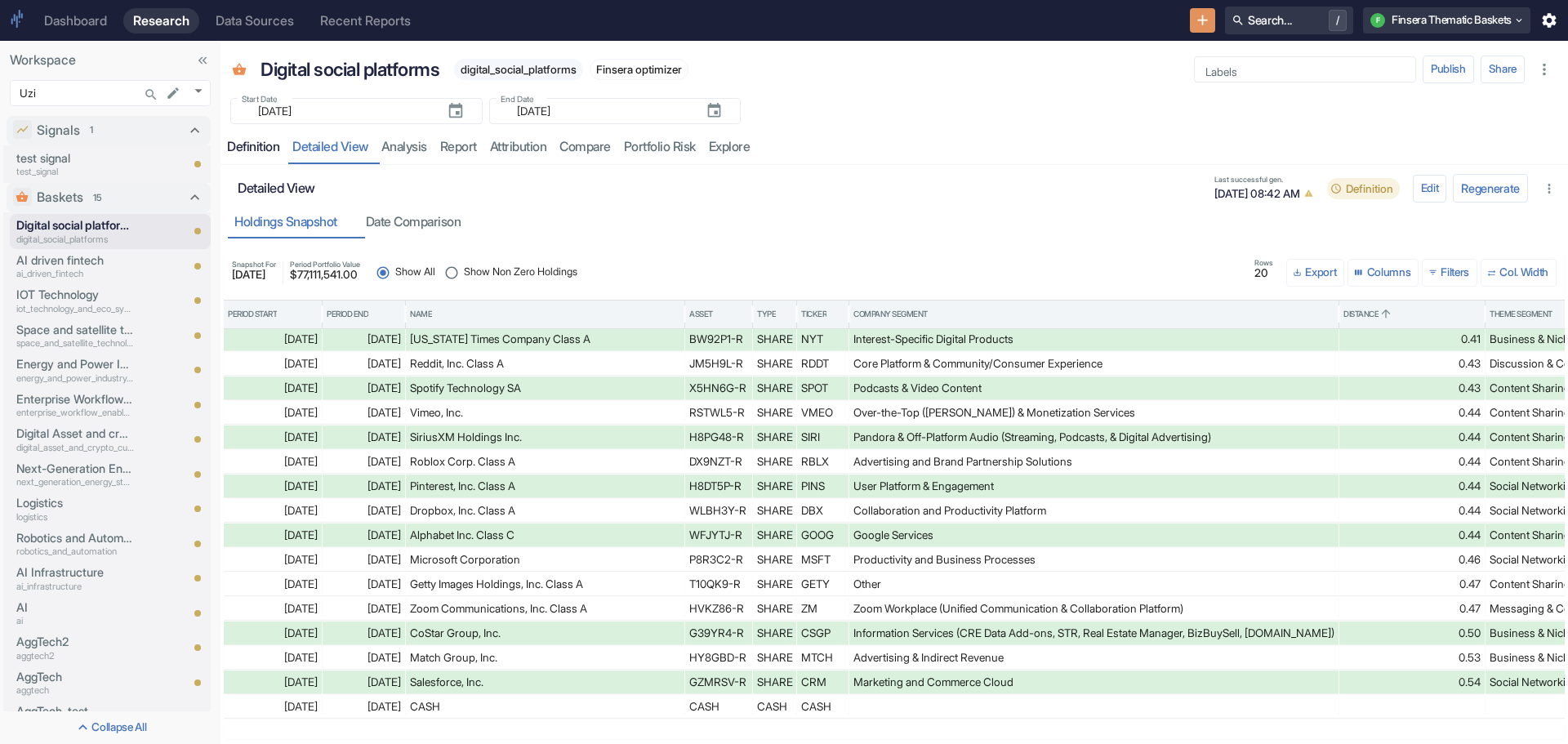
click at [243, 144] on div "Definition" at bounding box center [253, 147] width 52 height 16
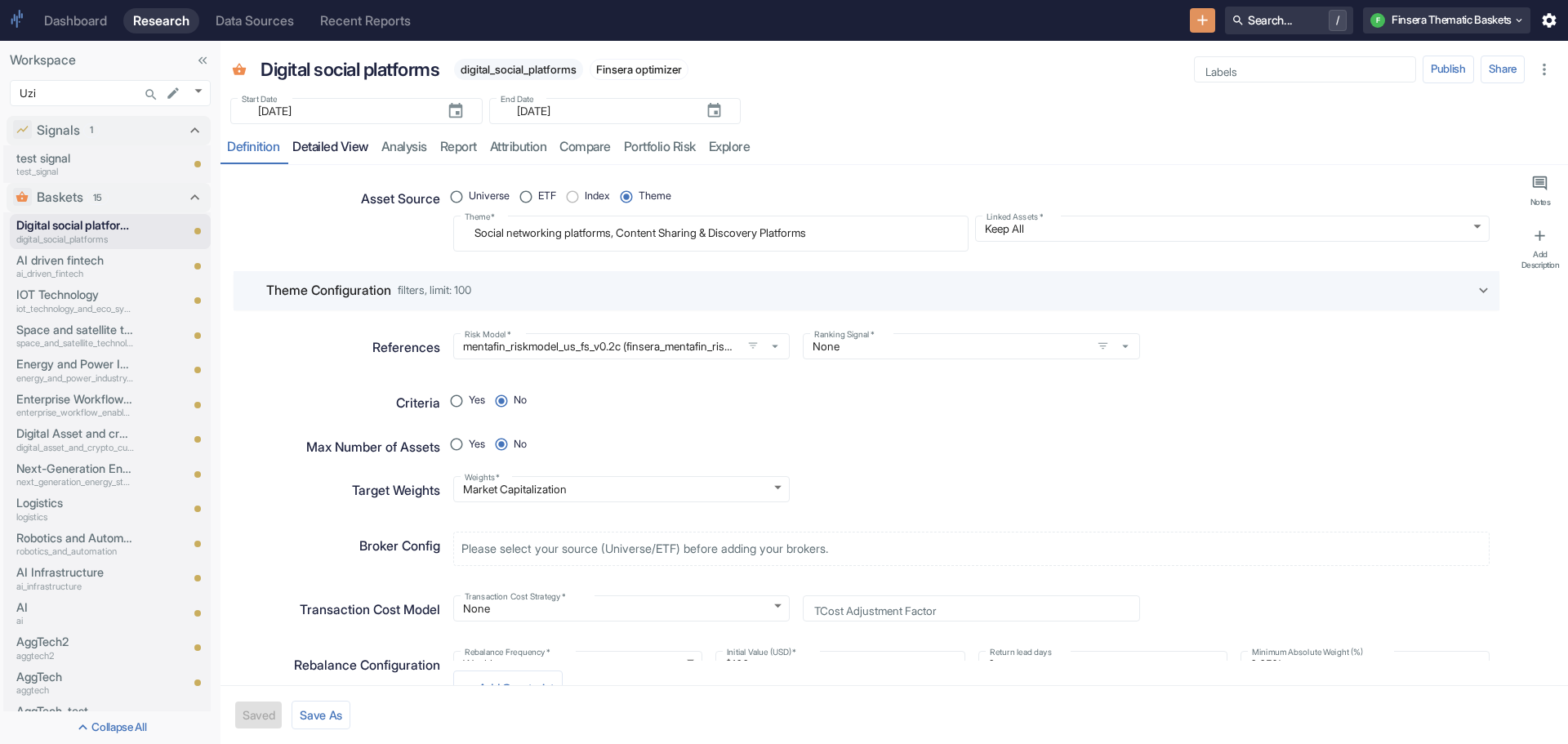
click at [317, 147] on link "detailed view" at bounding box center [330, 147] width 89 height 34
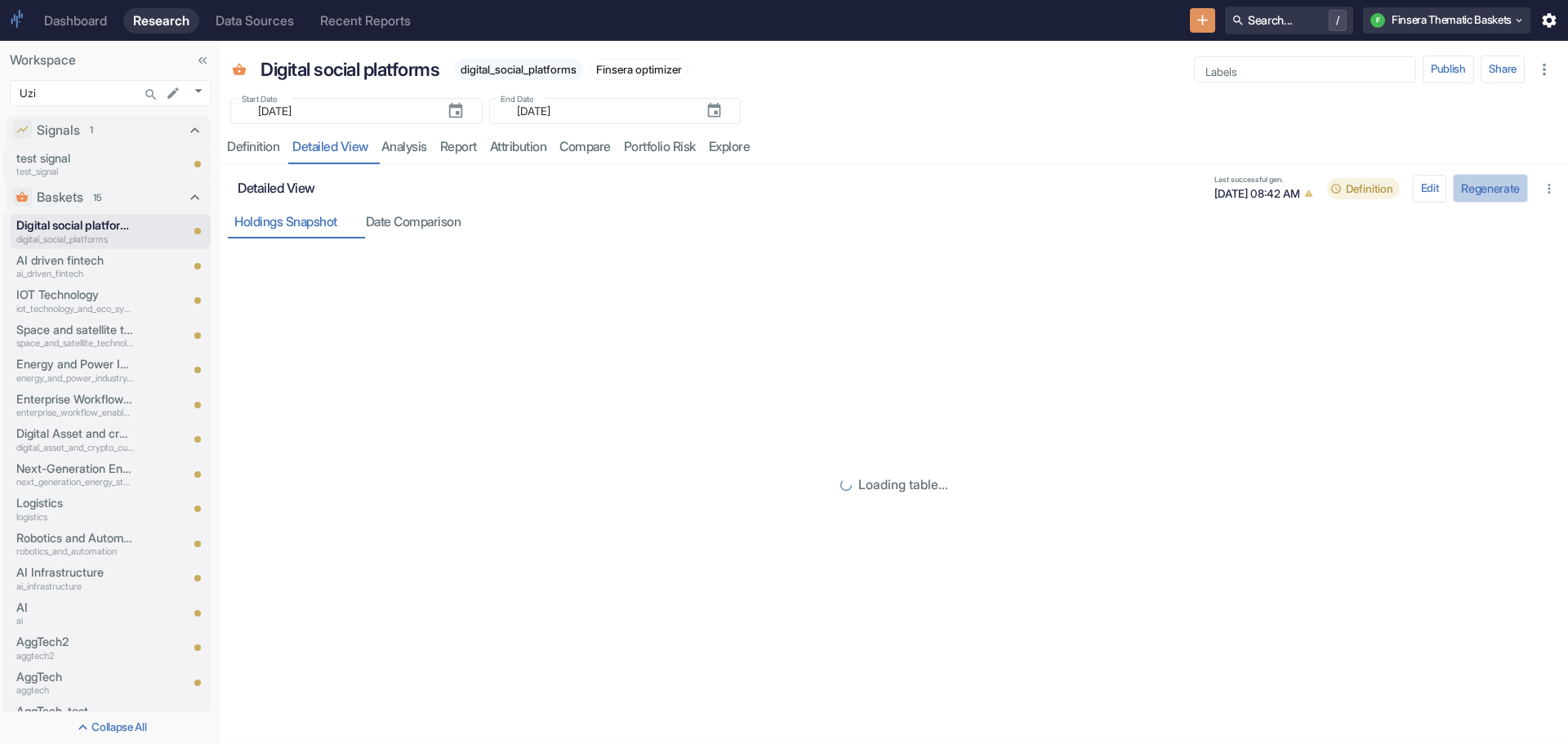
click at [1472, 188] on button "Regenerate" at bounding box center [1490, 188] width 75 height 29
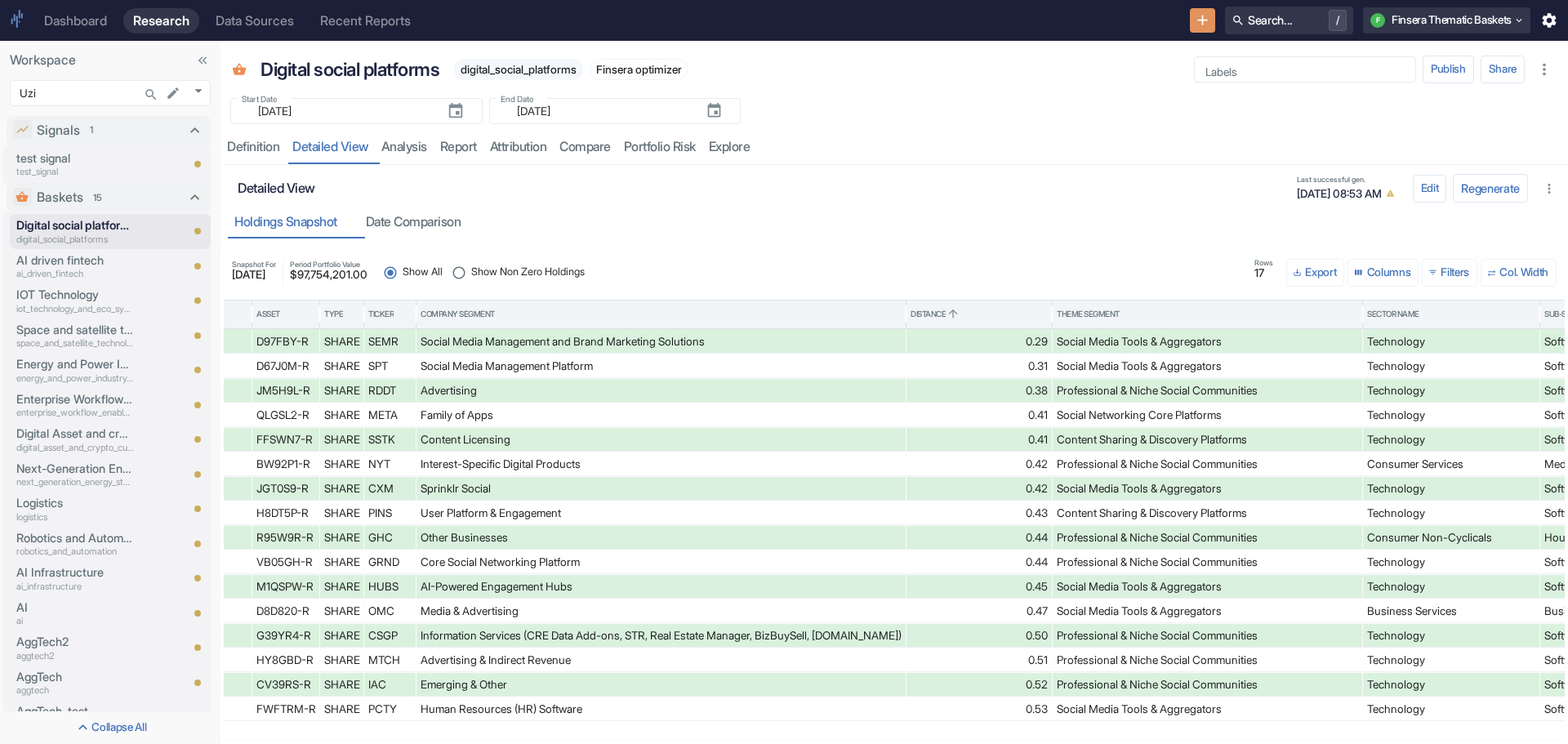
scroll to position [0, 398]
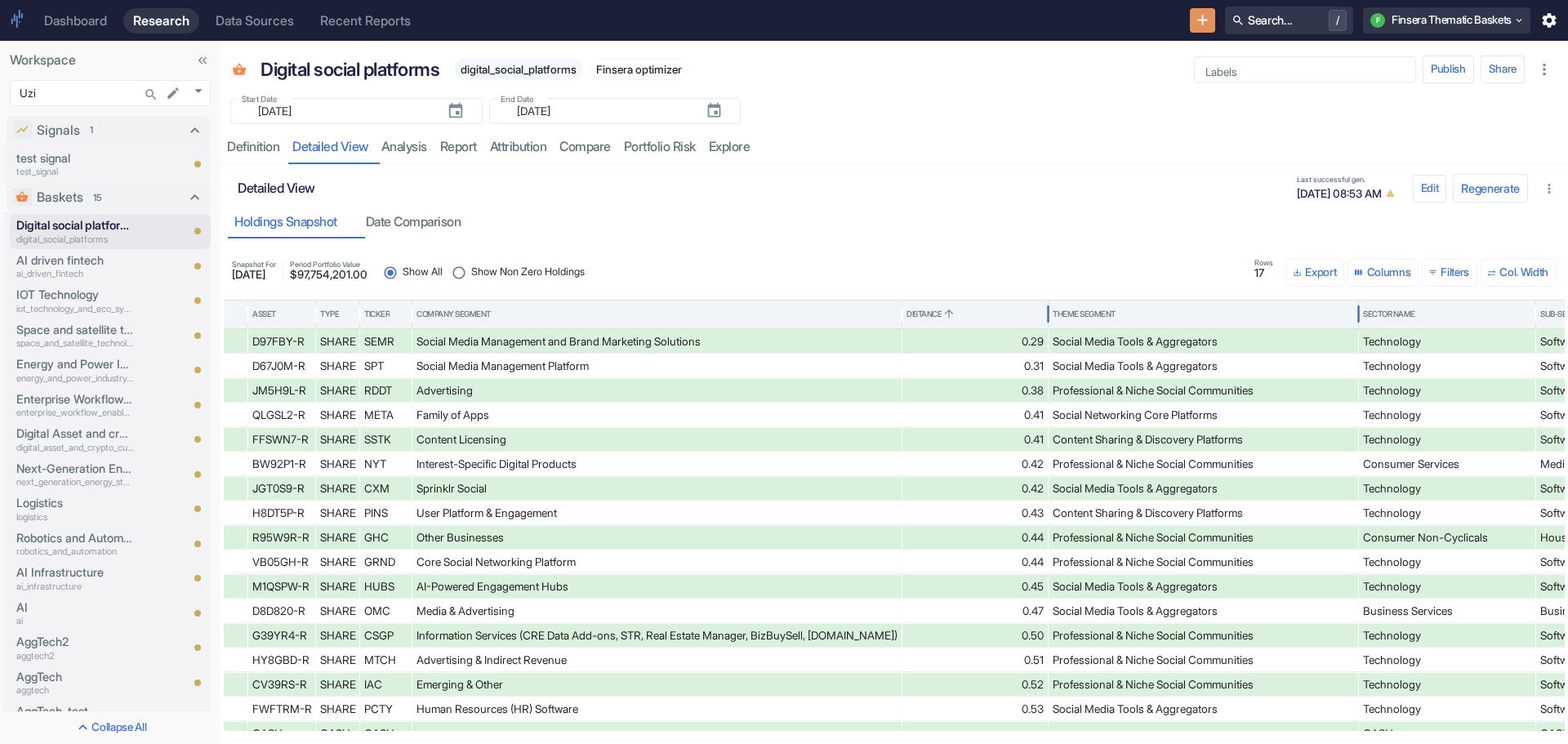
click at [1088, 314] on div "Theme Segment" at bounding box center [1084, 314] width 63 height 11
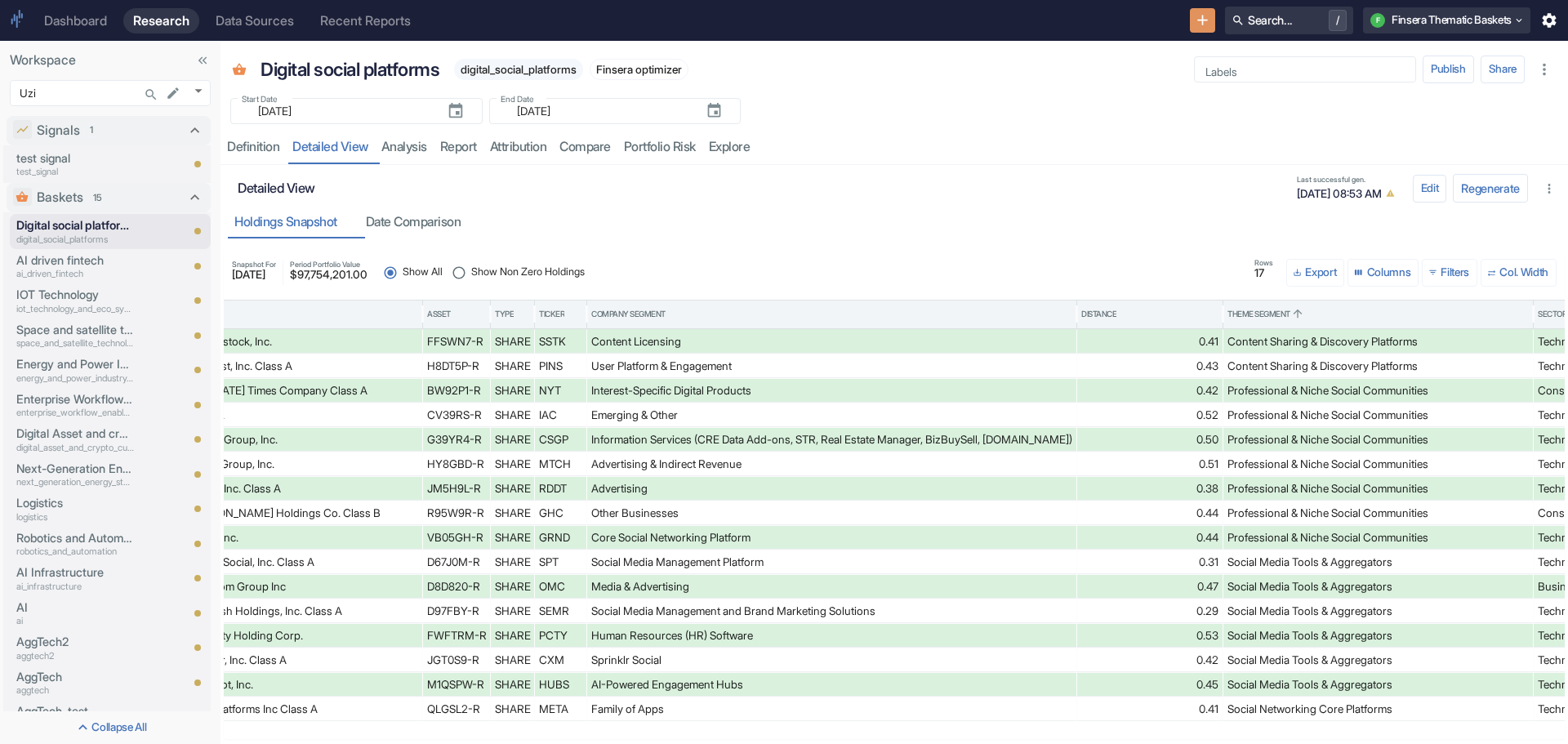
scroll to position [0, 0]
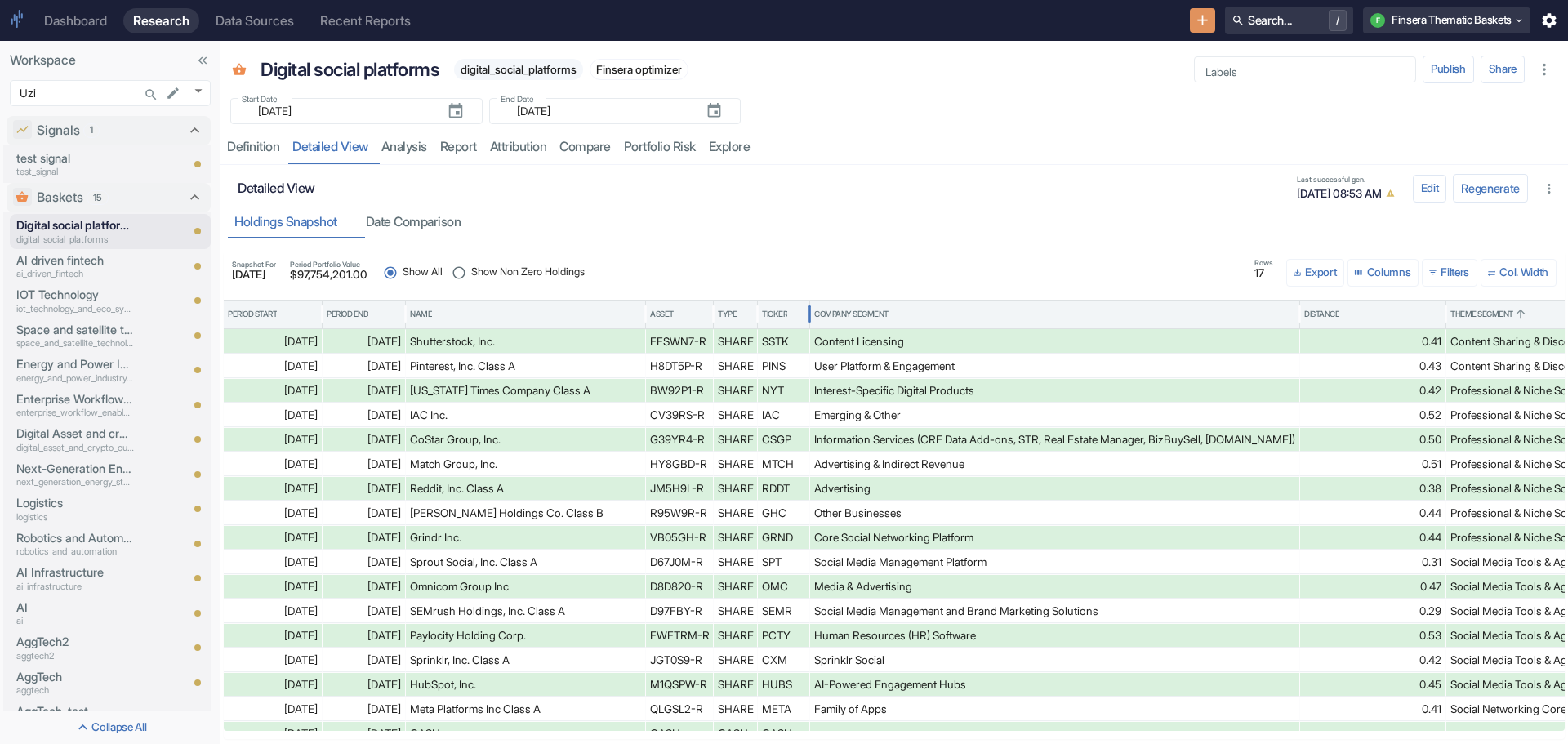
click at [778, 312] on div "Ticker" at bounding box center [774, 314] width 25 height 11
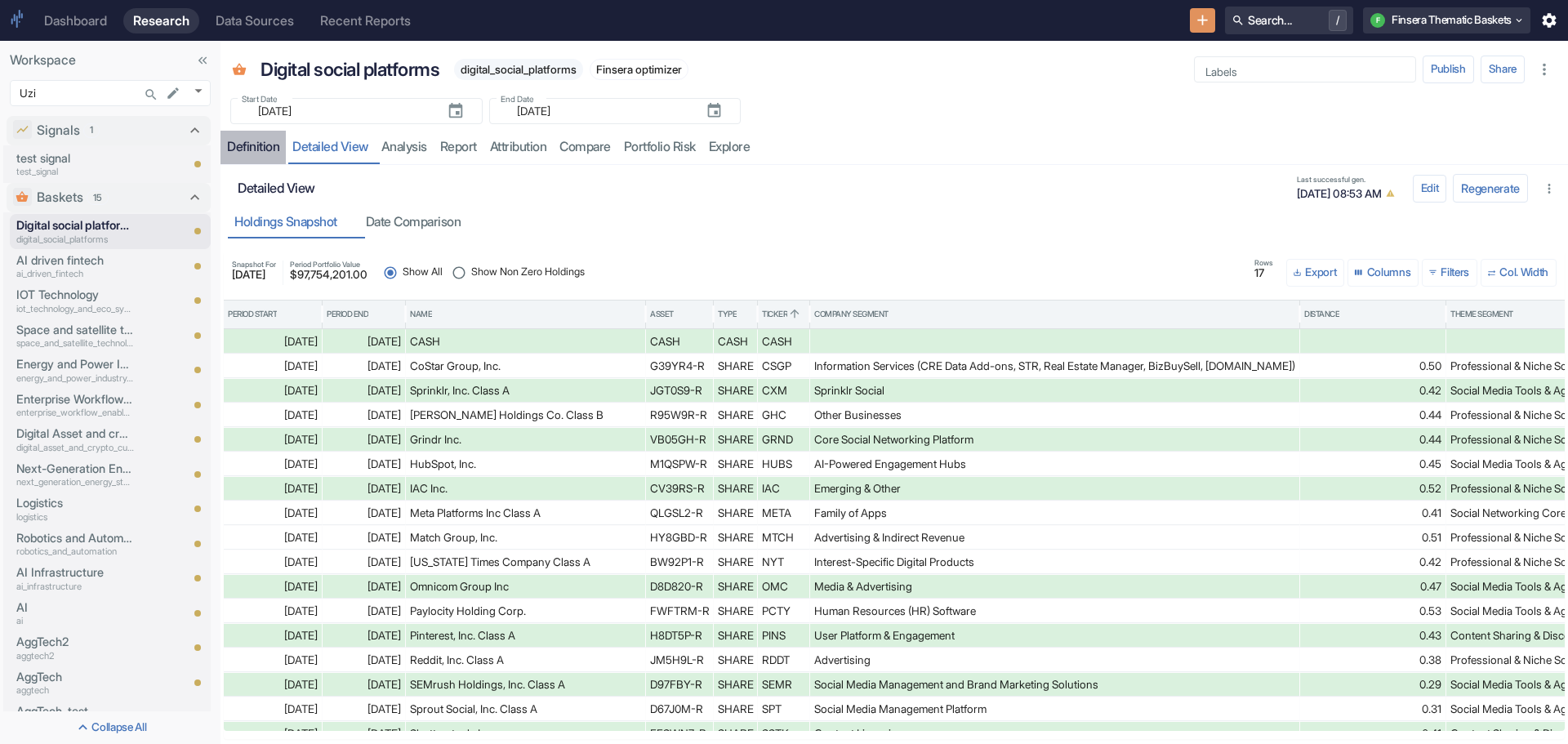
click at [247, 138] on link "Definition" at bounding box center [253, 147] width 66 height 34
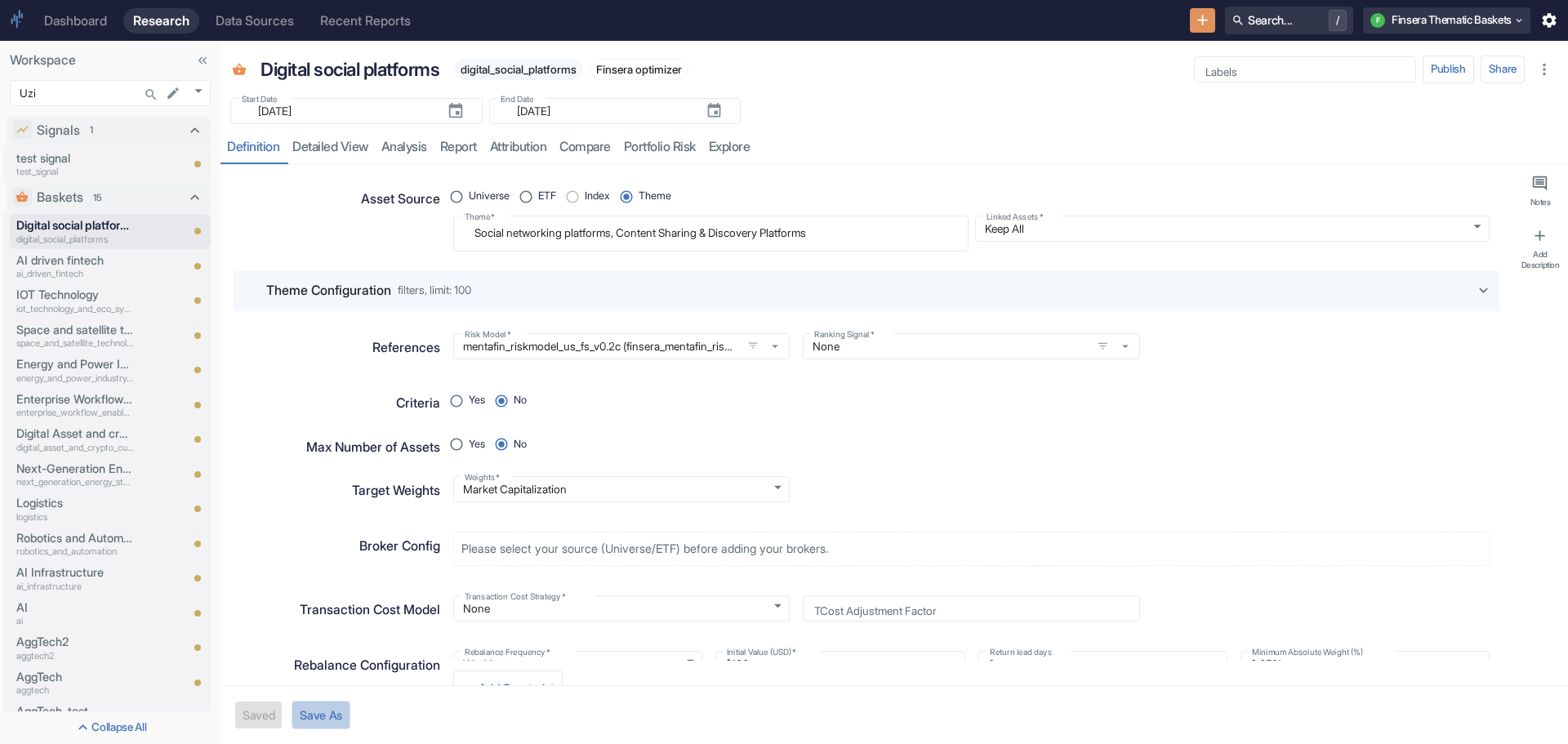
click at [319, 713] on button "Save As" at bounding box center [321, 715] width 59 height 29
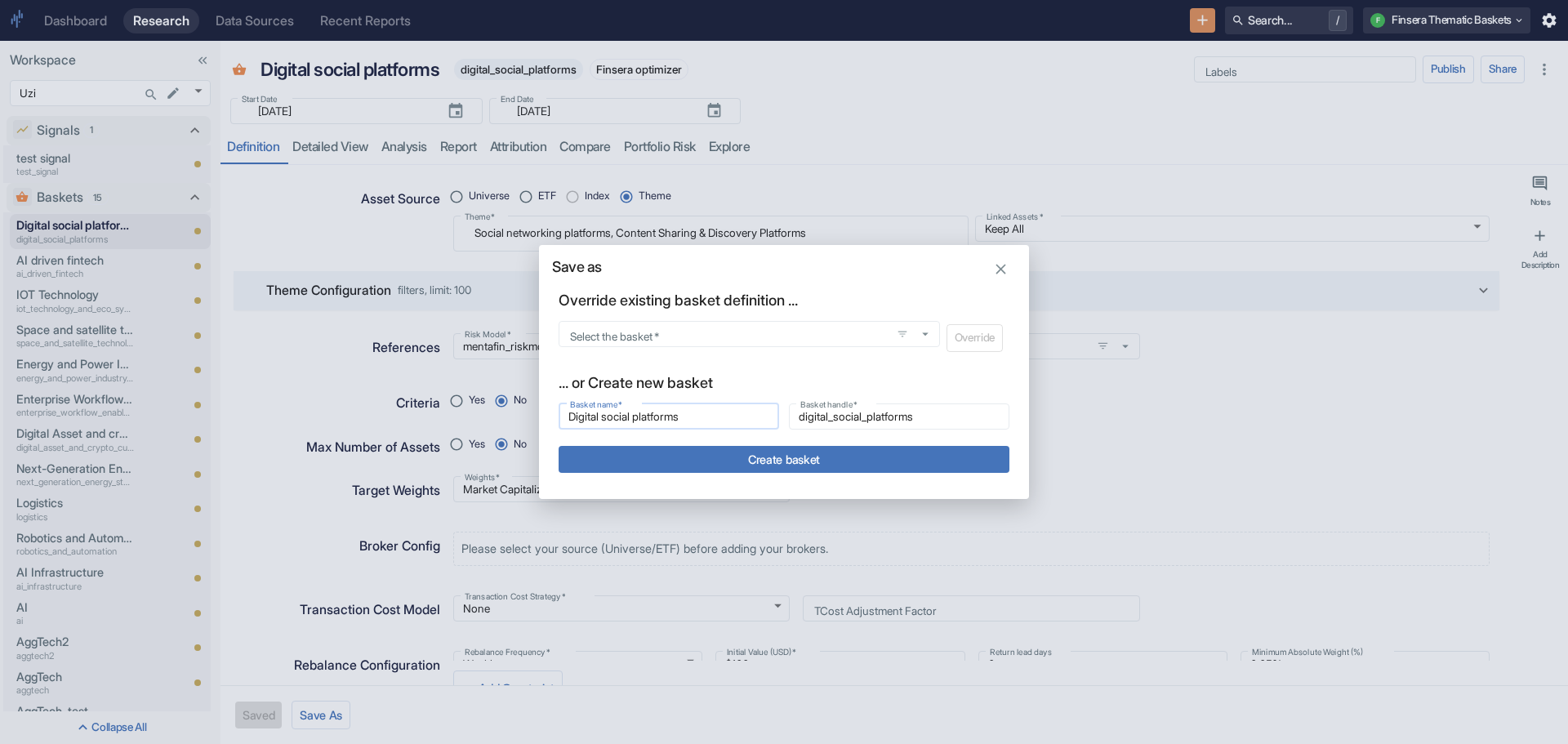
drag, startPoint x: 714, startPoint y: 420, endPoint x: 562, endPoint y: 410, distance: 152.3
click at [562, 410] on input "Digital social platforms" at bounding box center [669, 416] width 221 height 20
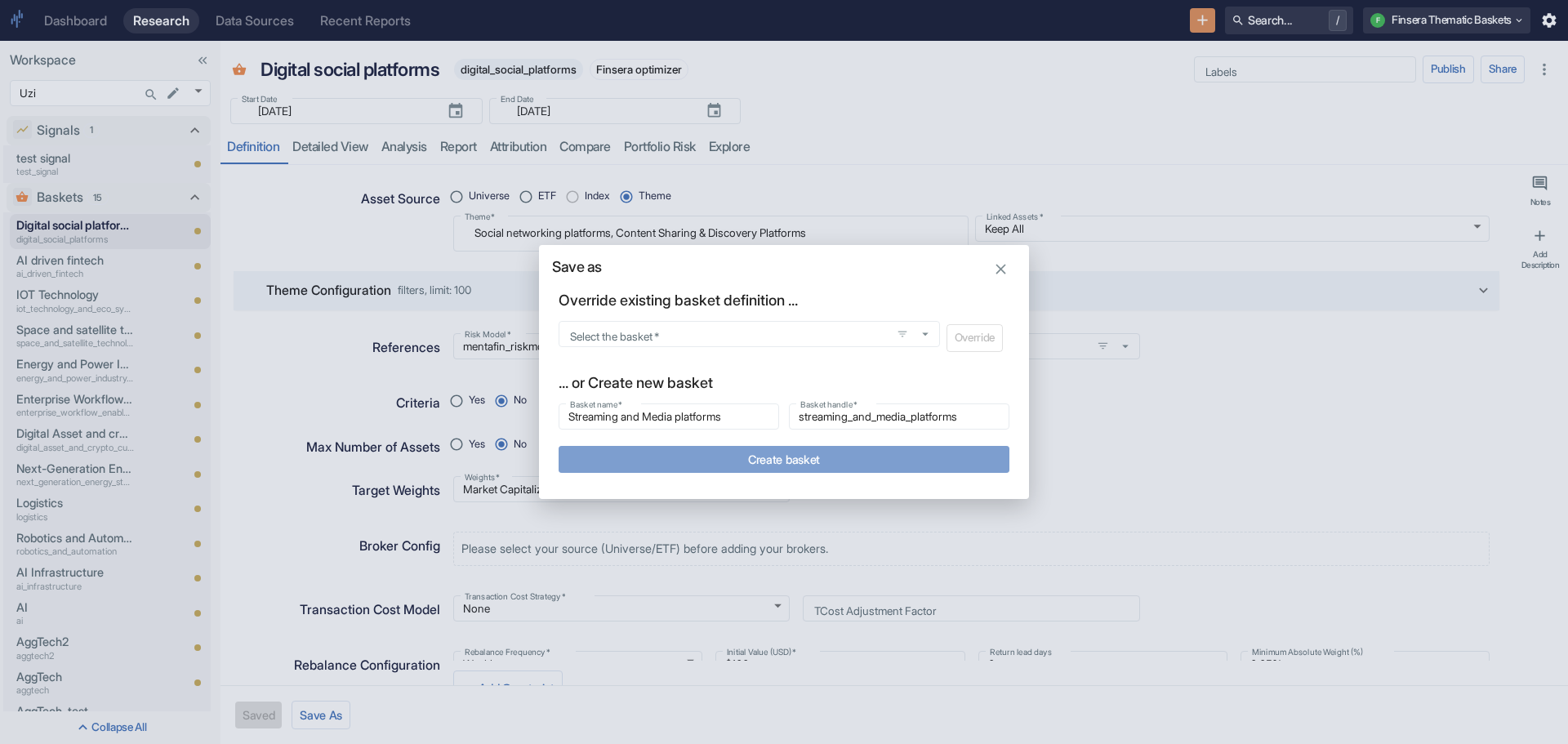
click at [687, 458] on button "Create basket" at bounding box center [784, 459] width 451 height 27
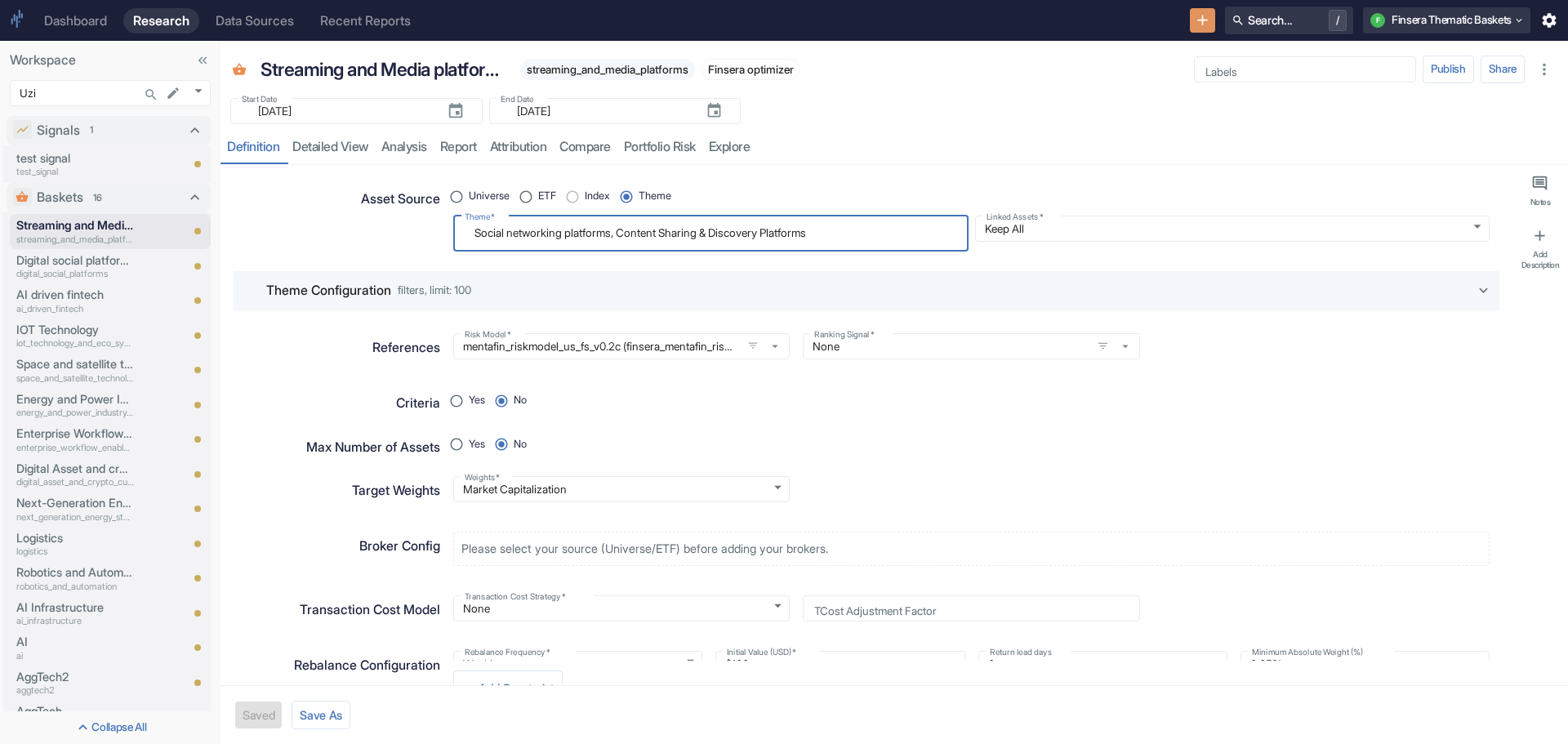
drag, startPoint x: 839, startPoint y: 234, endPoint x: 397, endPoint y: 234, distance: 442.0
click at [397, 234] on div "Asset Source Universe ETF Index Theme Theme   * Social networking platforms, Co…" at bounding box center [860, 211] width 1259 height 80
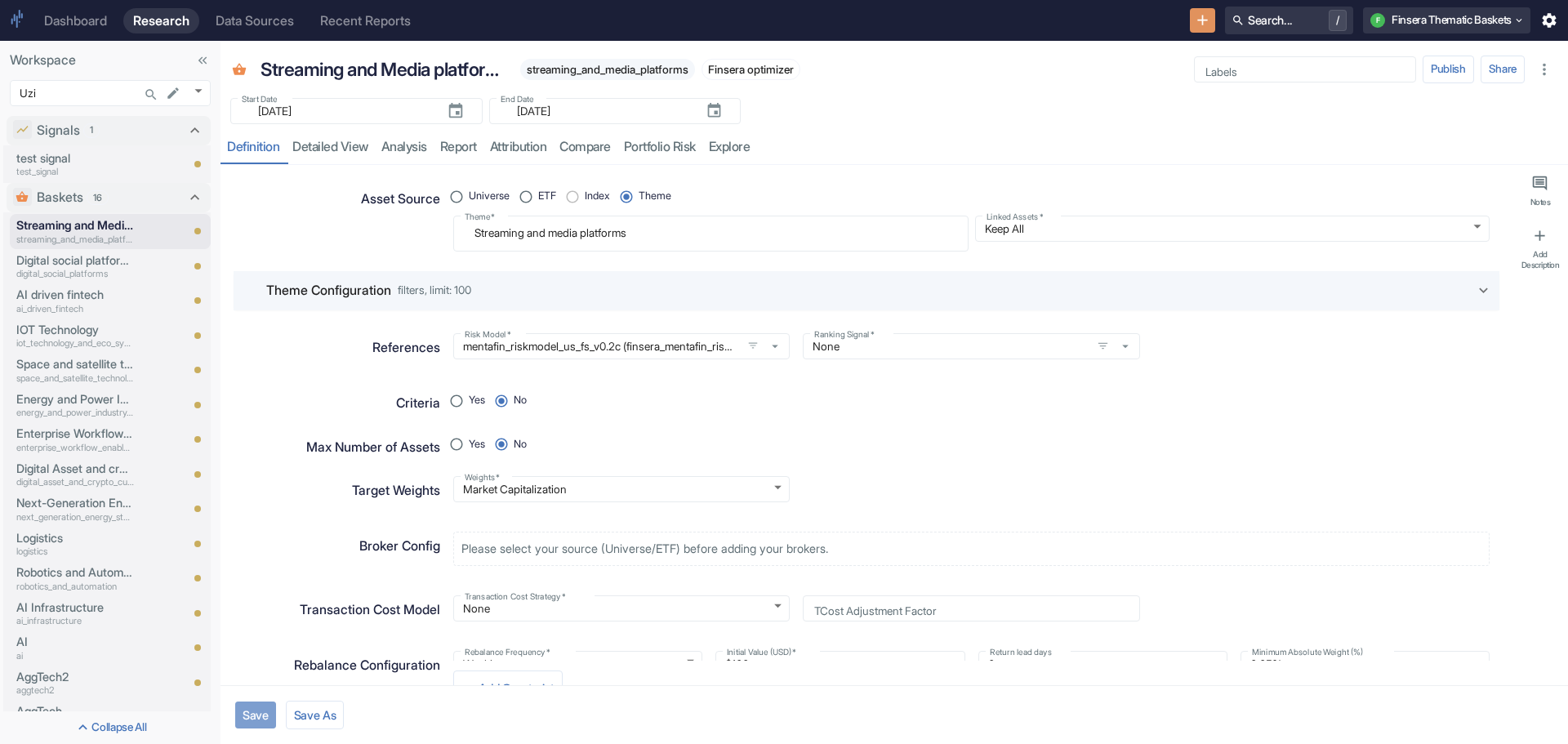
click at [251, 712] on button "Save" at bounding box center [255, 715] width 41 height 27
click at [331, 140] on link "detailed view" at bounding box center [330, 147] width 89 height 34
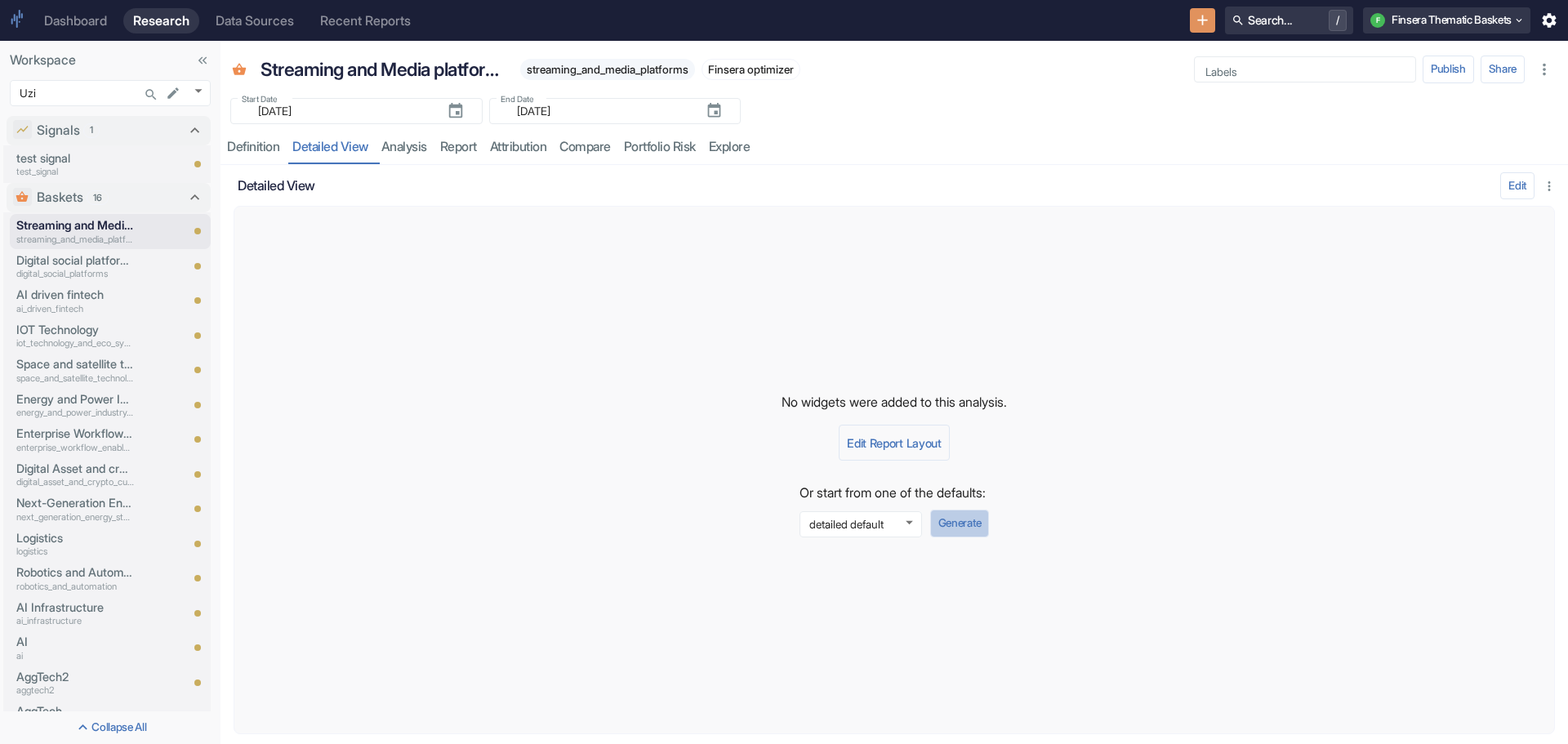
click at [965, 517] on button "Generate" at bounding box center [960, 523] width 59 height 28
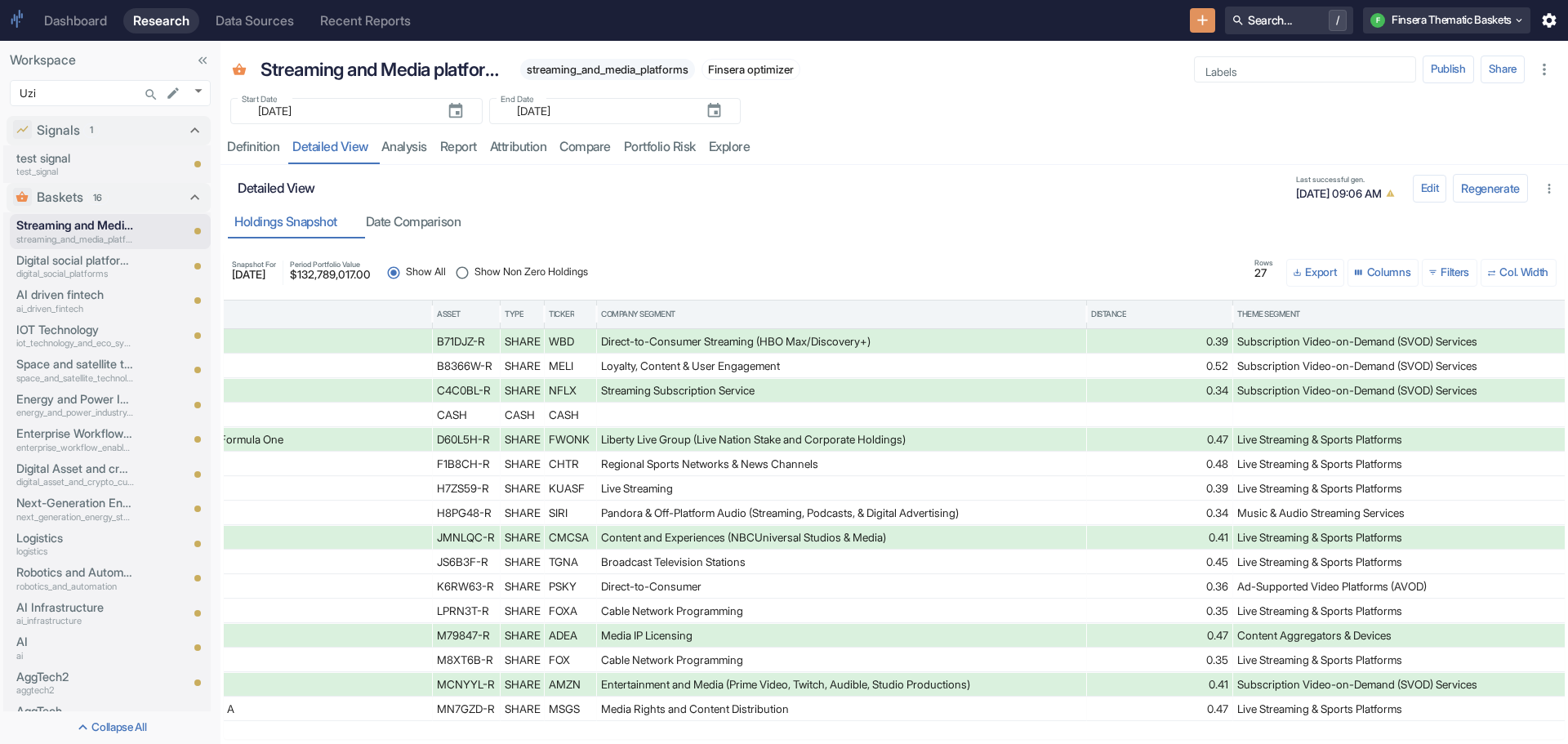
scroll to position [0, 1008]
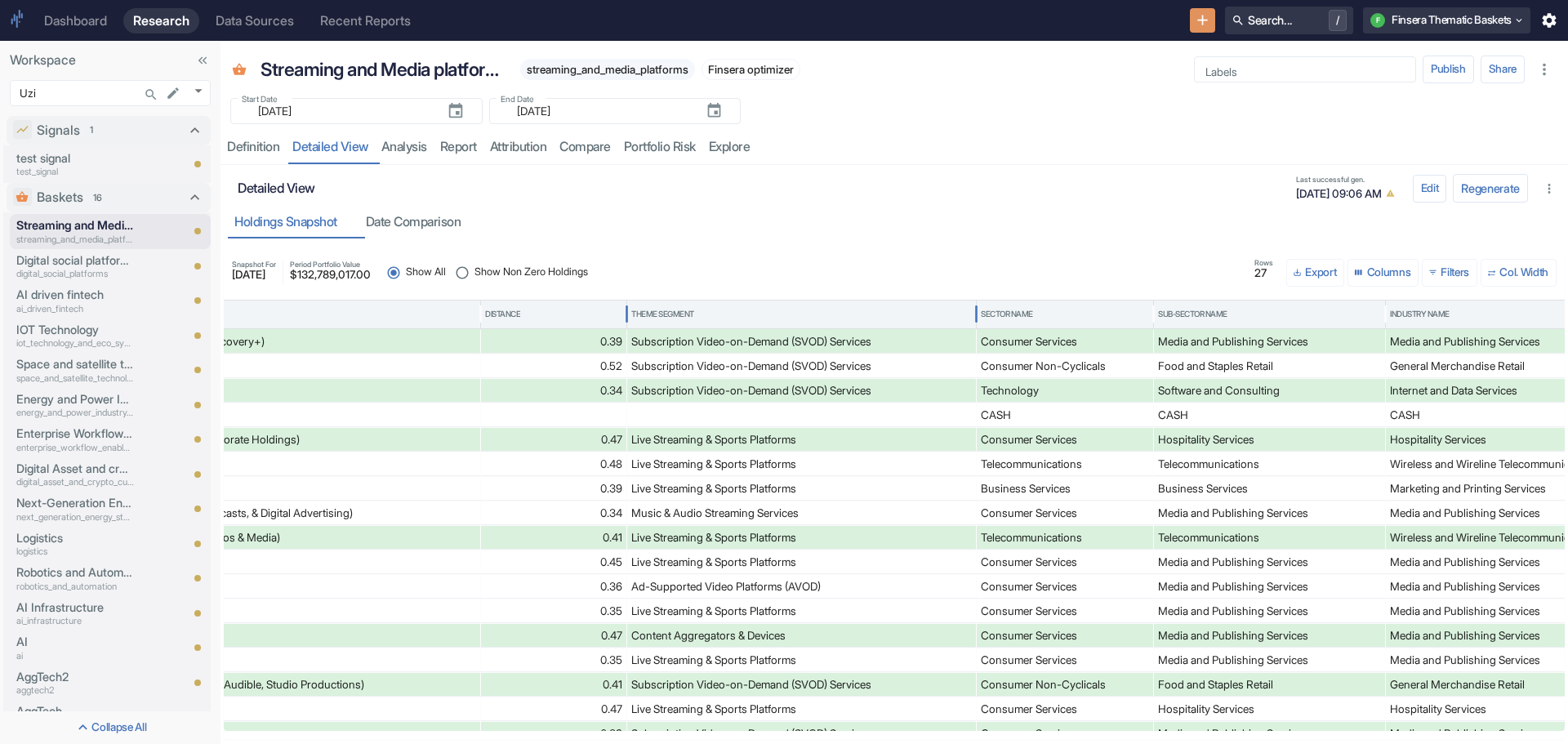
click at [666, 309] on div "Theme Segment" at bounding box center [662, 314] width 63 height 11
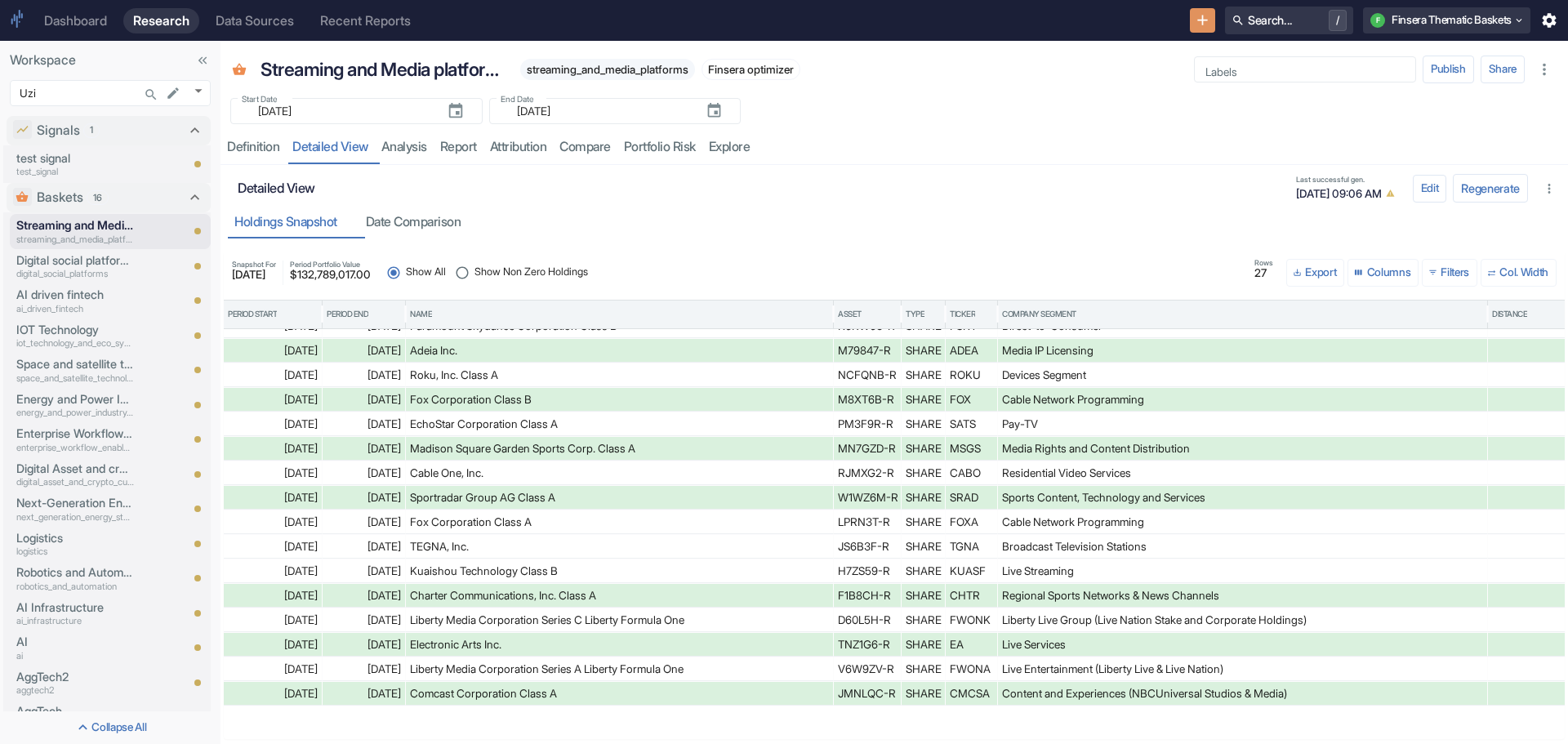
scroll to position [0, 0]
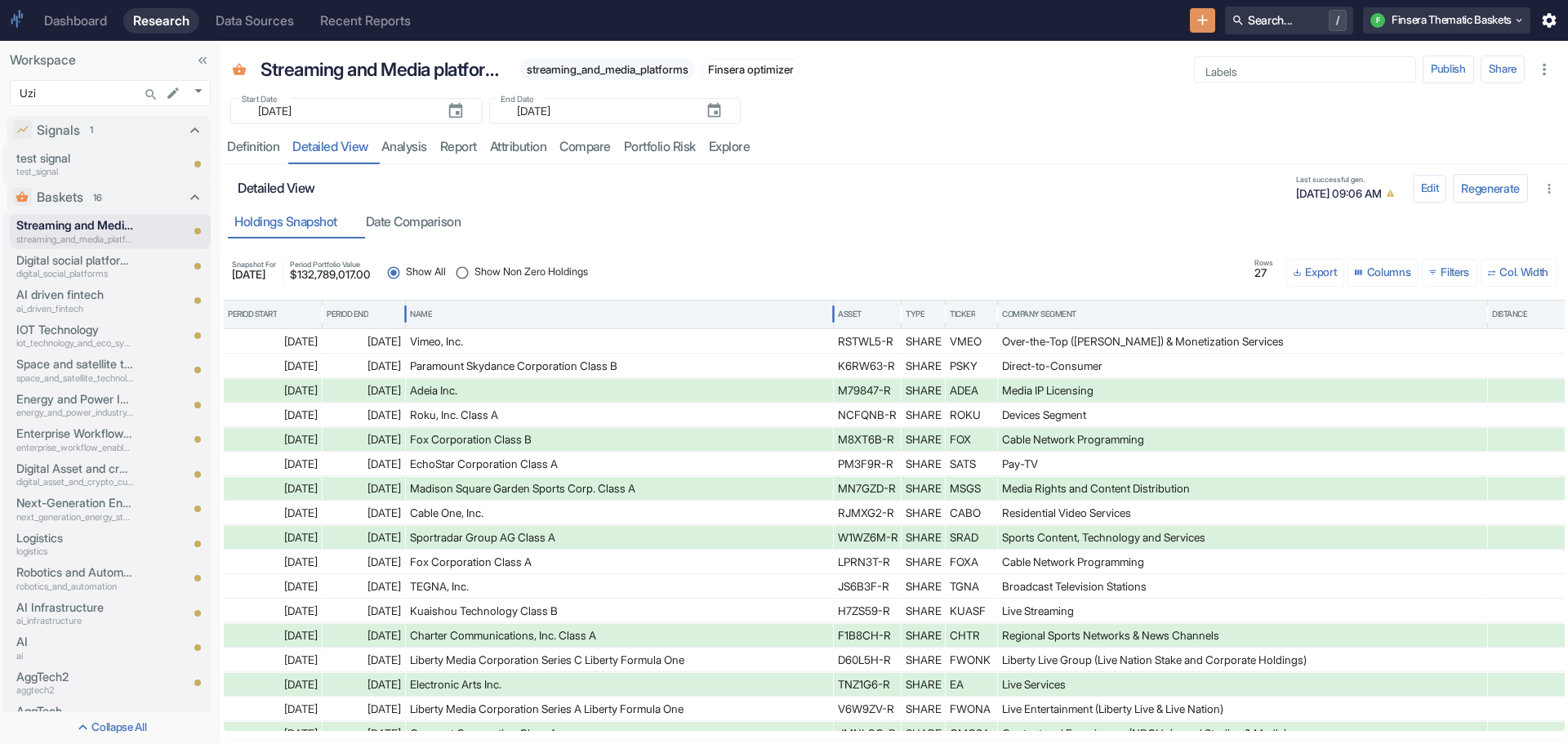
click at [429, 311] on div "Name" at bounding box center [421, 314] width 22 height 11
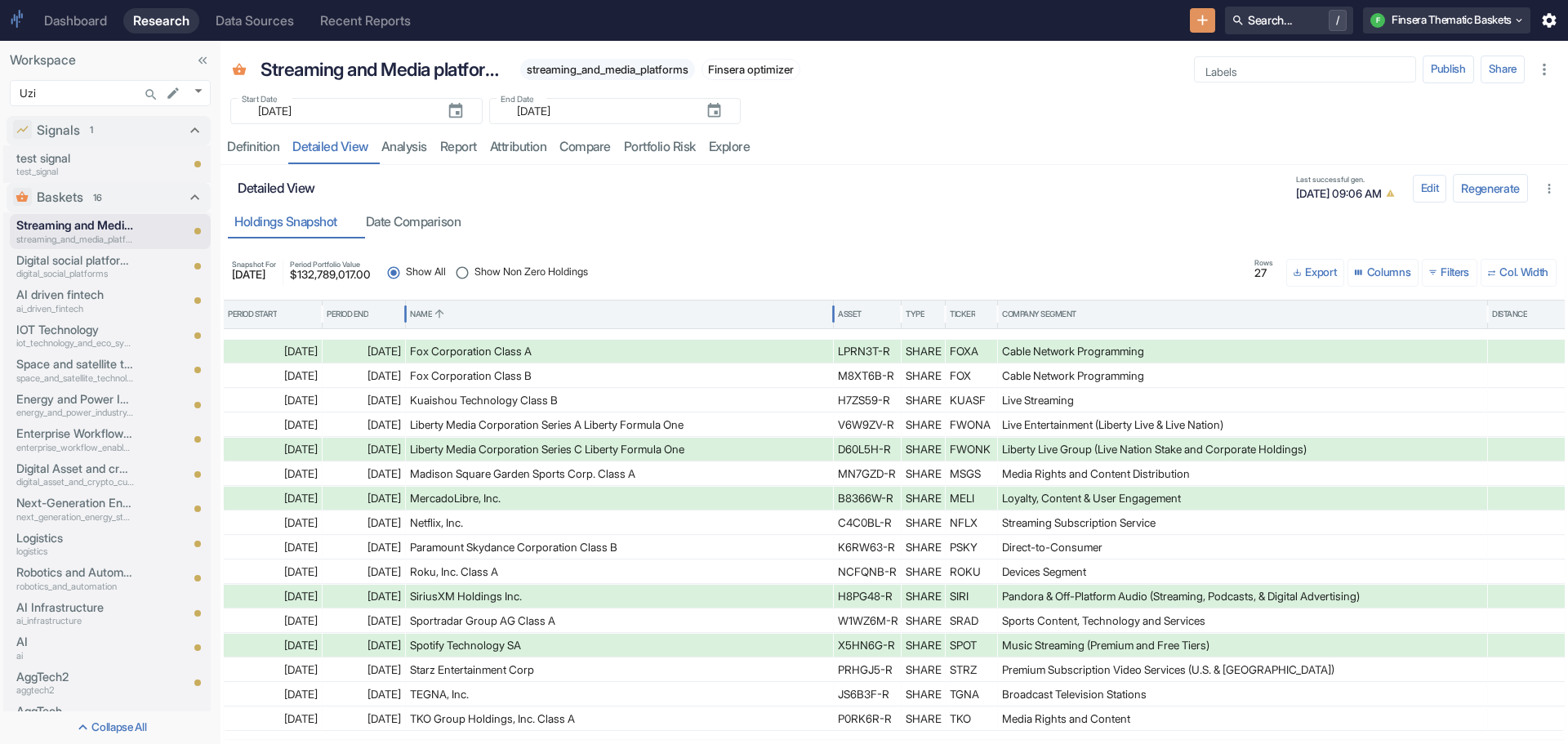
scroll to position [243, 0]
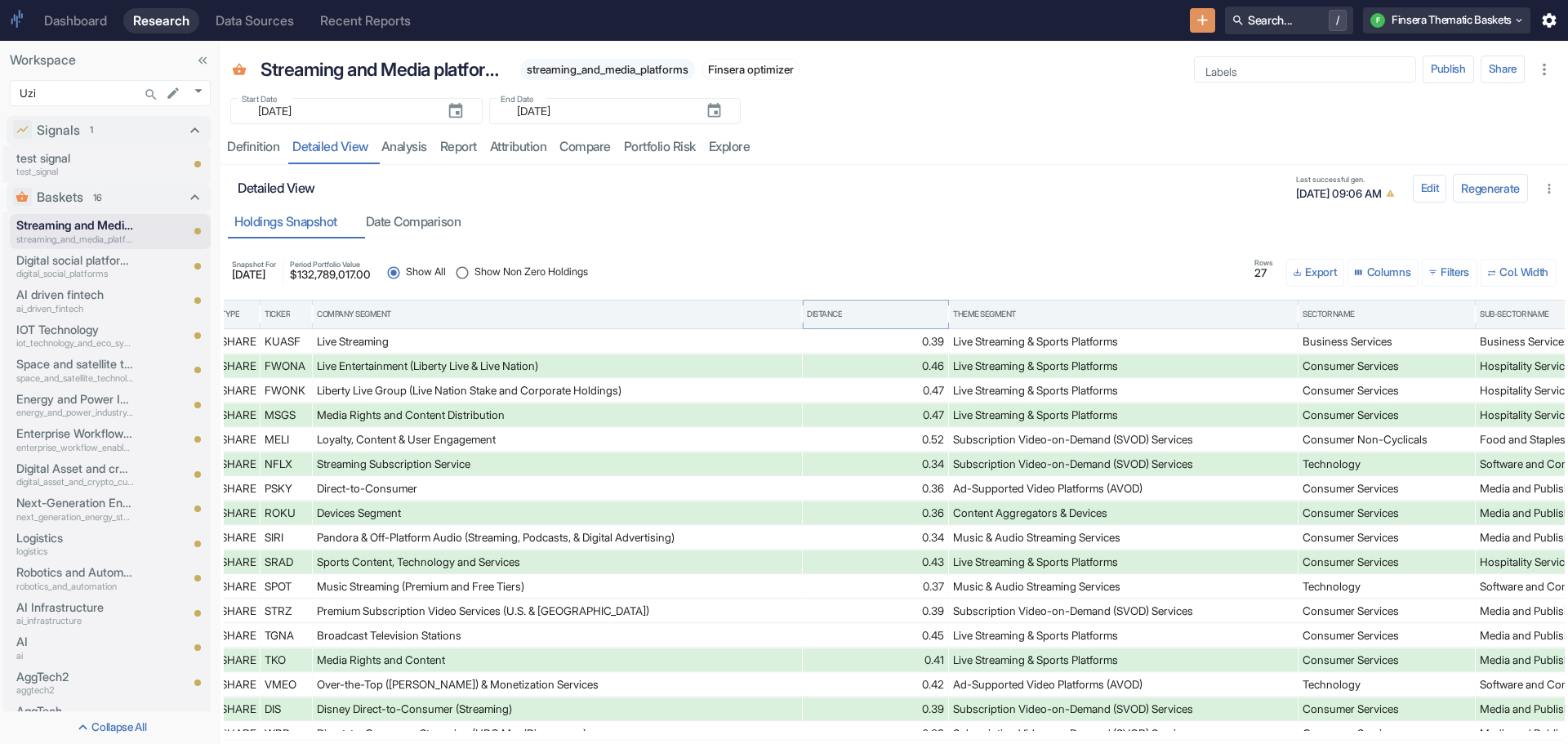
click at [848, 311] on icon "Sort" at bounding box center [849, 313] width 13 height 13
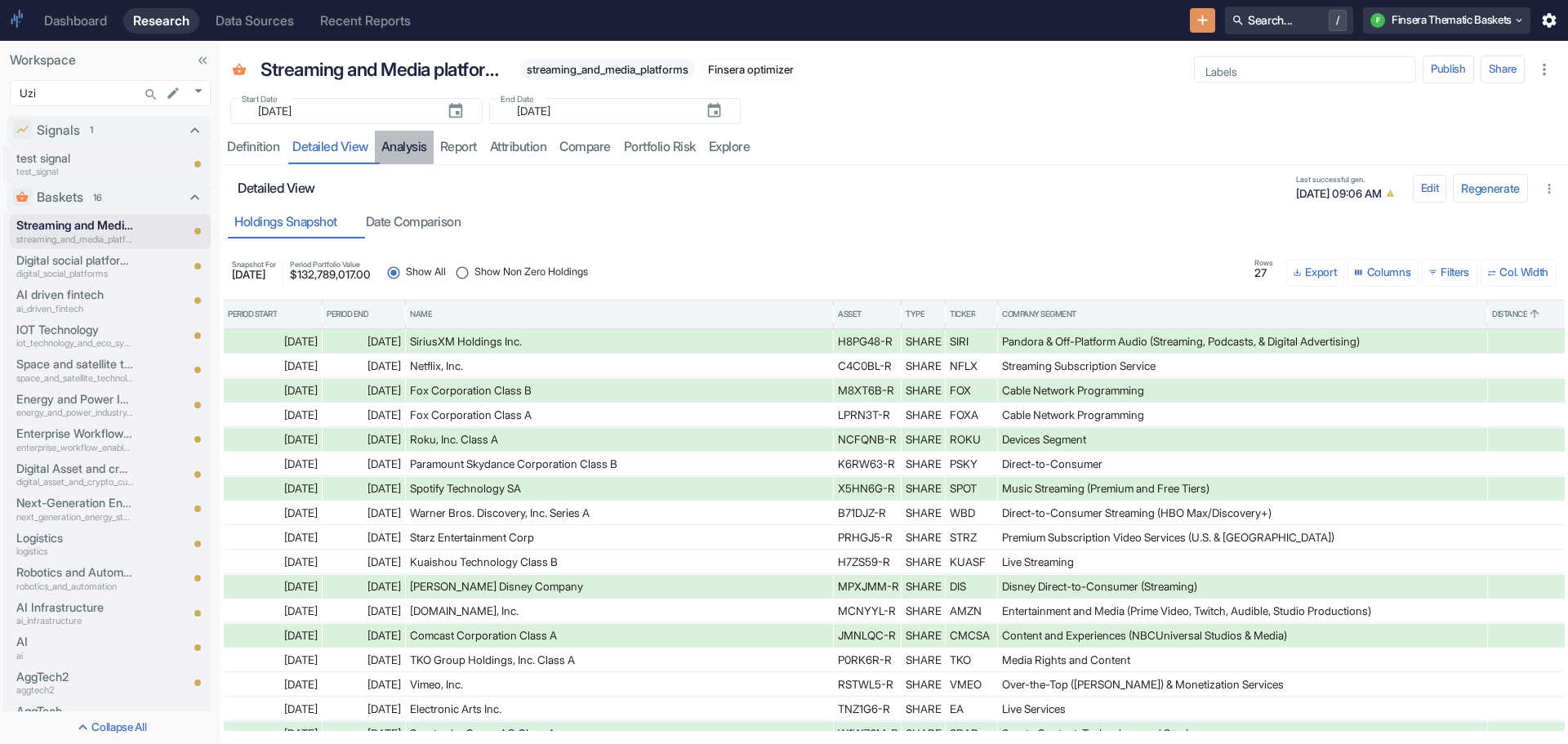
click at [419, 147] on link "analysis" at bounding box center [405, 147] width 59 height 34
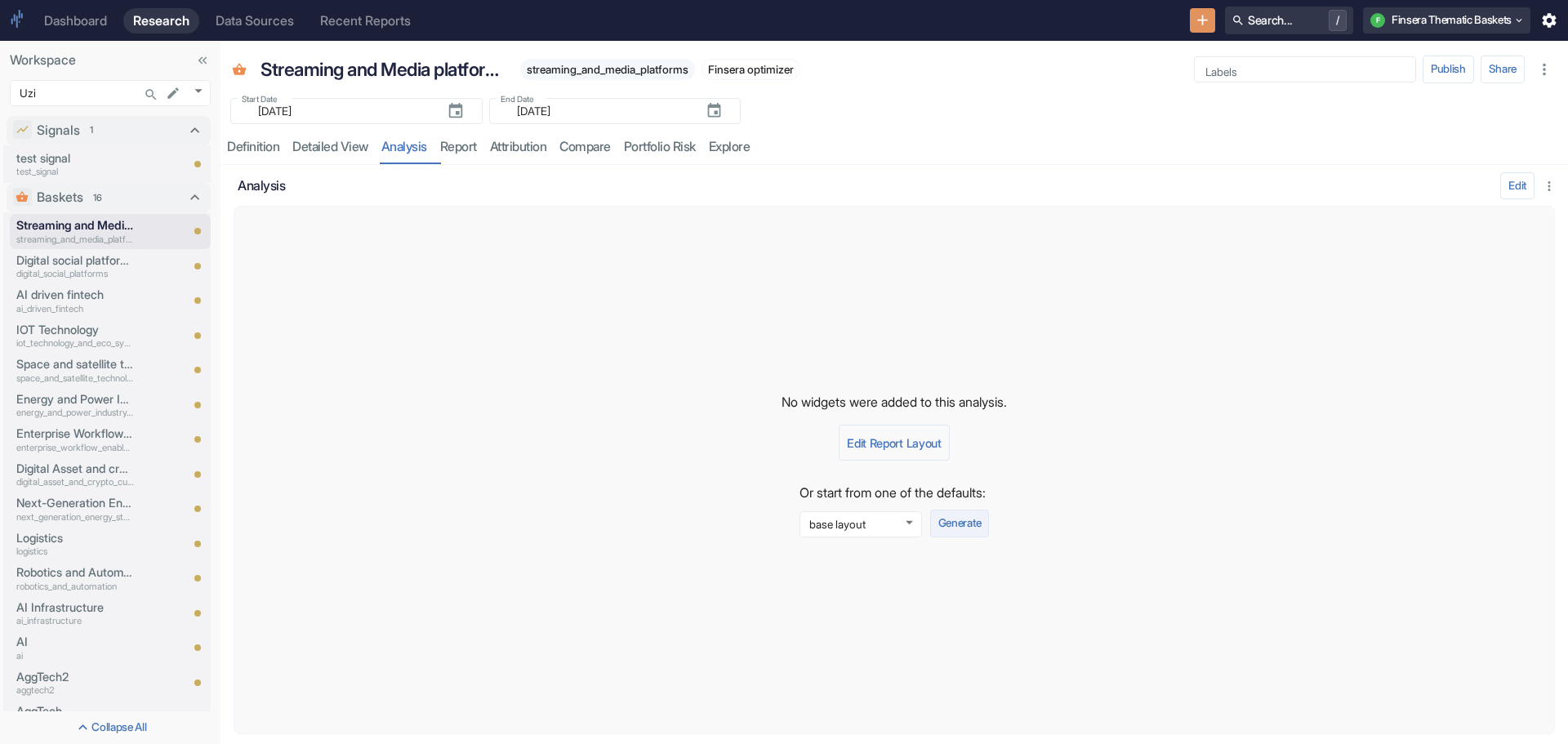
click at [966, 522] on button "Generate" at bounding box center [960, 523] width 59 height 28
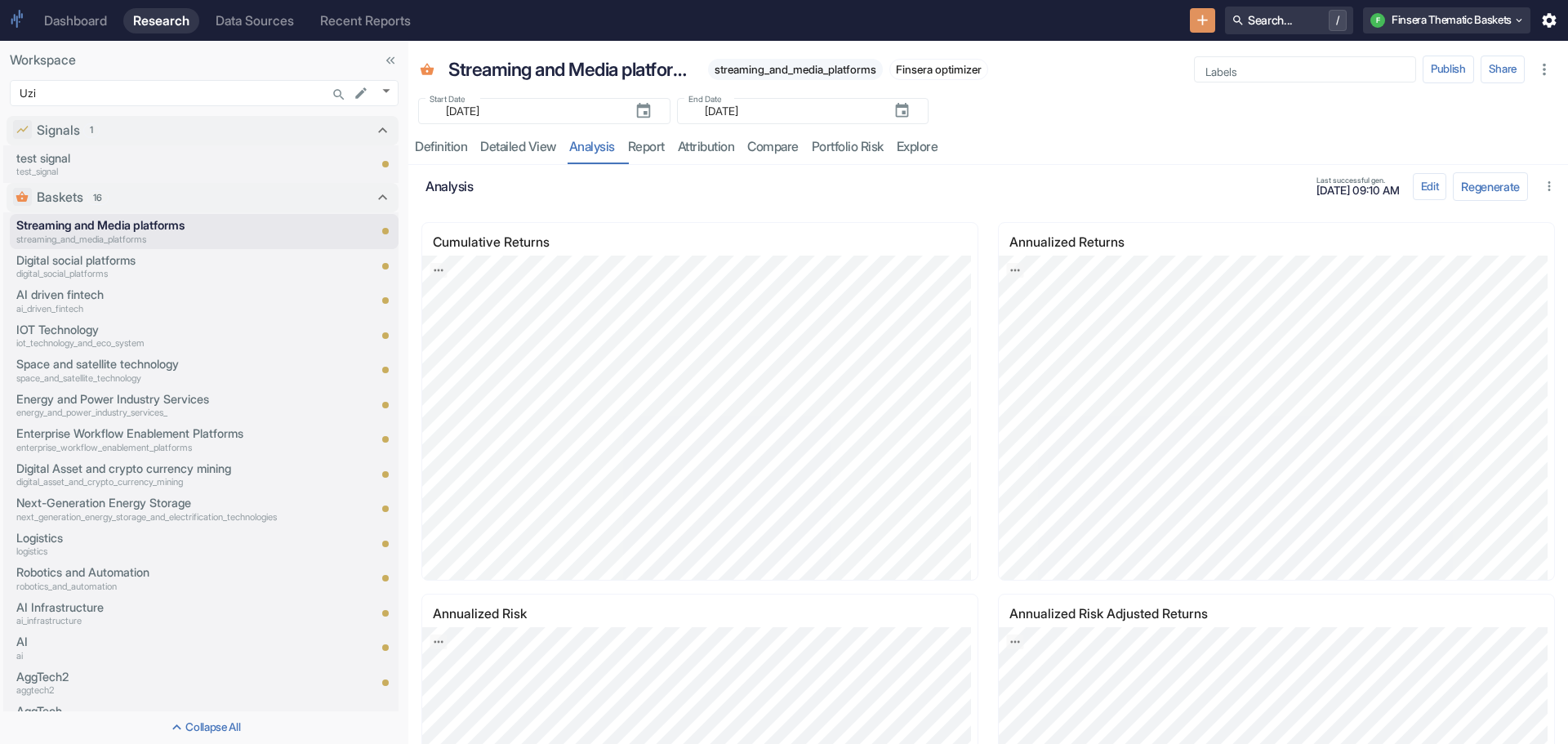
drag, startPoint x: 220, startPoint y: 317, endPoint x: 445, endPoint y: 314, distance: 225.0
click at [445, 142] on div "Definition" at bounding box center [441, 147] width 52 height 16
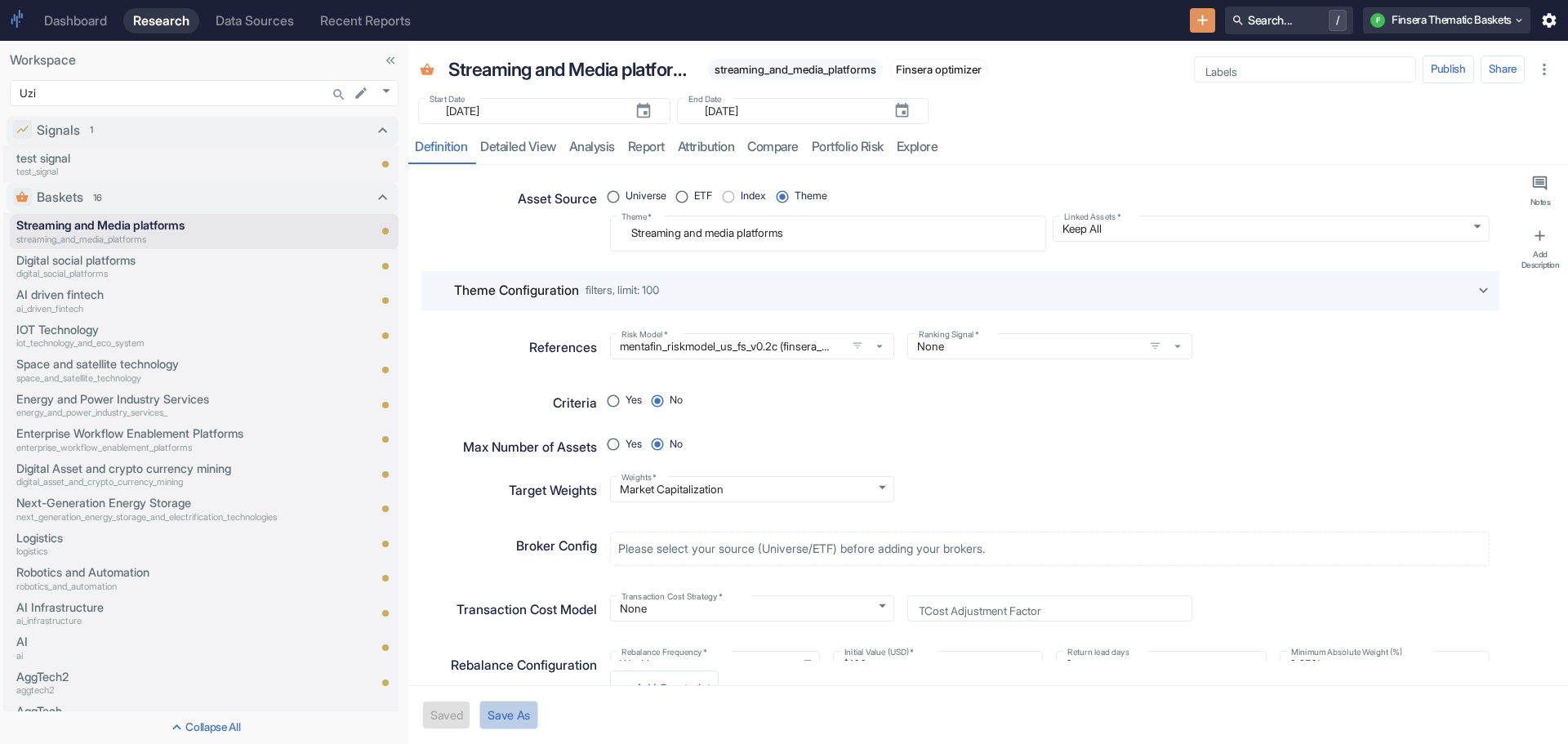
click at [510, 715] on button "Save As" at bounding box center [509, 715] width 59 height 29
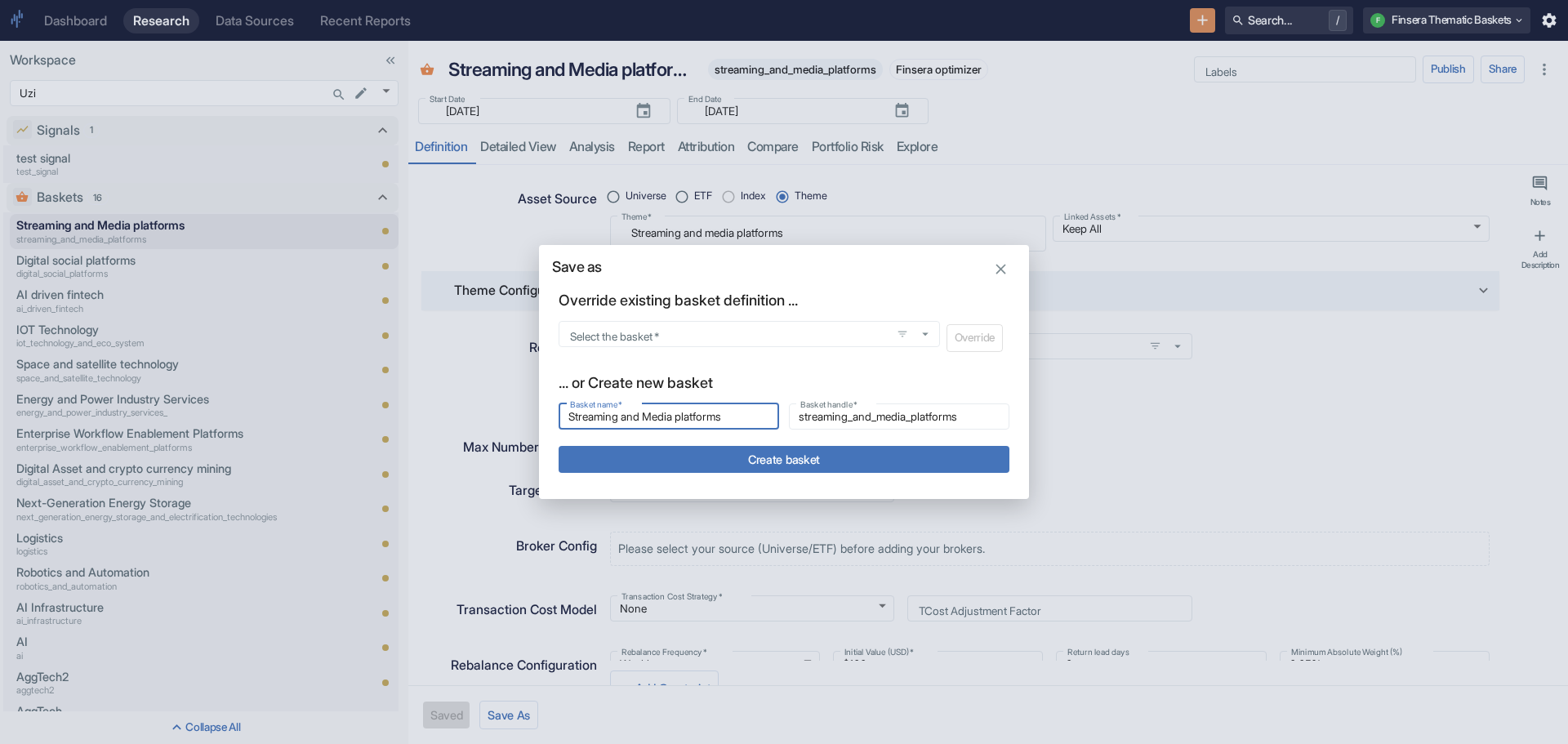
drag, startPoint x: 743, startPoint y: 420, endPoint x: 461, endPoint y: 422, distance: 282.0
click at [461, 422] on div "Save as Override existing basket definition ... Select the basket   * Select th…" at bounding box center [784, 372] width 1568 height 744
click at [674, 458] on button "Create basket" at bounding box center [784, 459] width 451 height 27
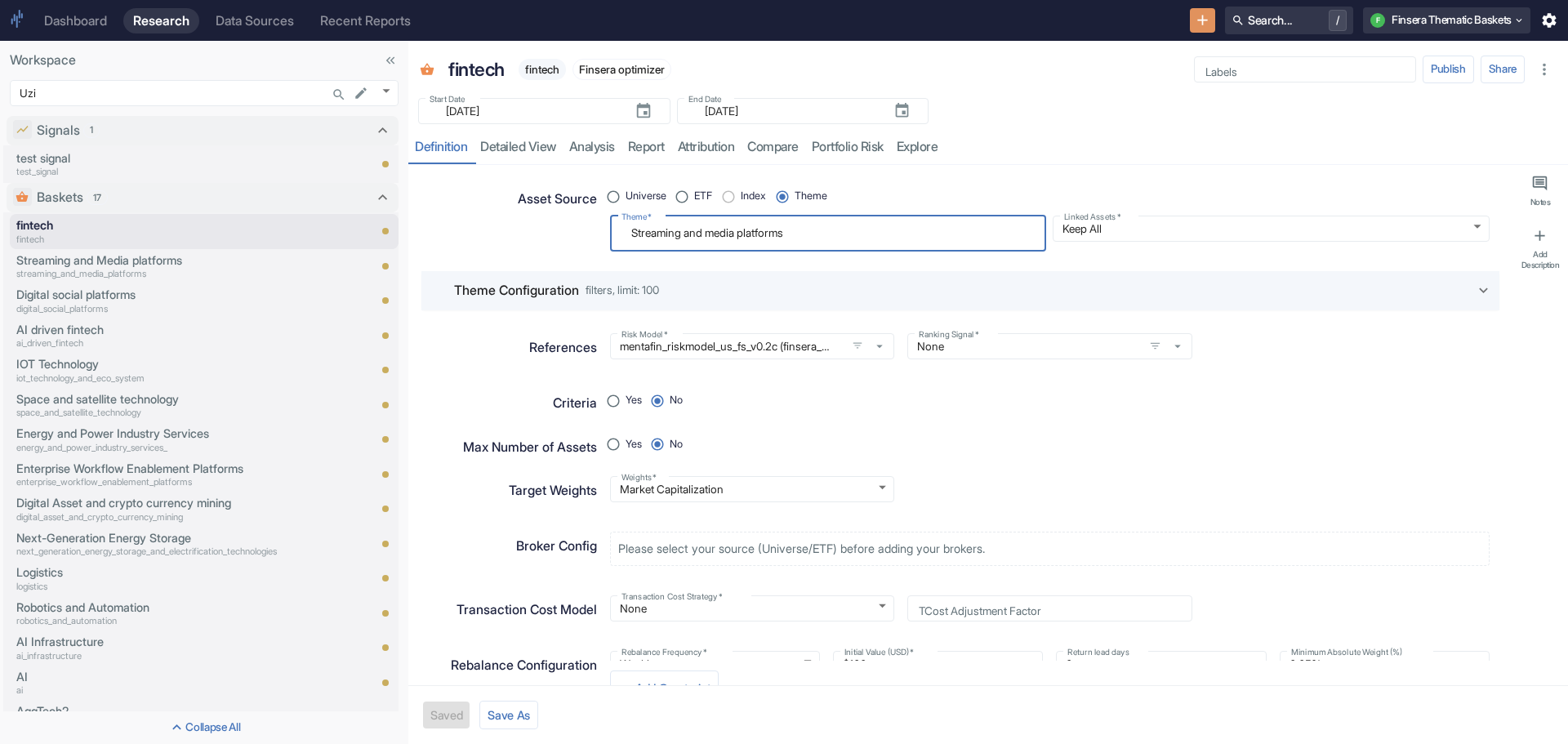
drag, startPoint x: 803, startPoint y: 233, endPoint x: 515, endPoint y: 230, distance: 288.0
click at [515, 230] on div "Asset Source Universe ETF Index Theme Theme   * Streaming and media platforms x…" at bounding box center [954, 211] width 1072 height 80
click at [443, 708] on button "Save" at bounding box center [443, 715] width 41 height 27
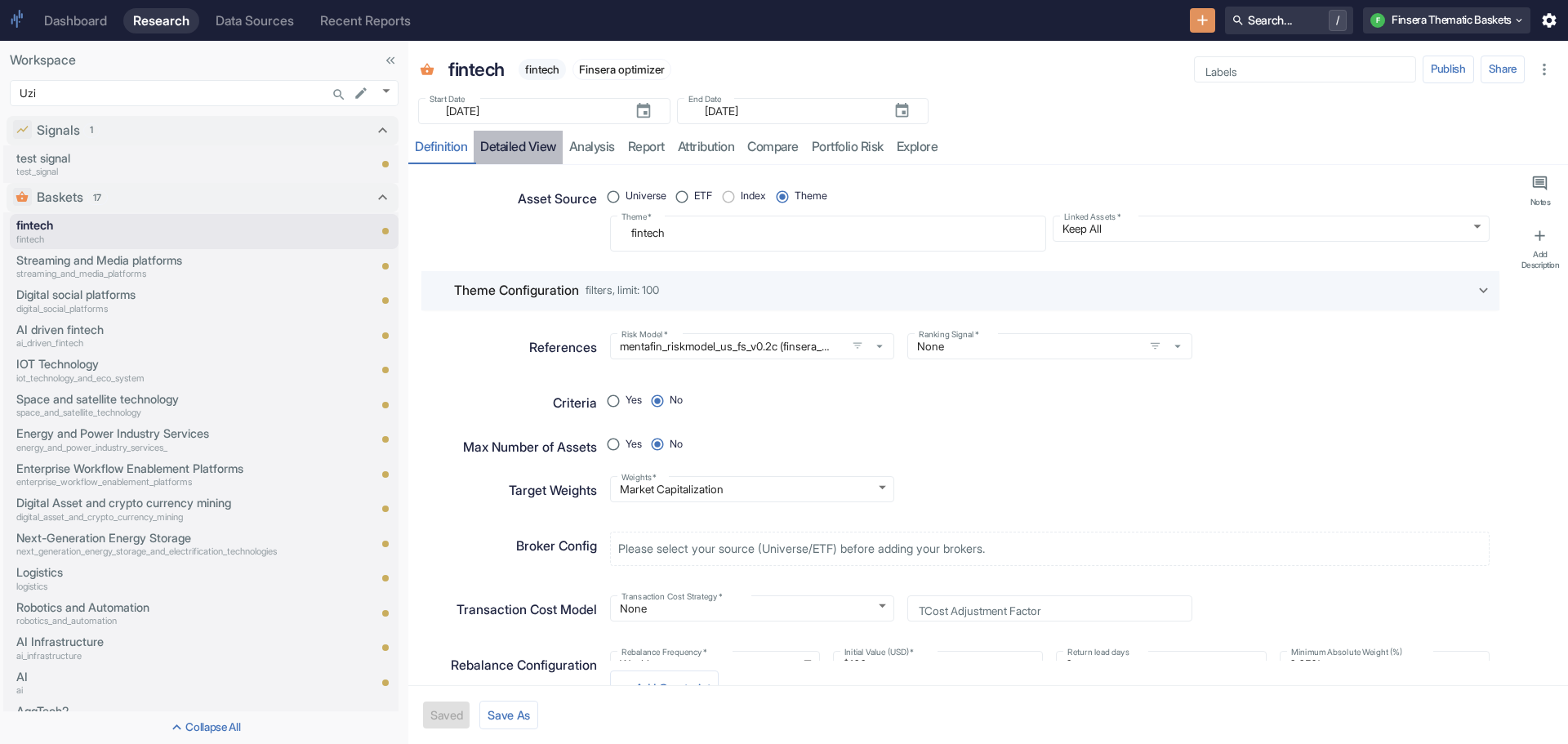
click at [509, 138] on link "detailed view" at bounding box center [518, 147] width 89 height 34
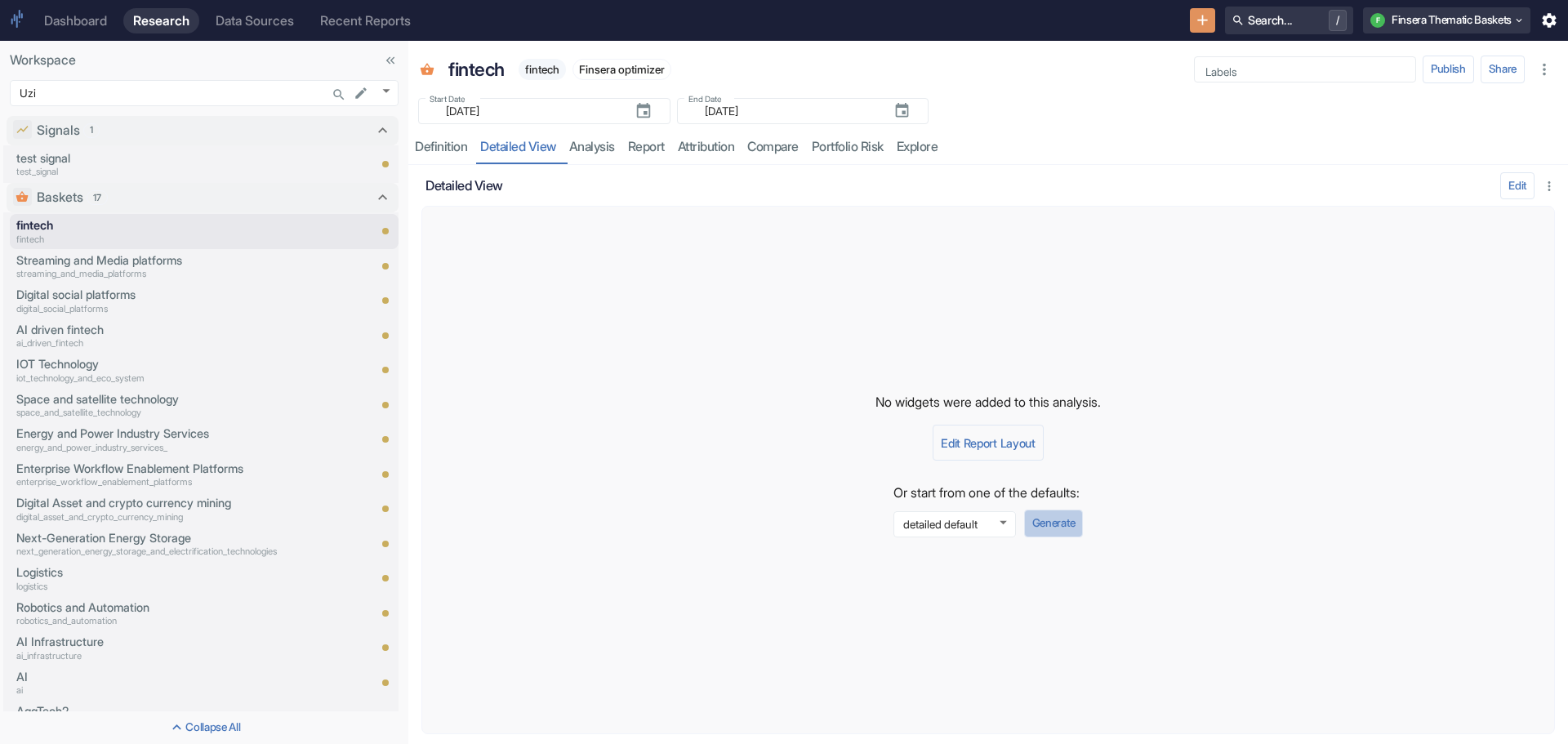
click at [1051, 523] on button "Generate" at bounding box center [1053, 523] width 59 height 28
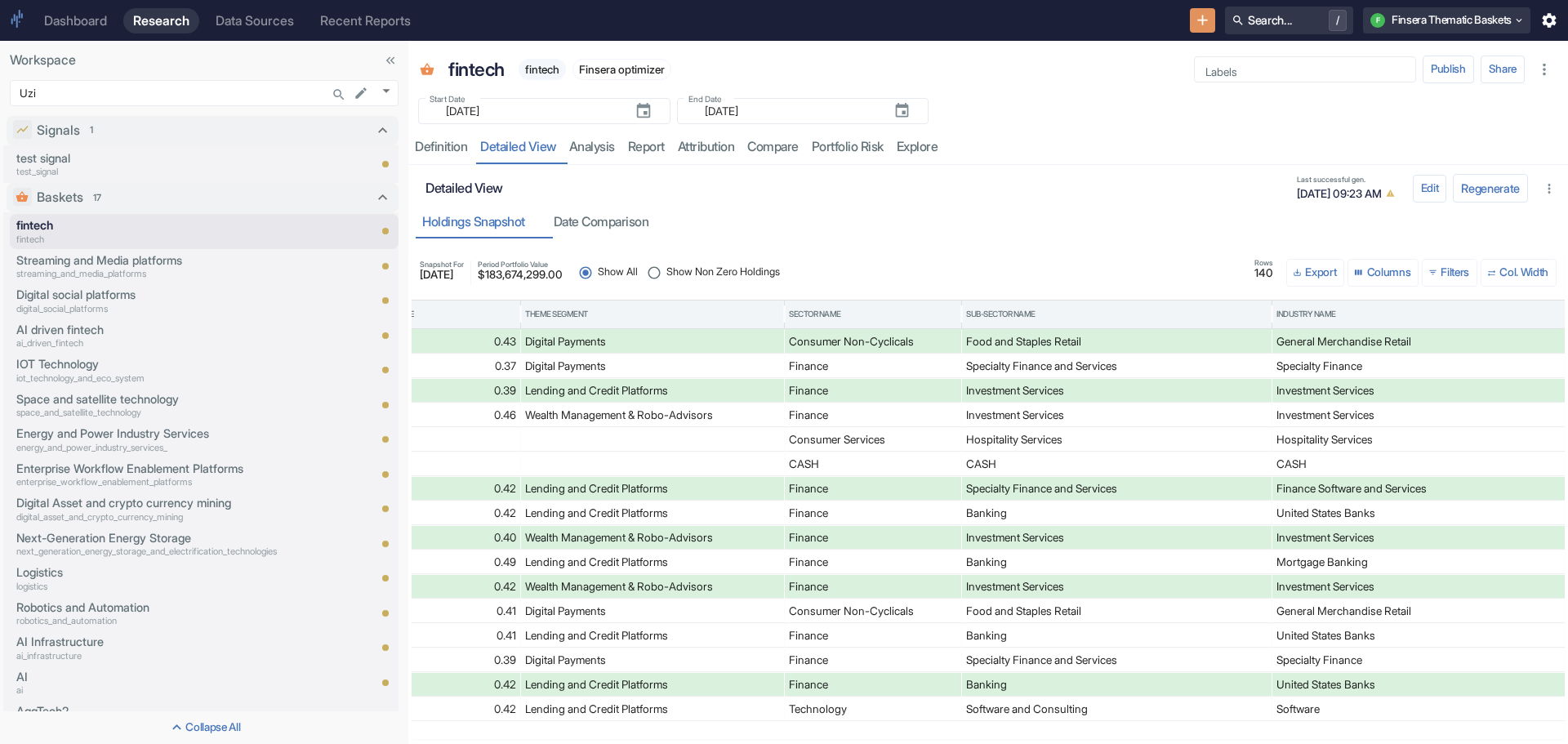
scroll to position [0, 1259]
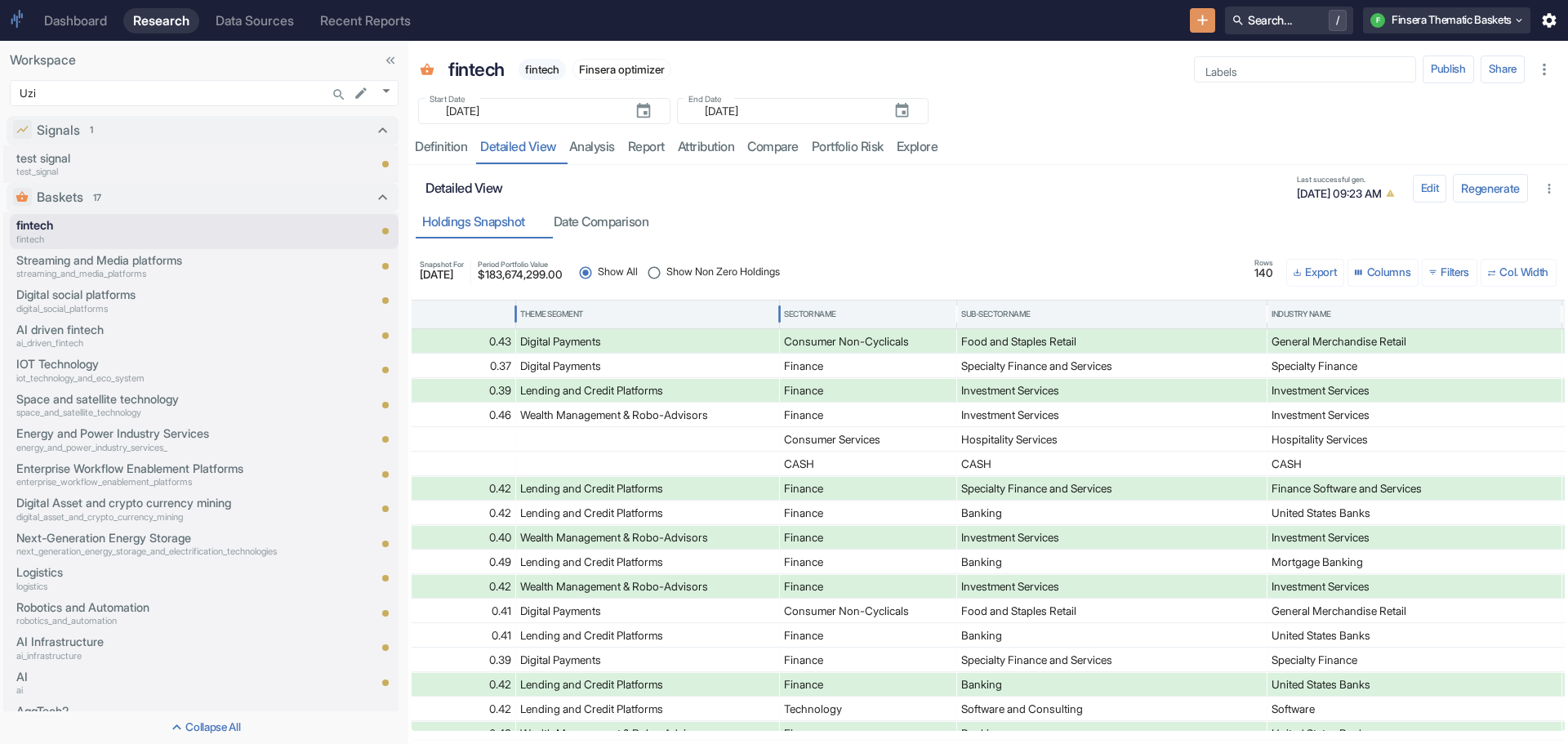
click at [558, 313] on div "Theme Segment" at bounding box center [552, 314] width 63 height 11
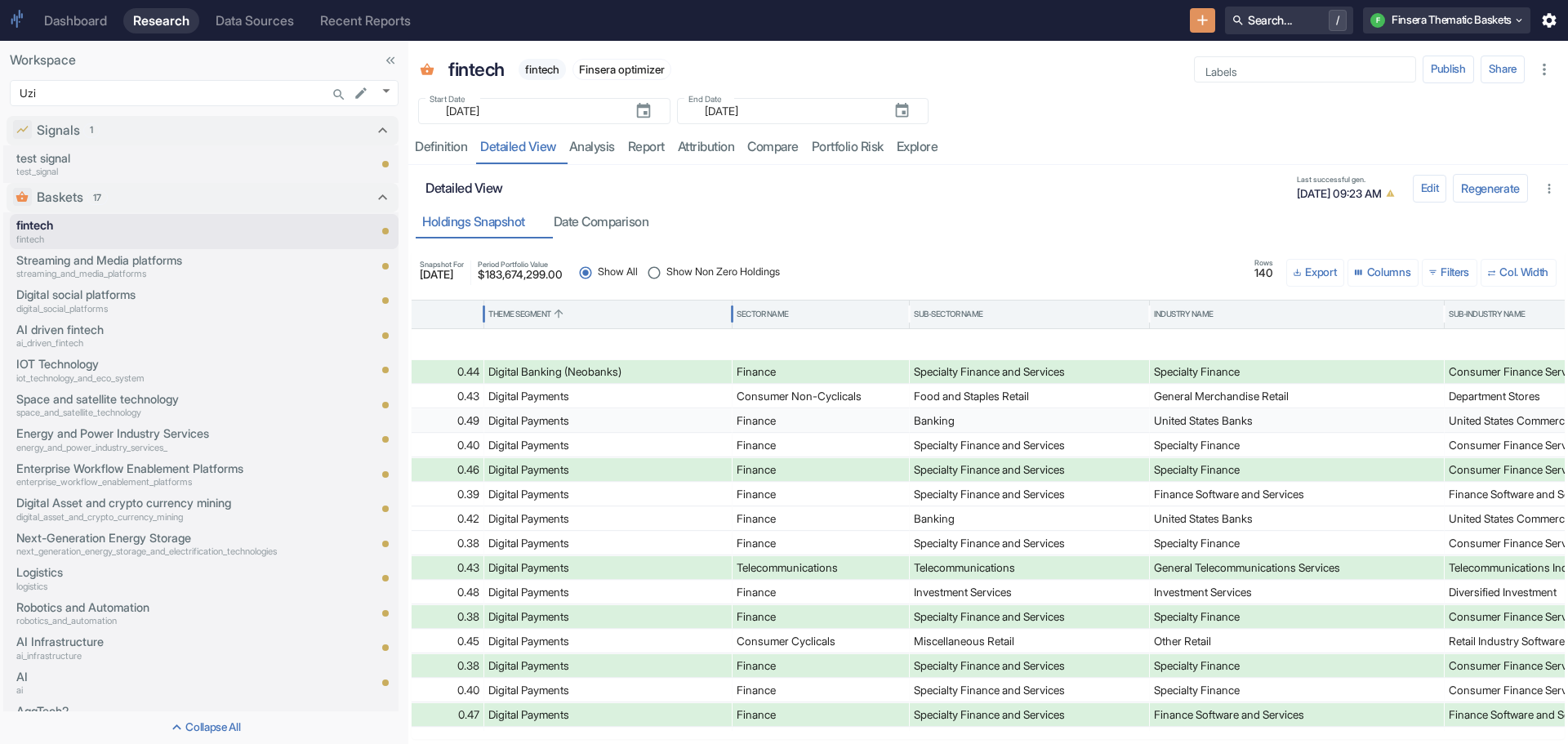
scroll to position [218, 0]
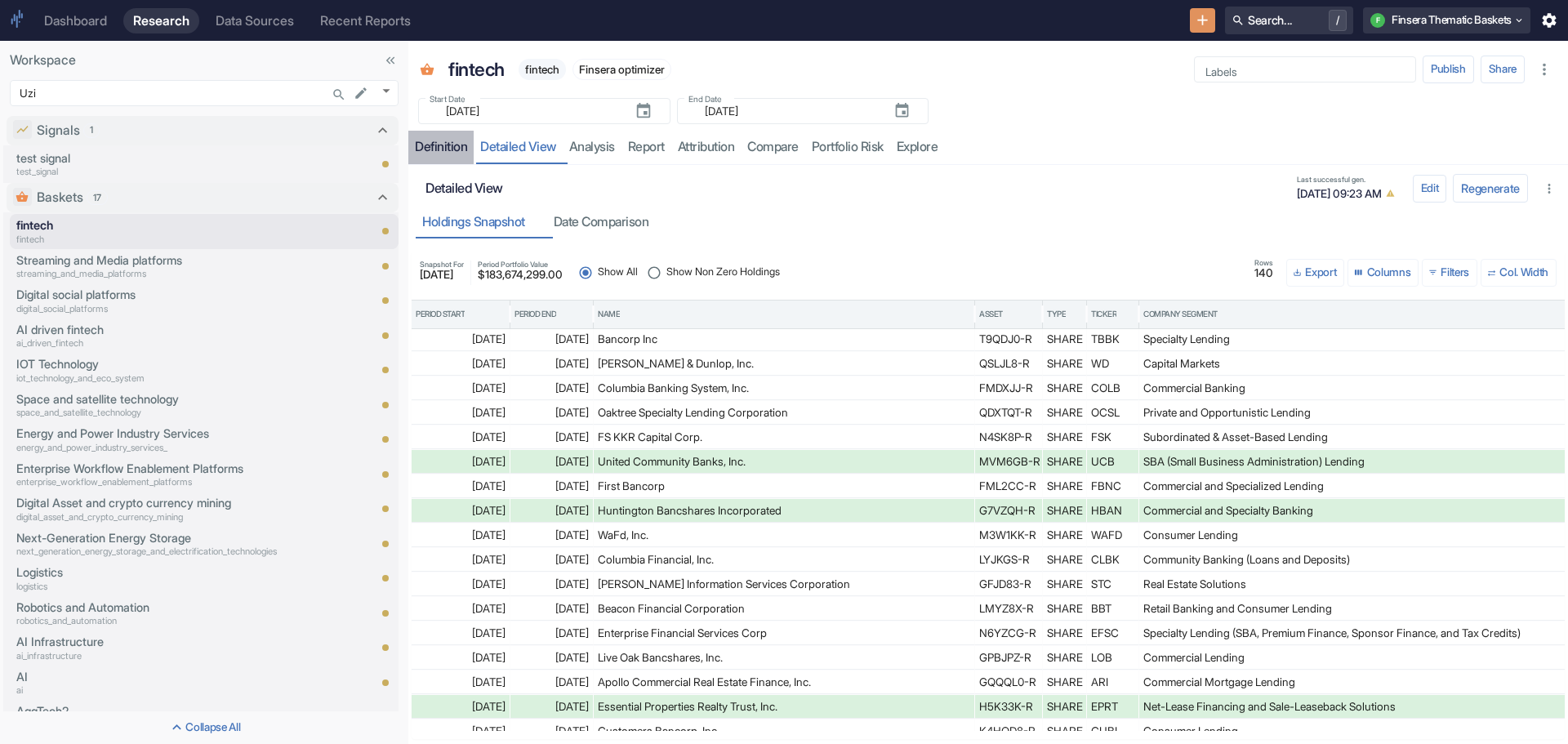
click at [438, 147] on div "Definition" at bounding box center [441, 147] width 52 height 16
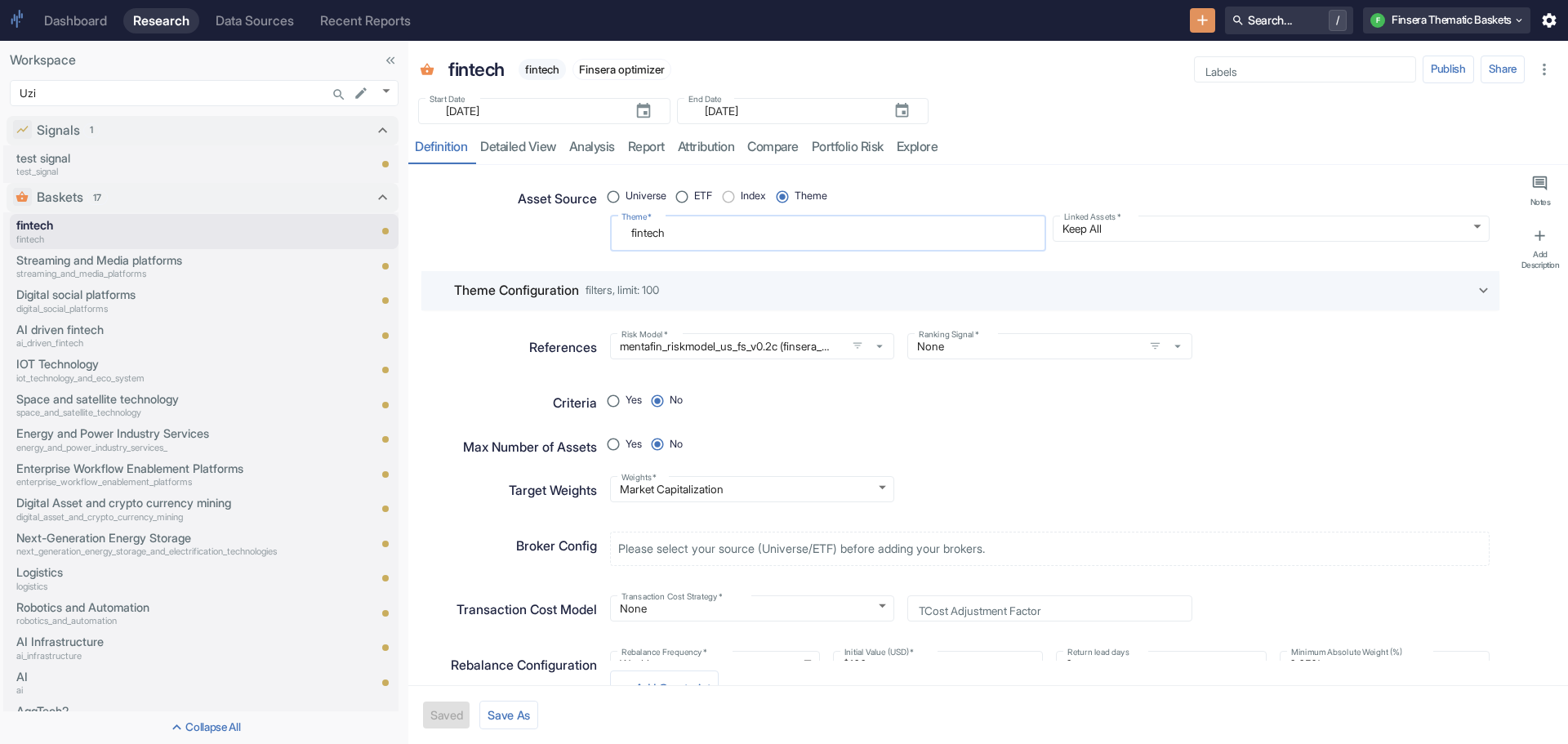
click at [686, 239] on textarea "fintech" at bounding box center [829, 234] width 414 height 22
click at [528, 145] on link "detailed view" at bounding box center [518, 147] width 89 height 34
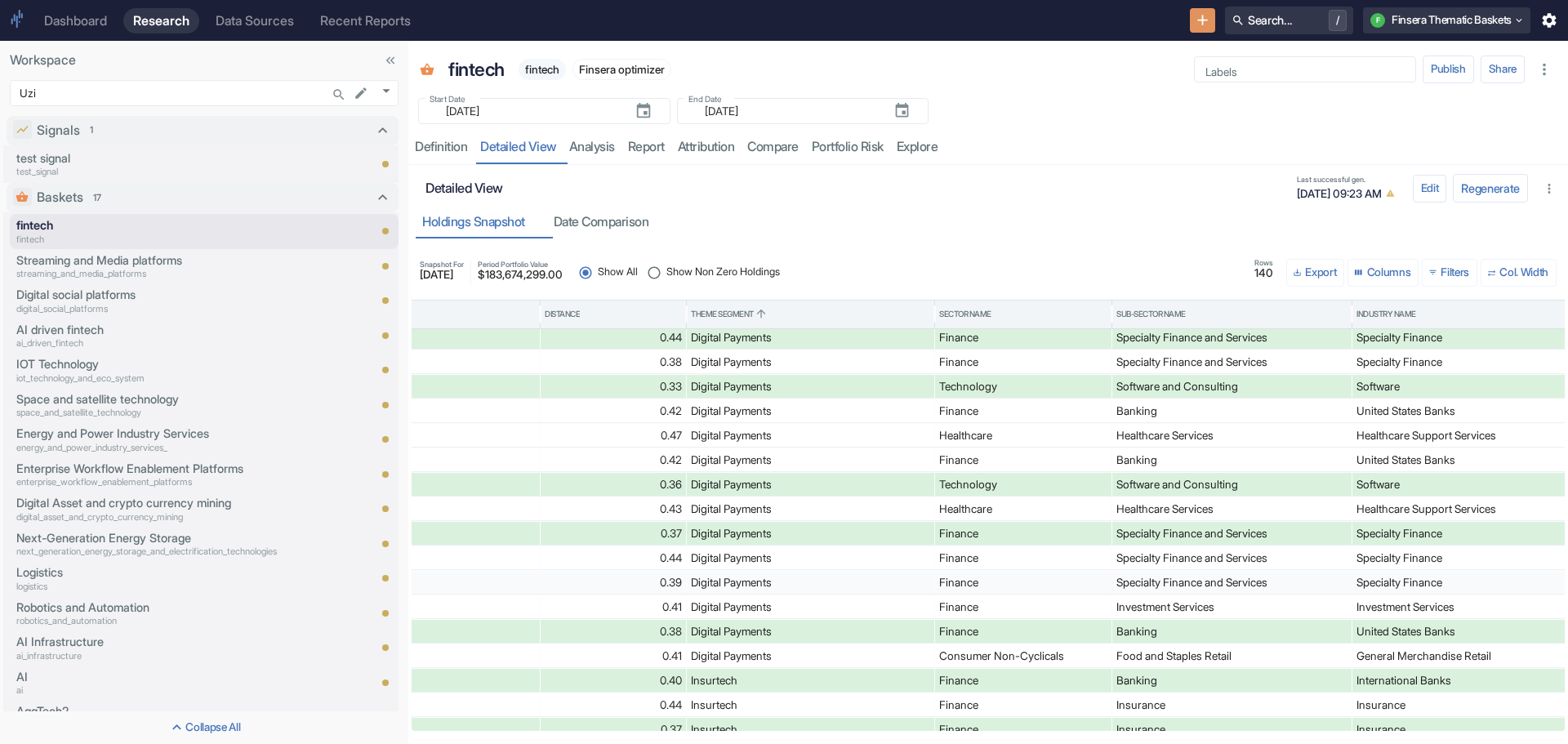
scroll to position [631, 0]
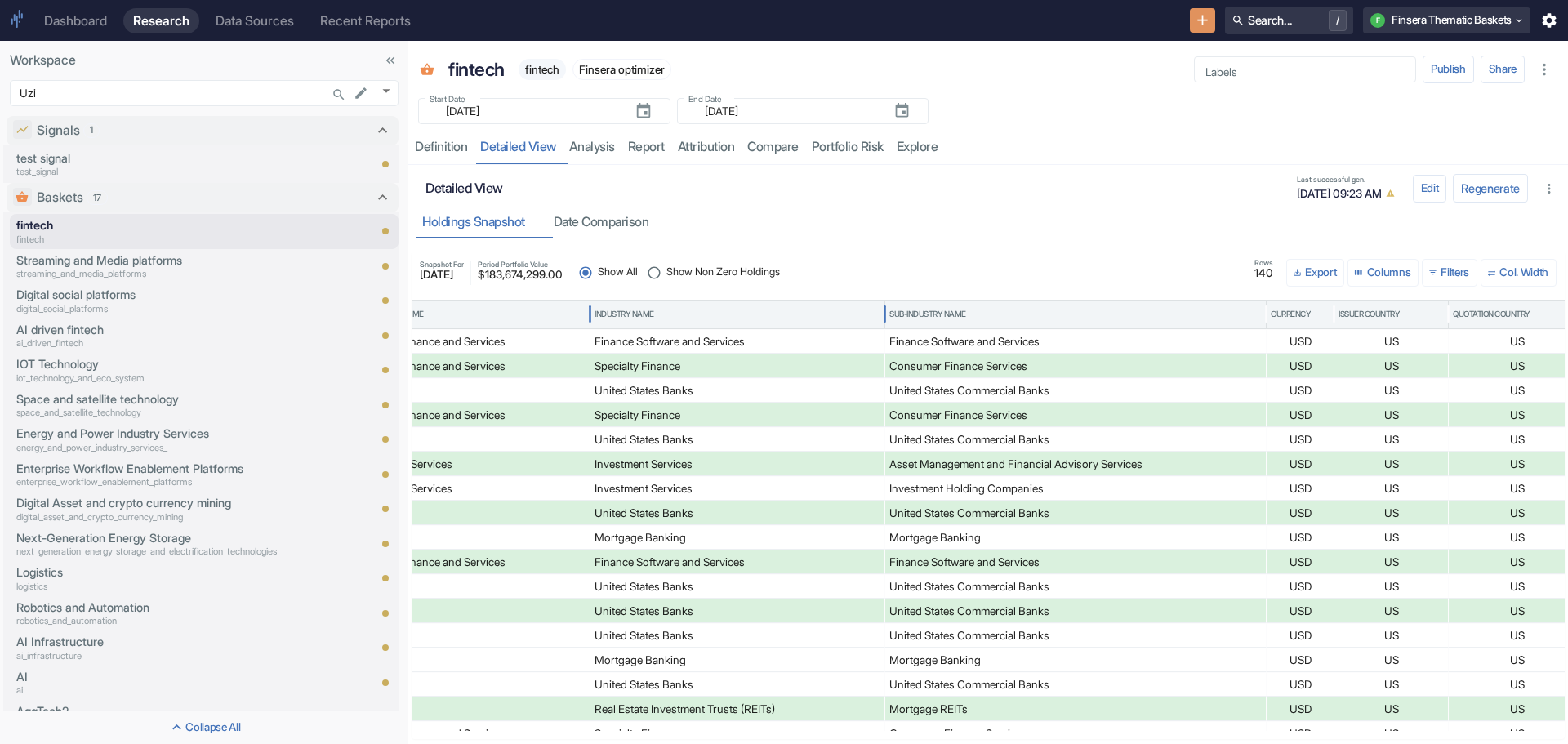
click at [625, 305] on div "Industry Name" at bounding box center [738, 315] width 286 height 28
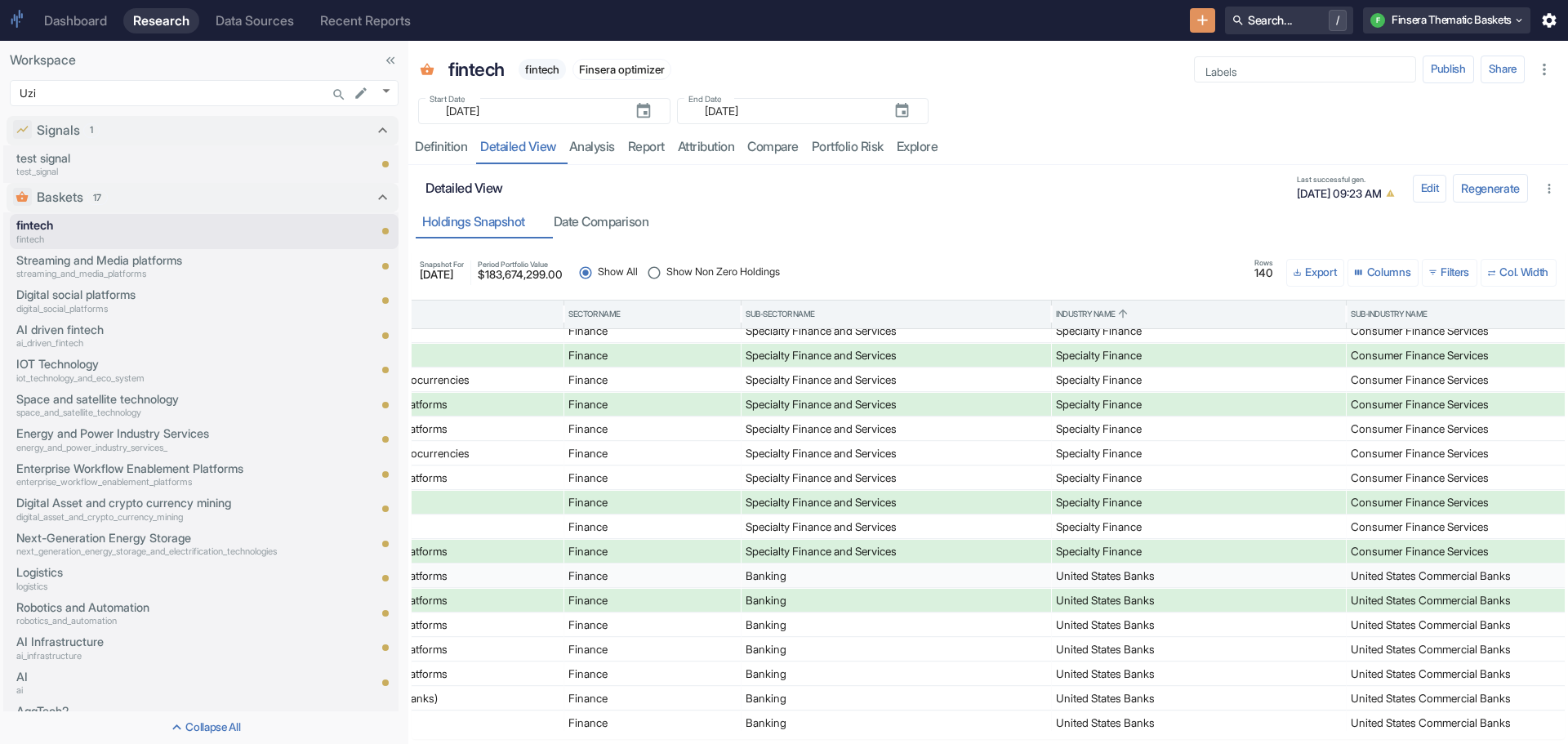
click at [802, 569] on div "Banking" at bounding box center [896, 576] width 302 height 23
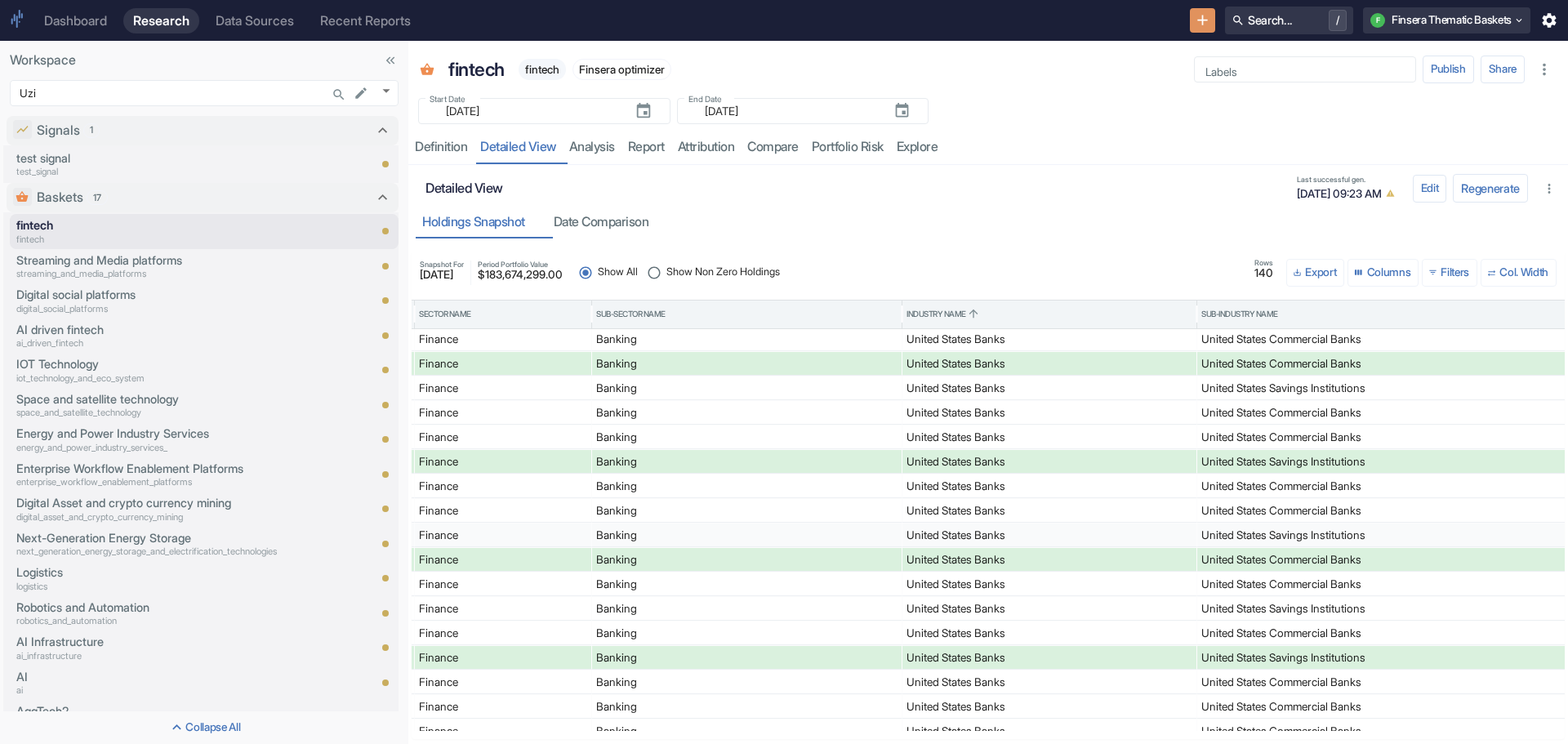
click at [1112, 531] on div "United States Banks" at bounding box center [1049, 535] width 286 height 23
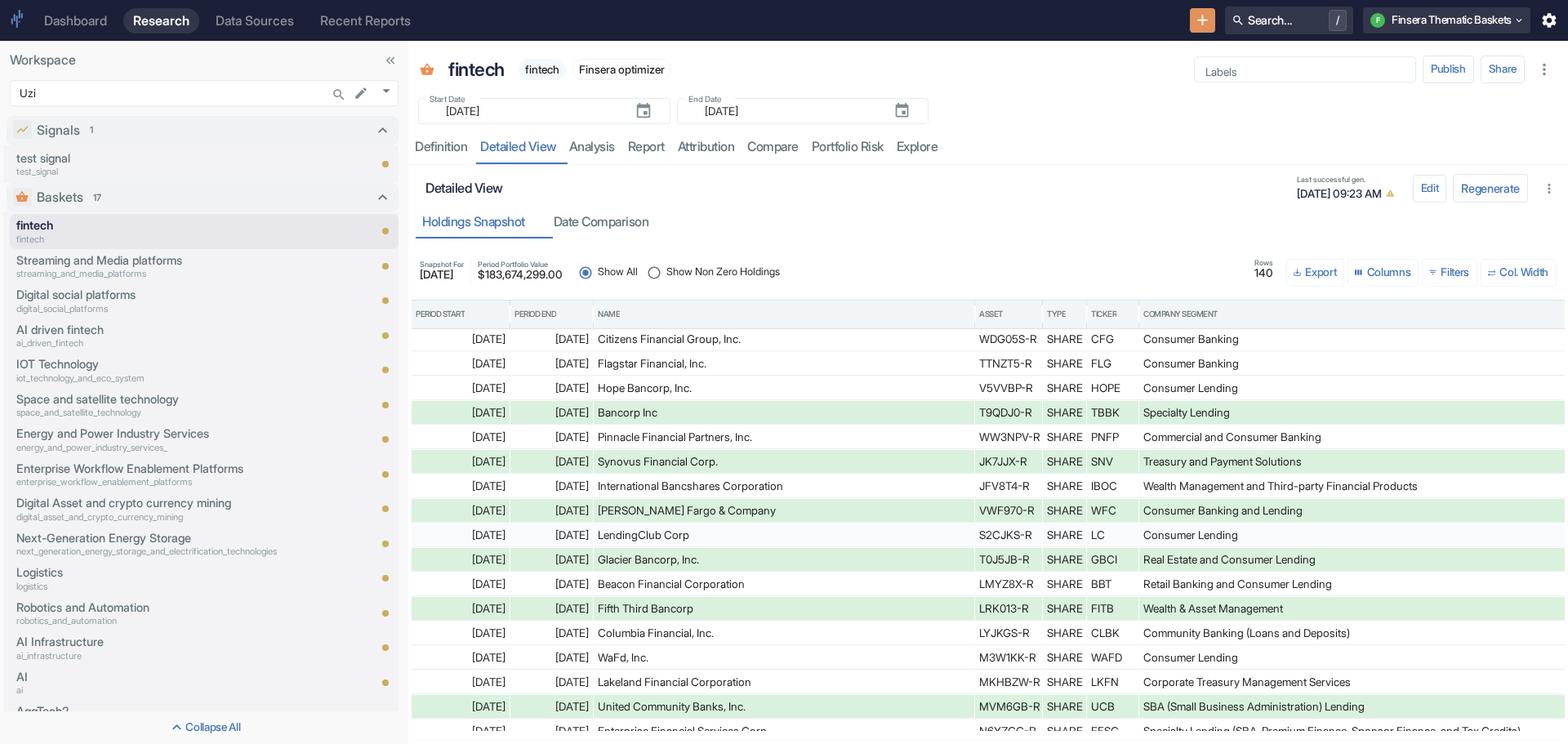
click at [495, 529] on div "[DATE]" at bounding box center [461, 535] width 90 height 23
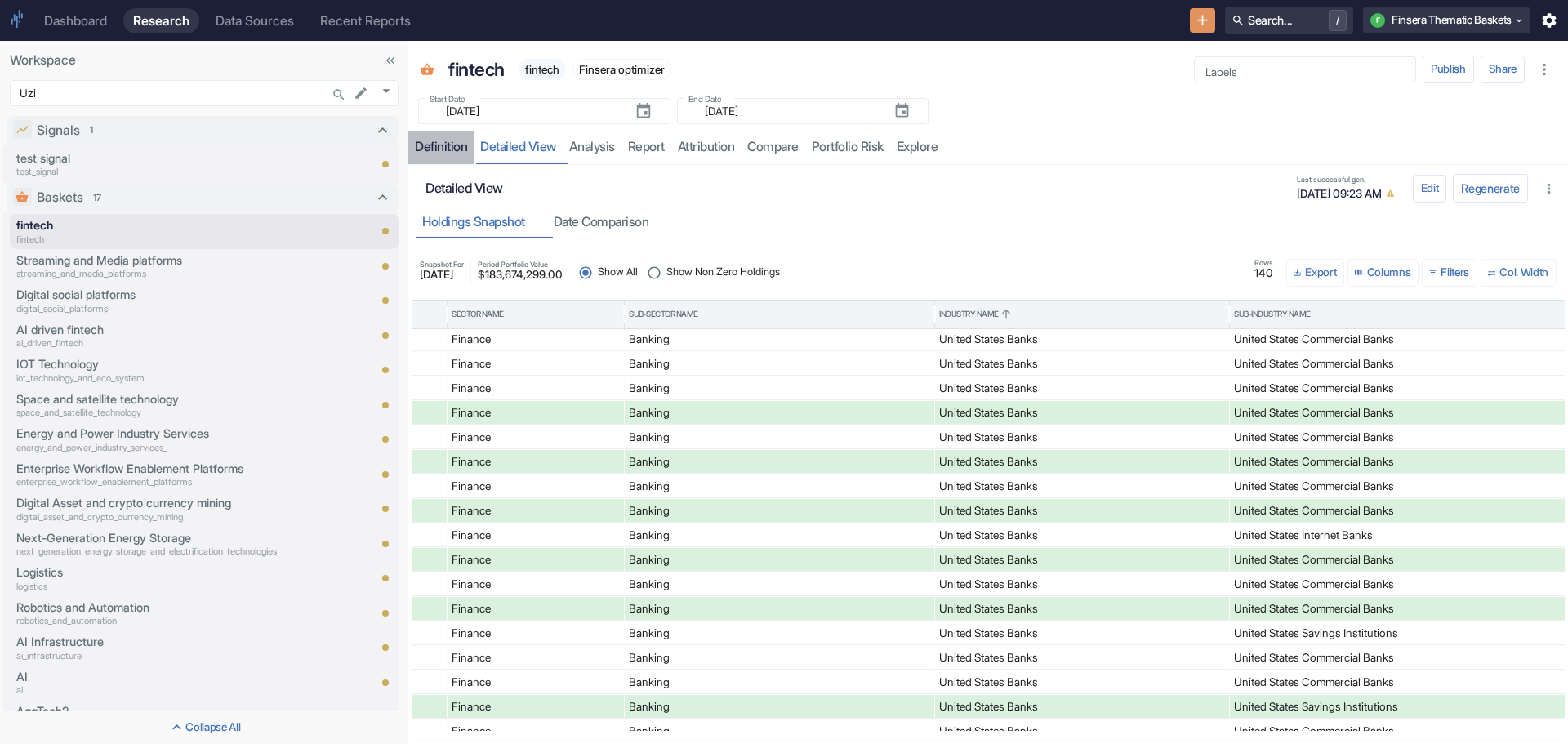
click at [439, 139] on div "Definition" at bounding box center [441, 147] width 52 height 16
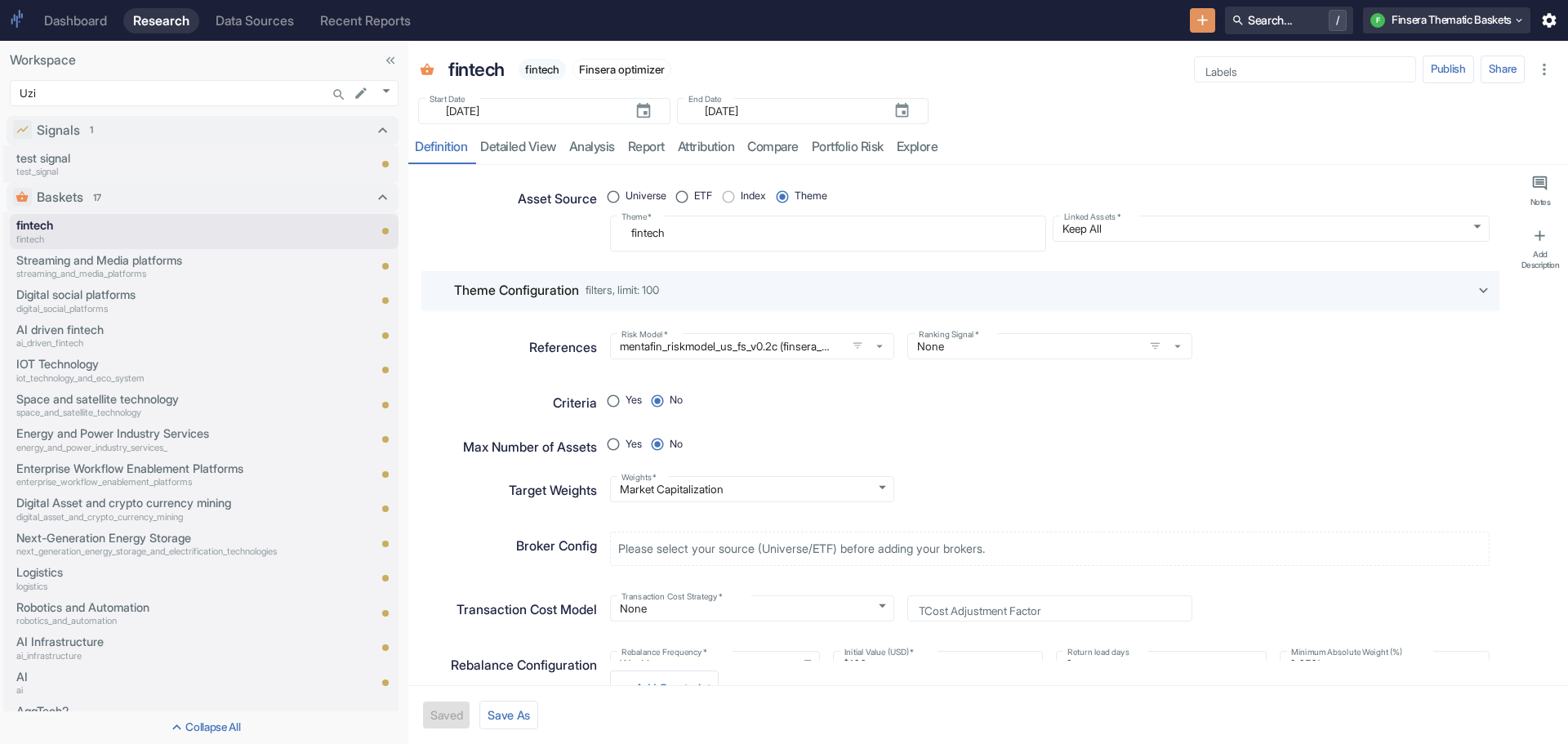
click at [1475, 284] on icon at bounding box center [1484, 291] width 18 height 18
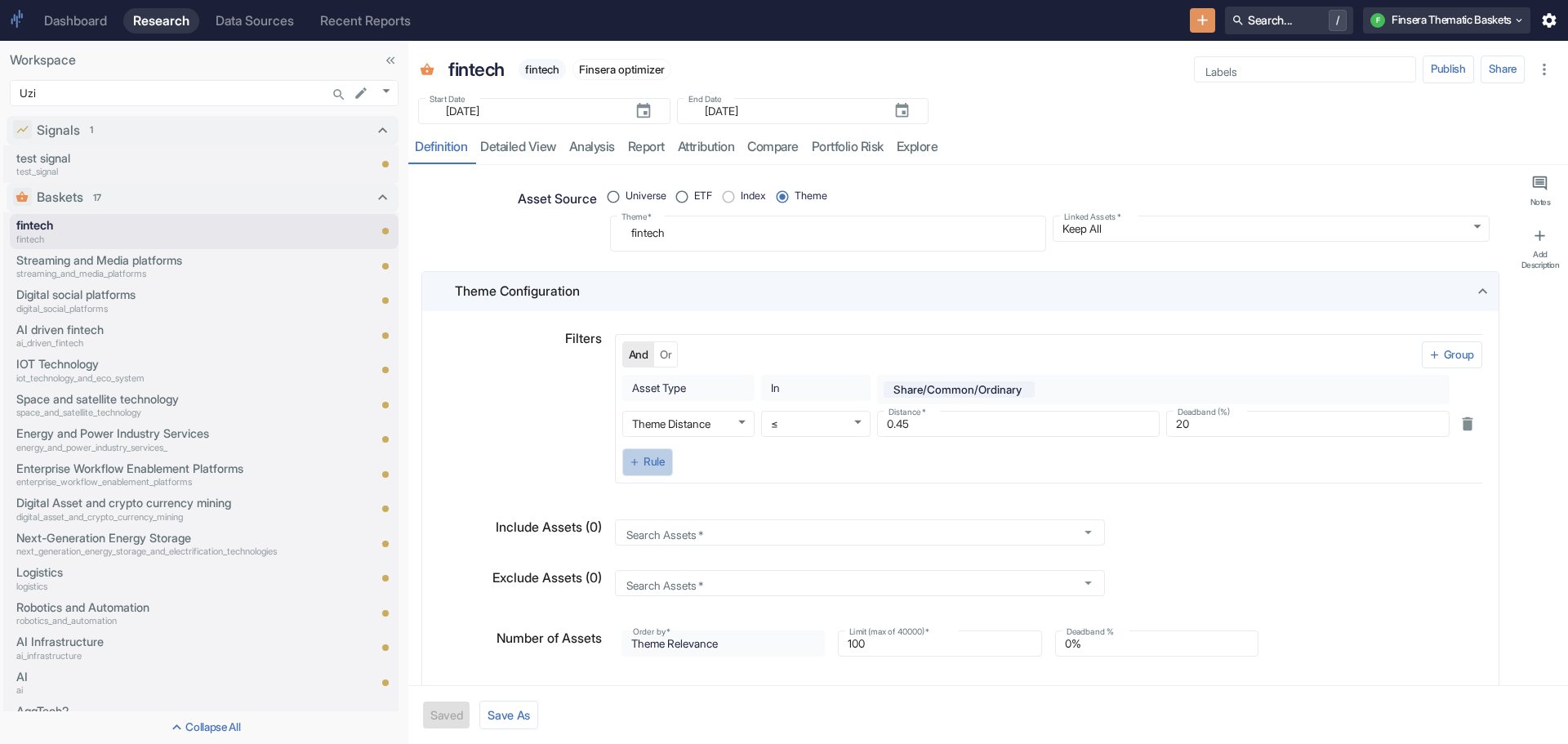
click at [649, 459] on button "Rule" at bounding box center [648, 463] width 51 height 28
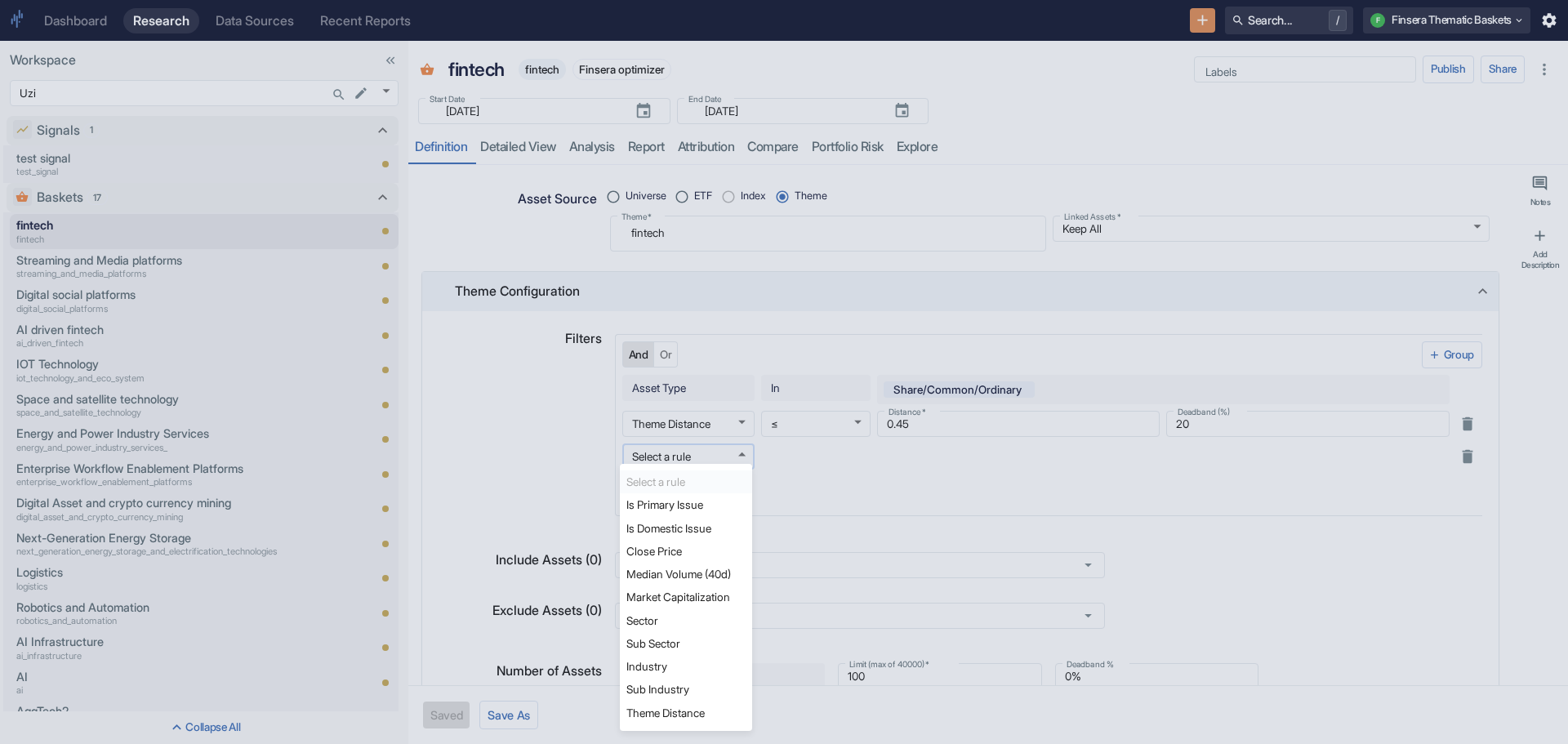
click at [733, 453] on body "Dashboard Research Data Sources Recent Reports Search... / F Finsera Thematic B…" at bounding box center [784, 372] width 1568 height 744
click at [678, 689] on li "Sub Industry" at bounding box center [686, 689] width 132 height 22
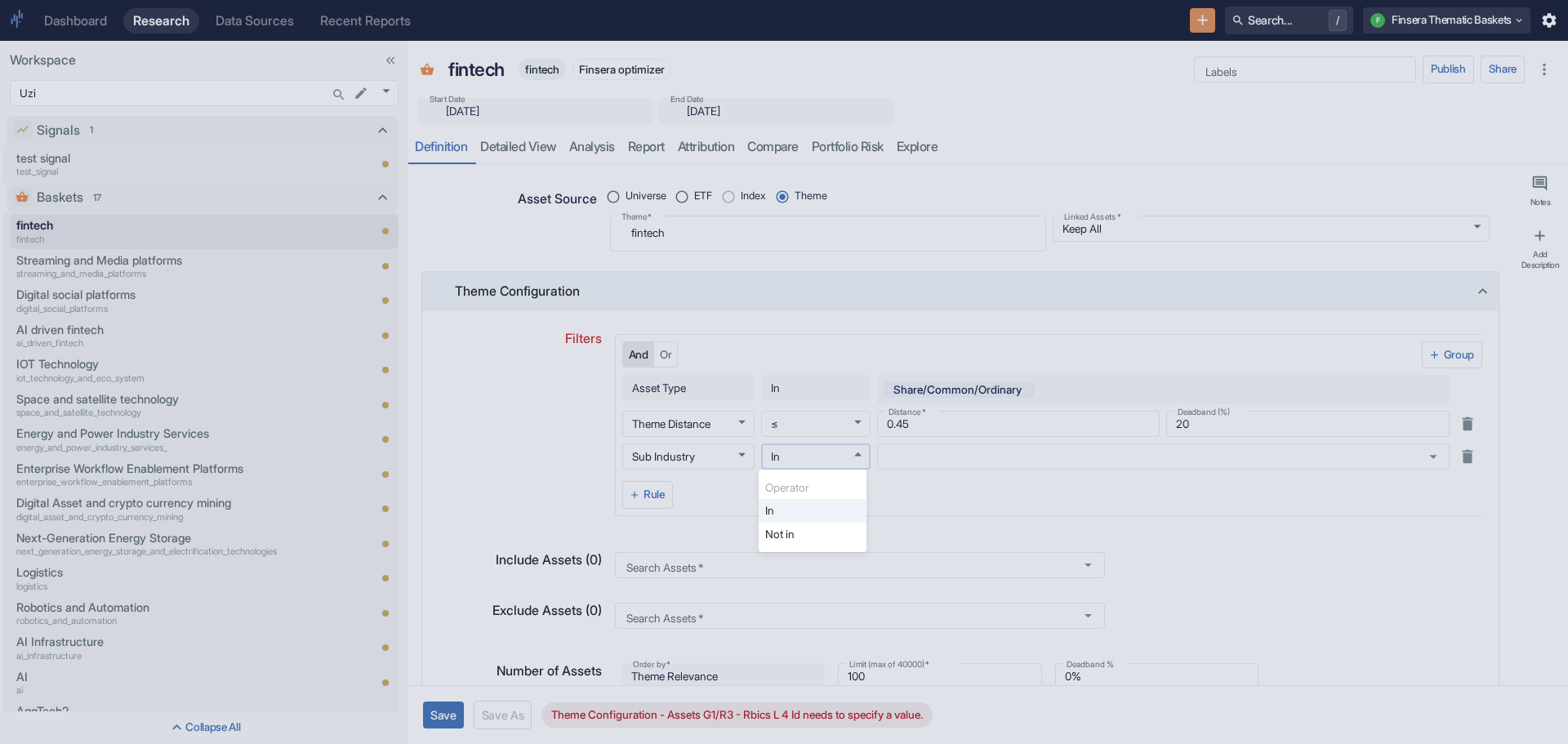
click at [851, 454] on body "Dashboard Research Data Sources Recent Reports Search... / F Finsera Thematic B…" at bounding box center [784, 372] width 1568 height 744
click at [814, 534] on li "Not in" at bounding box center [812, 534] width 108 height 22
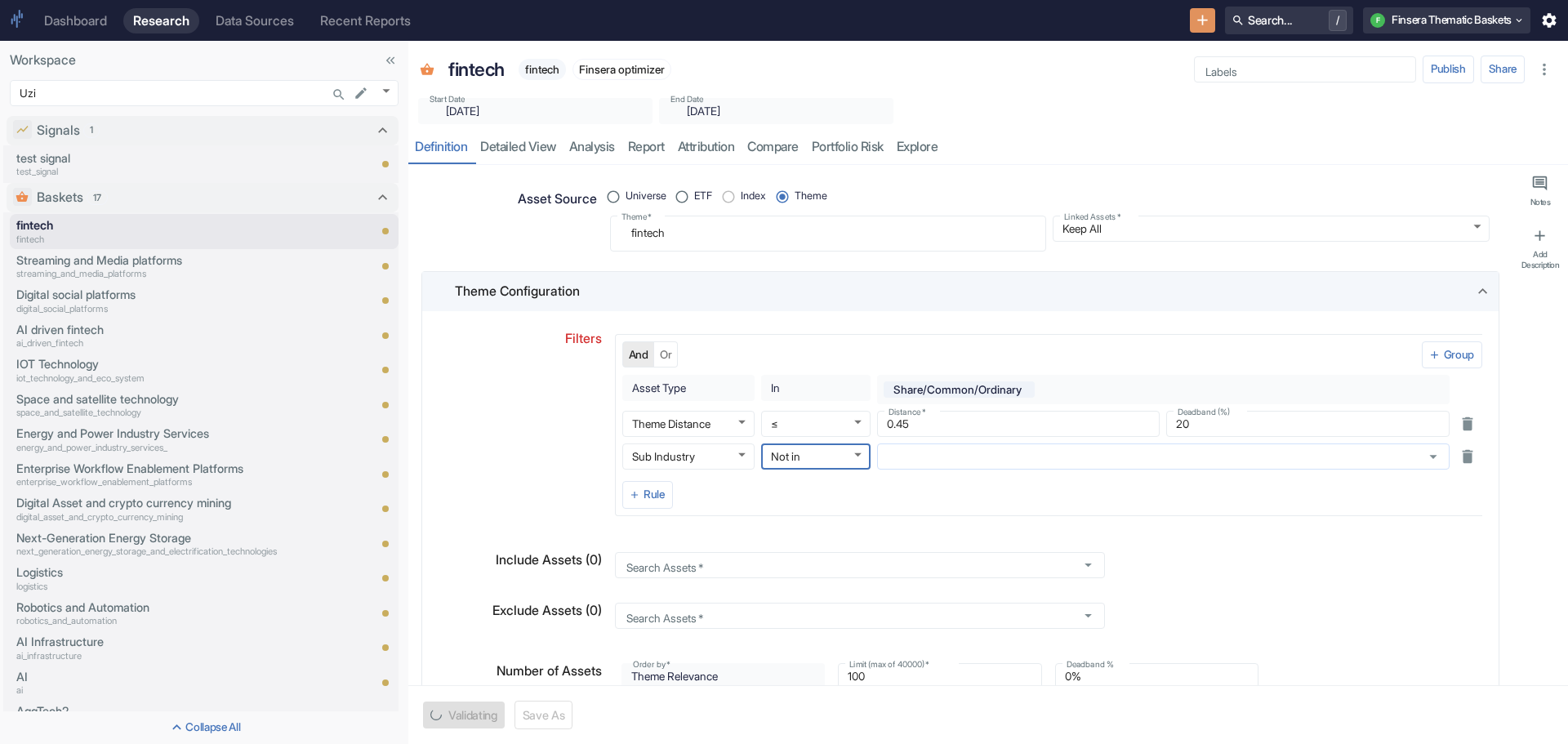
click at [895, 457] on input "text" at bounding box center [1148, 456] width 532 height 15
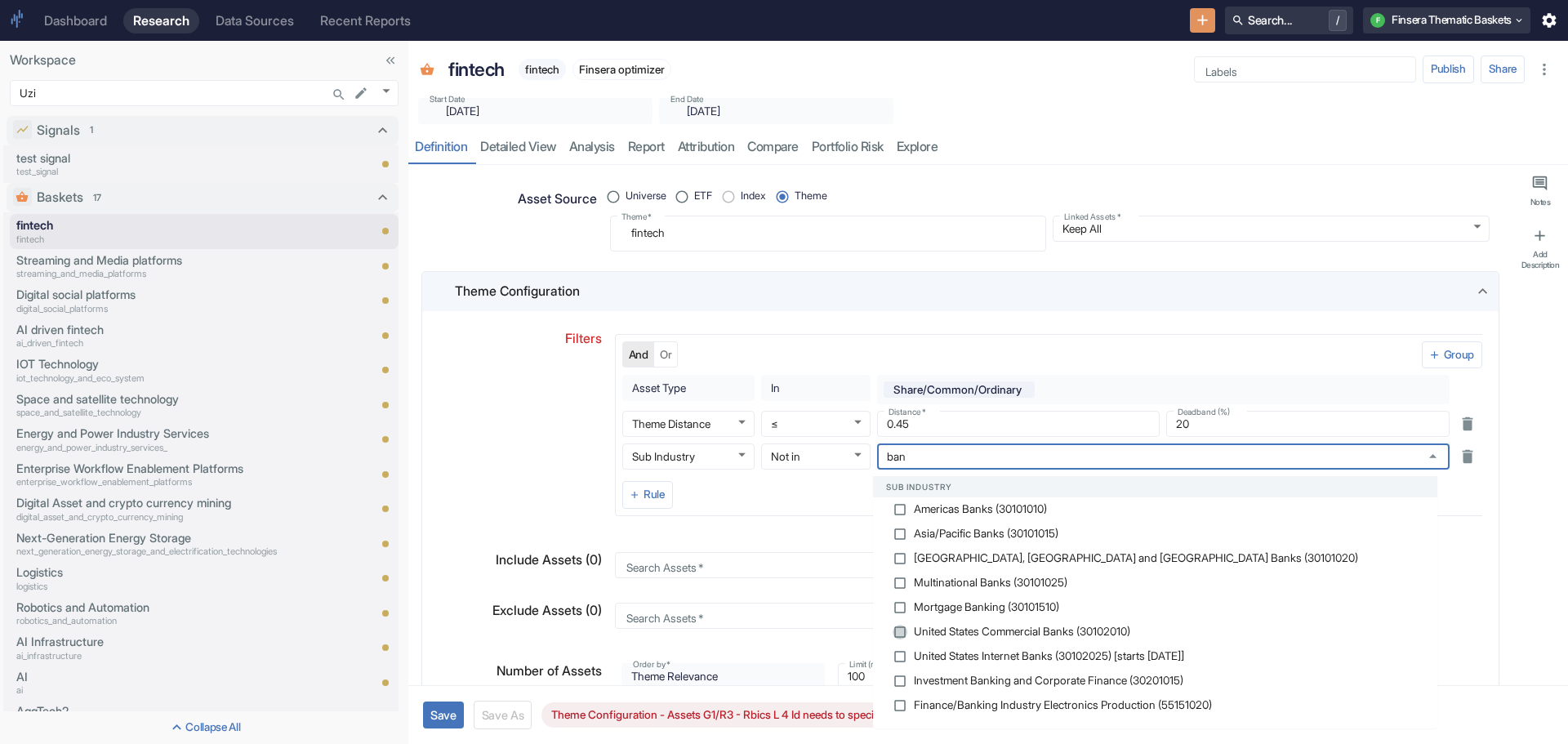
click at [899, 626] on input "checkbox" at bounding box center [899, 632] width 15 height 15
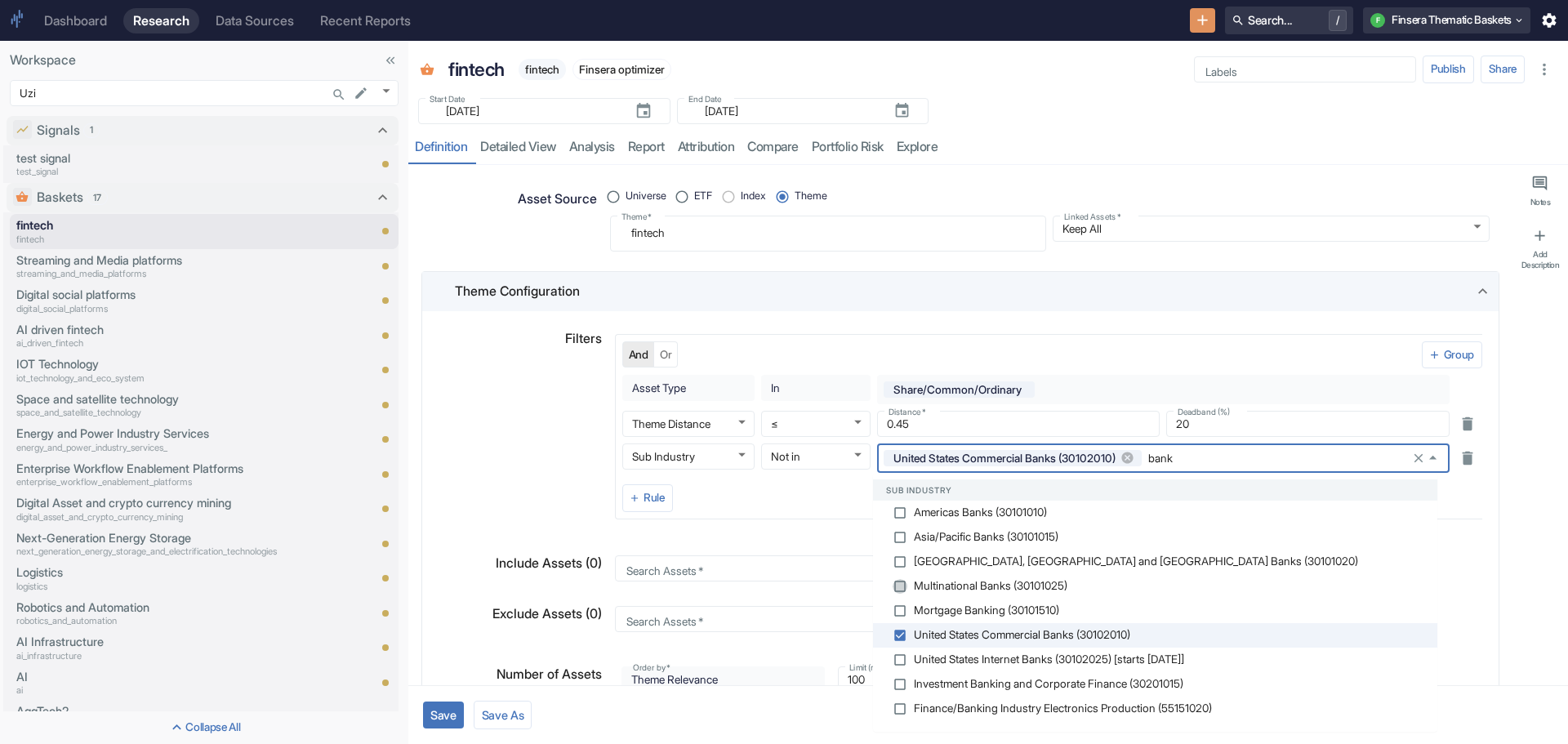
click at [900, 586] on input "checkbox" at bounding box center [899, 587] width 15 height 15
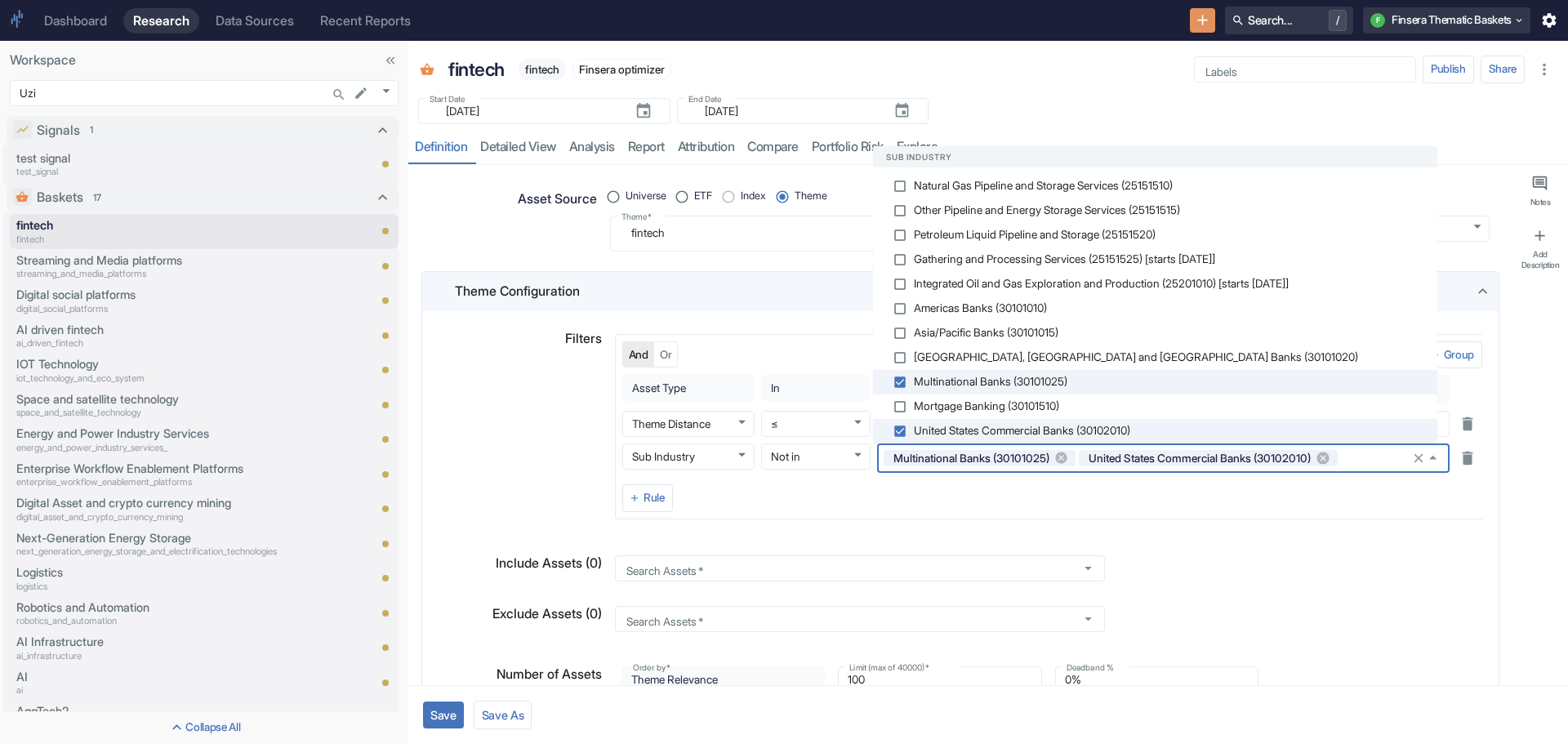
scroll to position [1748, 0]
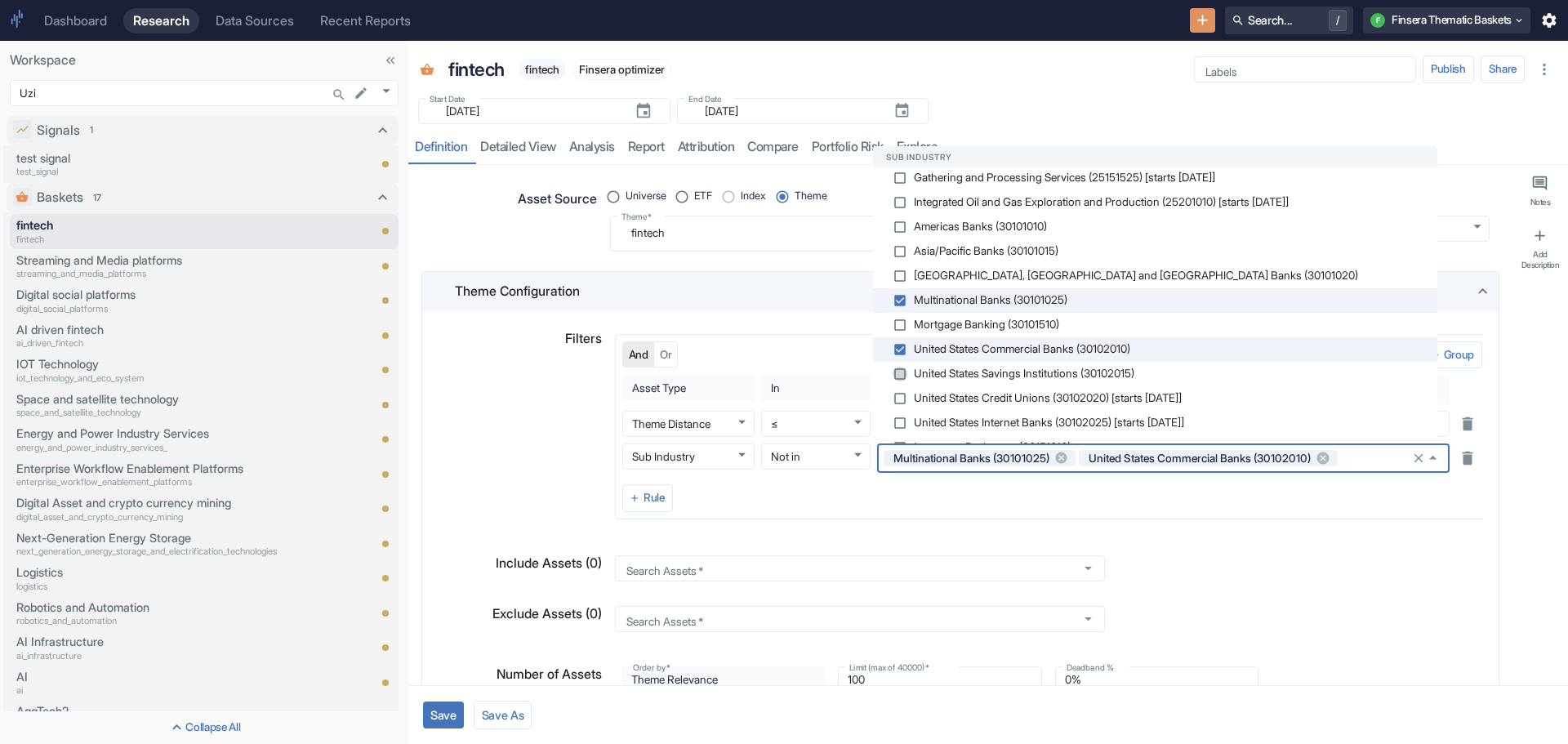
click at [902, 372] on input "checkbox" at bounding box center [899, 374] width 15 height 15
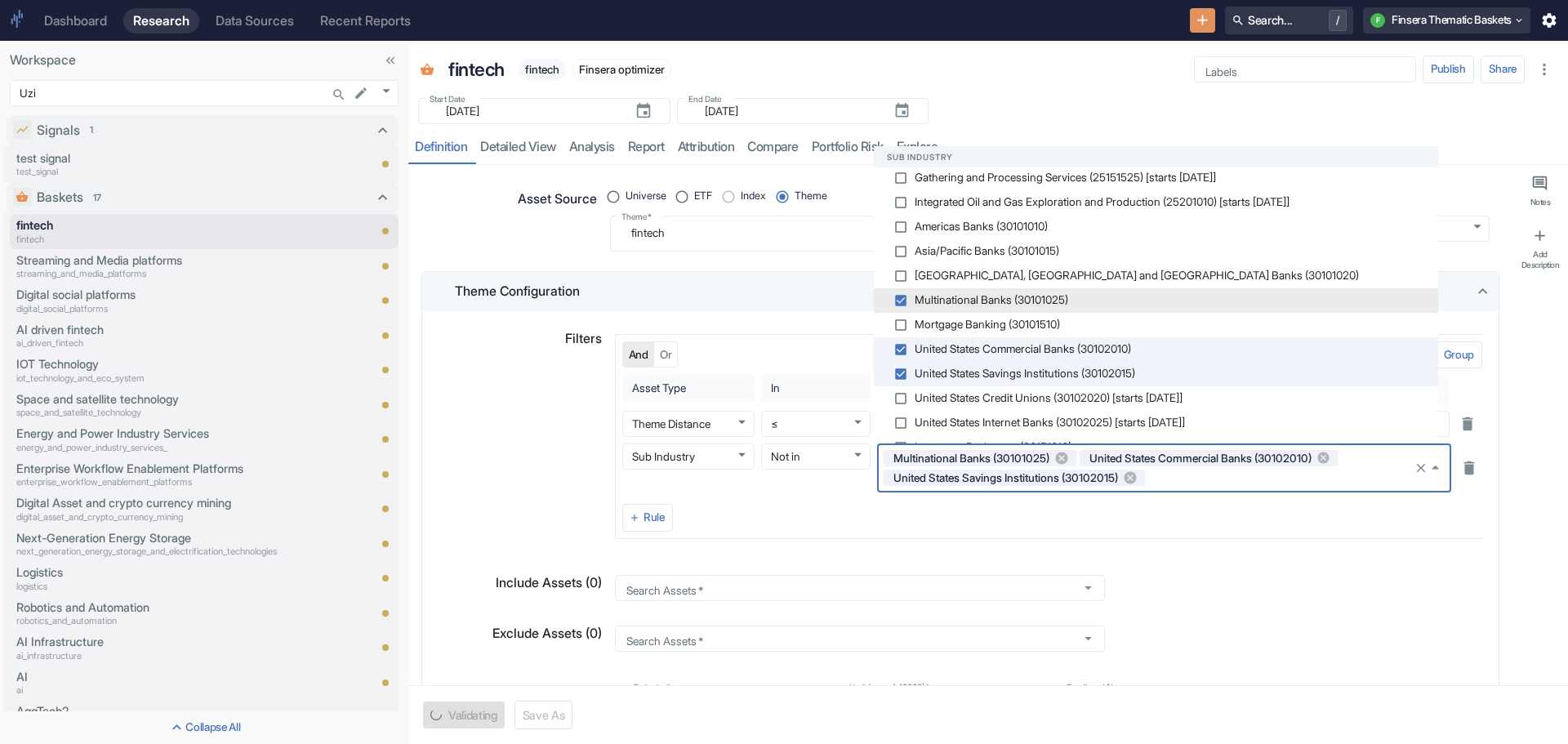
scroll to position [1831, 0]
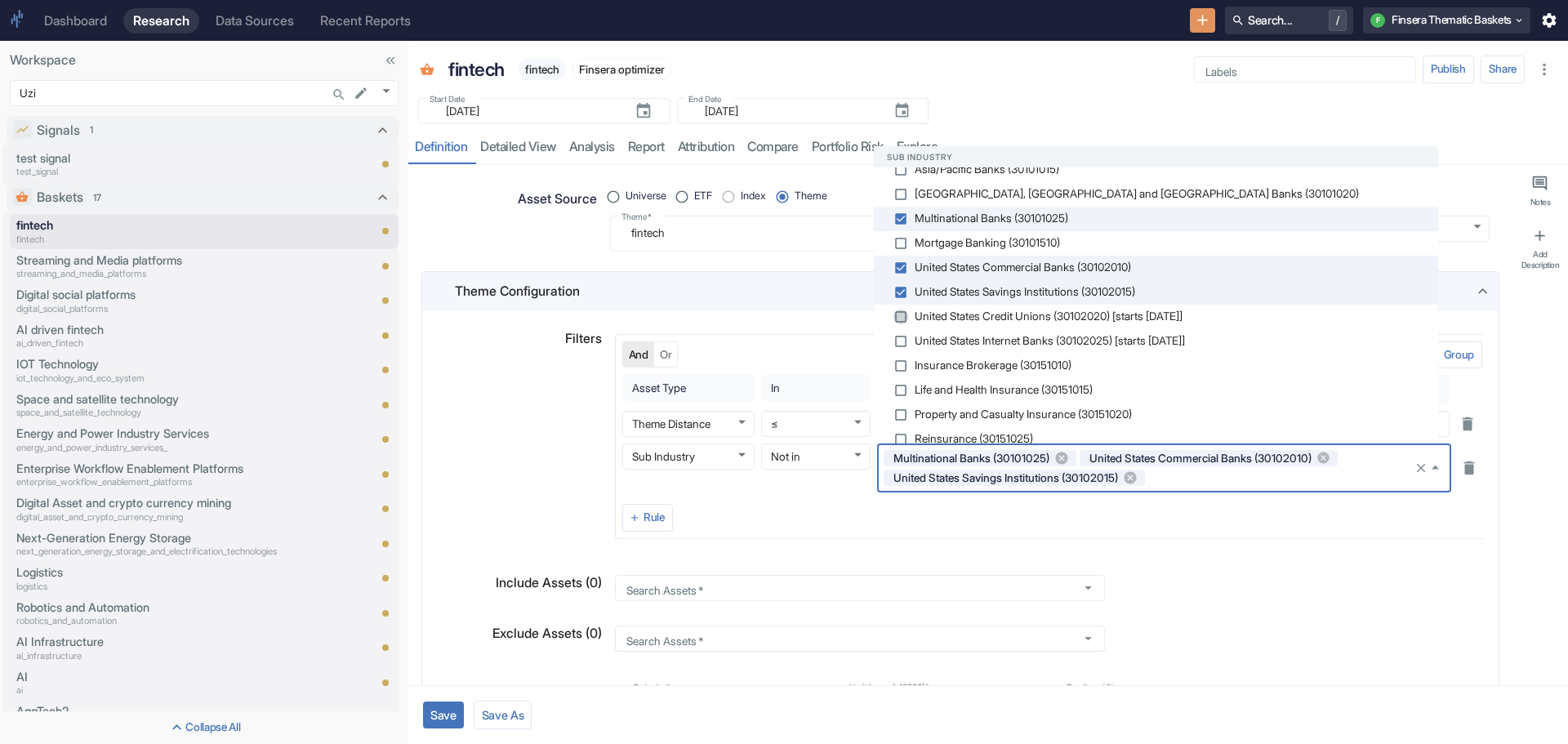
click at [901, 315] on input "checkbox" at bounding box center [900, 317] width 15 height 15
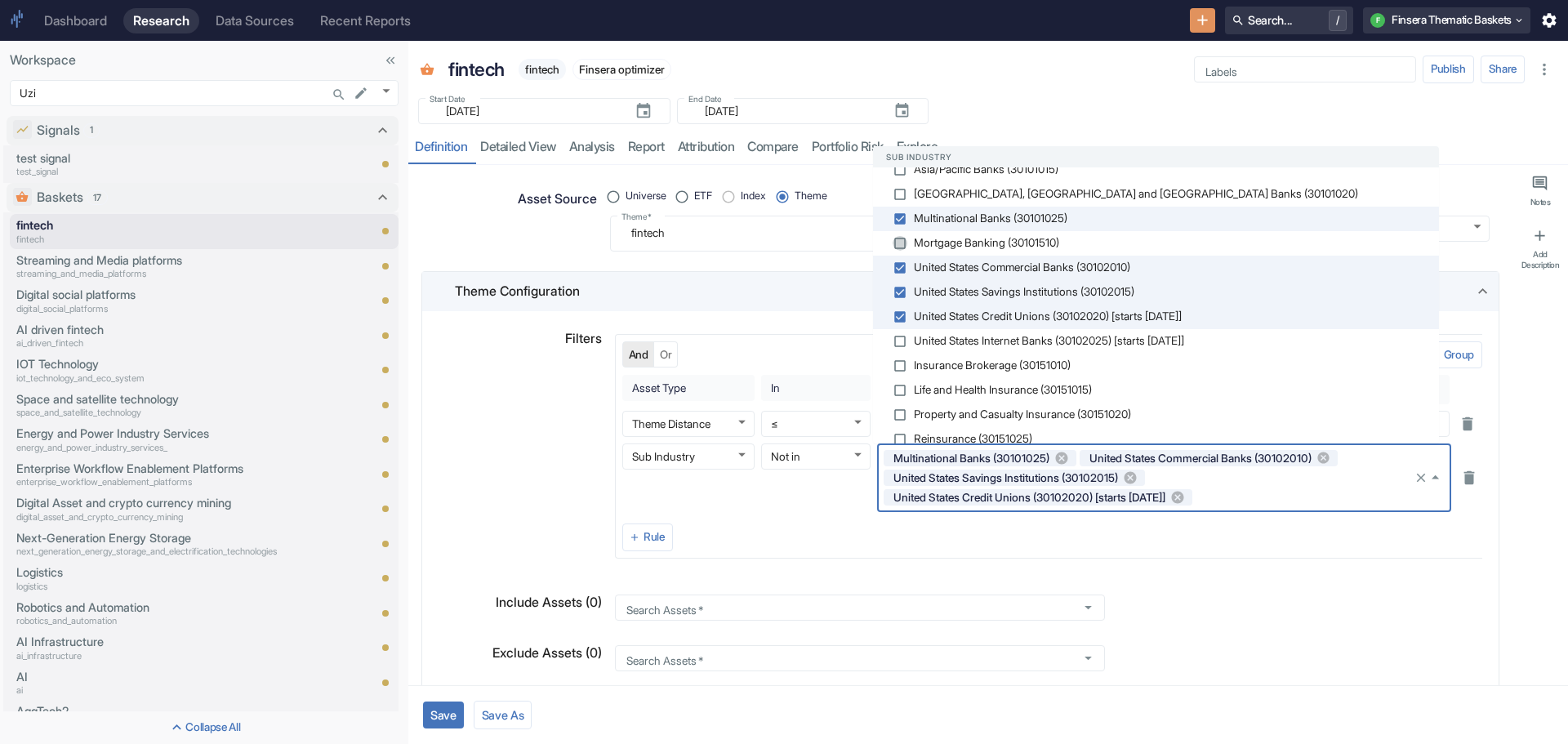
click at [902, 243] on input "checkbox" at bounding box center [899, 243] width 15 height 15
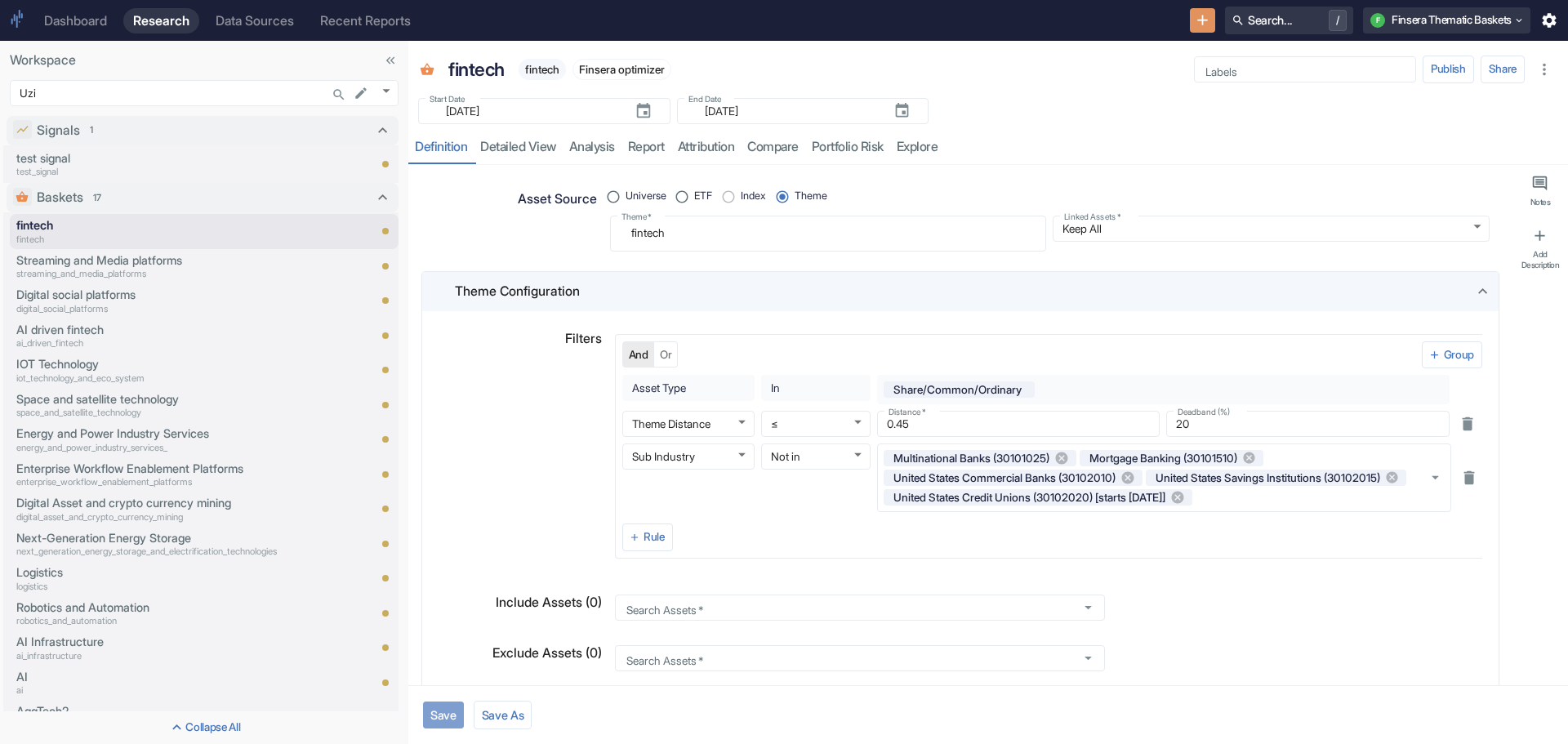
click at [434, 710] on button "Save" at bounding box center [443, 715] width 41 height 27
click at [522, 147] on link "detailed view" at bounding box center [518, 147] width 89 height 34
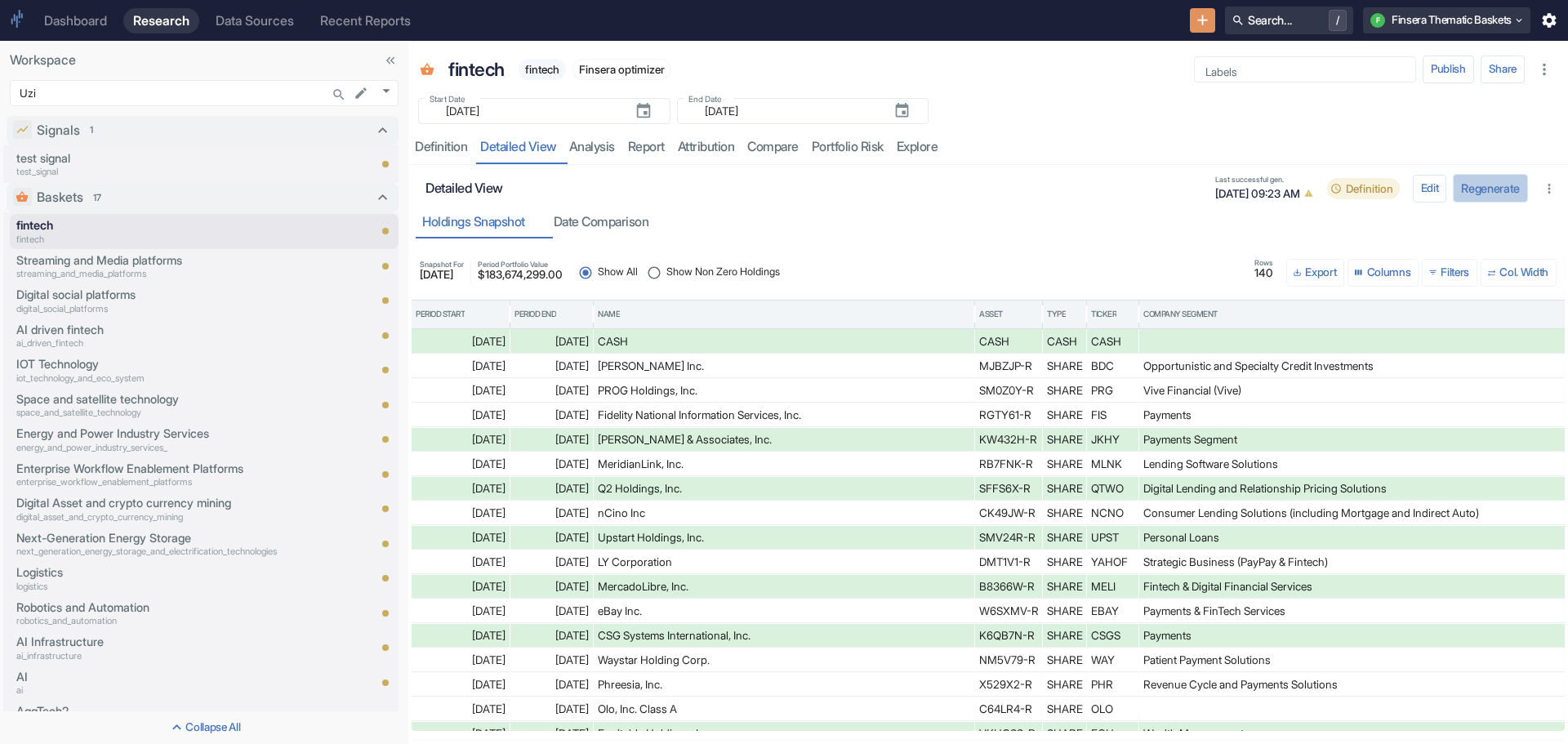
click at [1485, 186] on button "Regenerate" at bounding box center [1490, 188] width 75 height 29
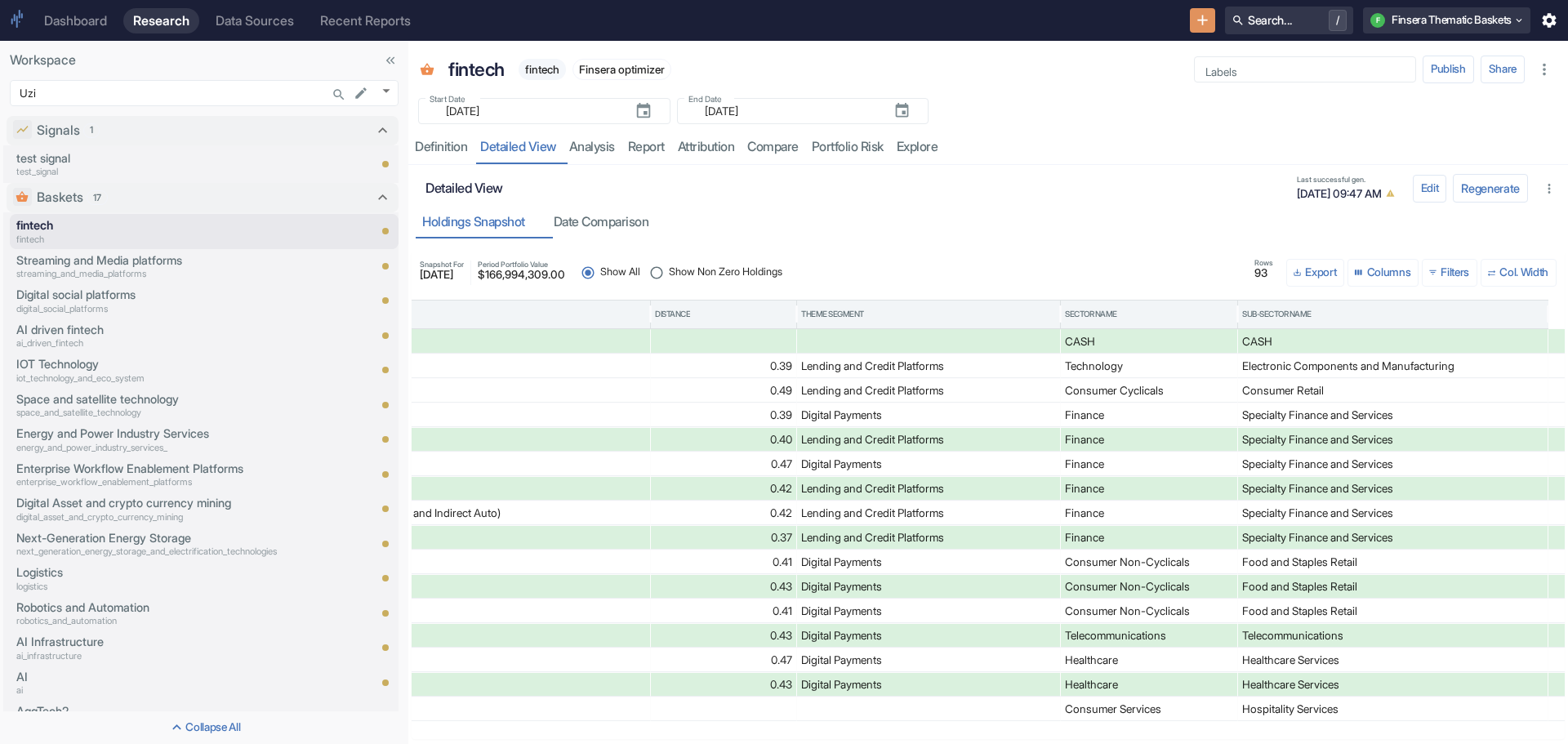
scroll to position [0, 861]
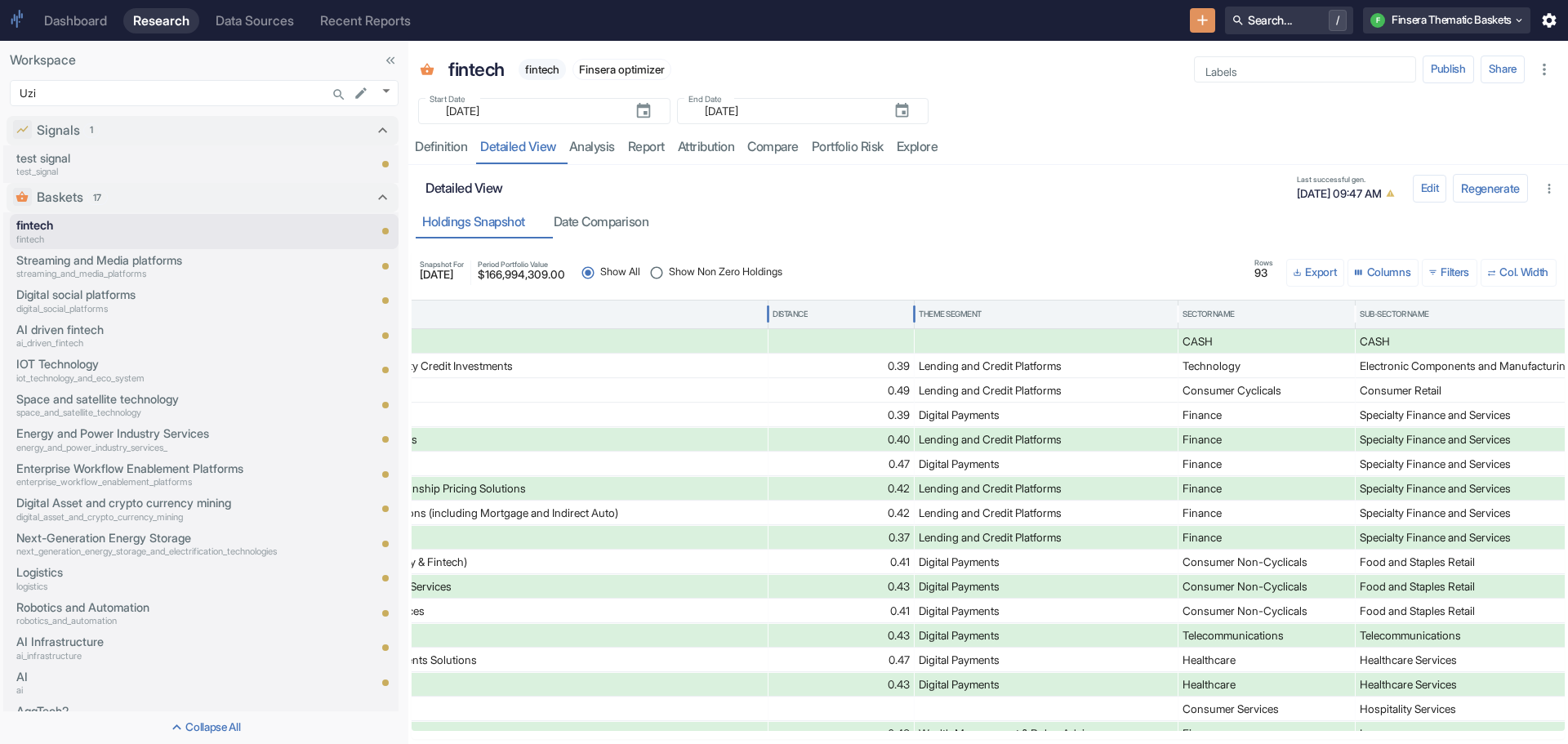
click at [842, 315] on div "Distance" at bounding box center [841, 315] width 138 height 28
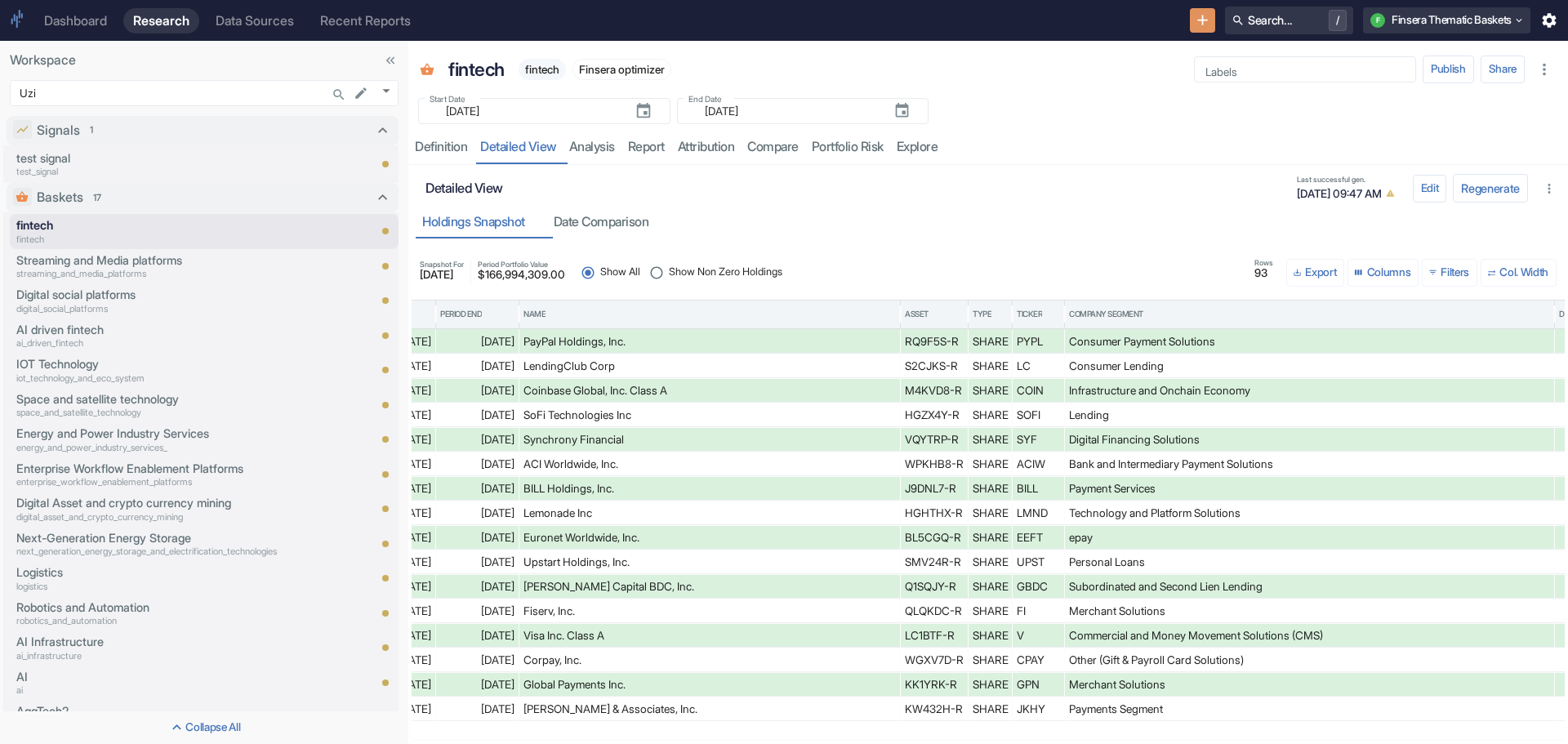
scroll to position [0, 0]
